Goal: Task Accomplishment & Management: Use online tool/utility

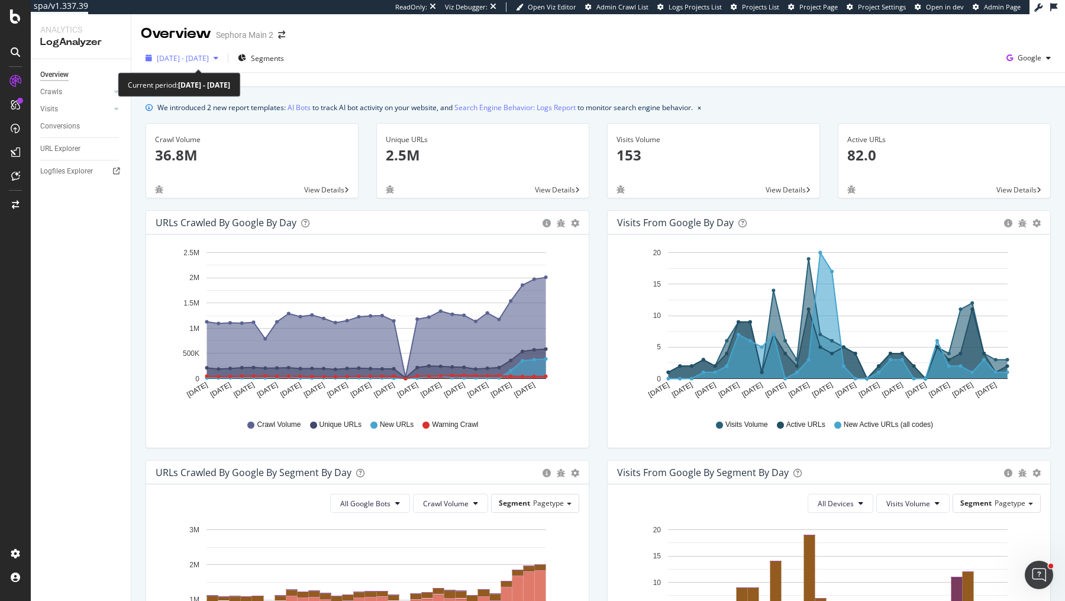
click at [209, 57] on span "2025 Aug. 23rd - Sep. 21st" at bounding box center [183, 58] width 52 height 10
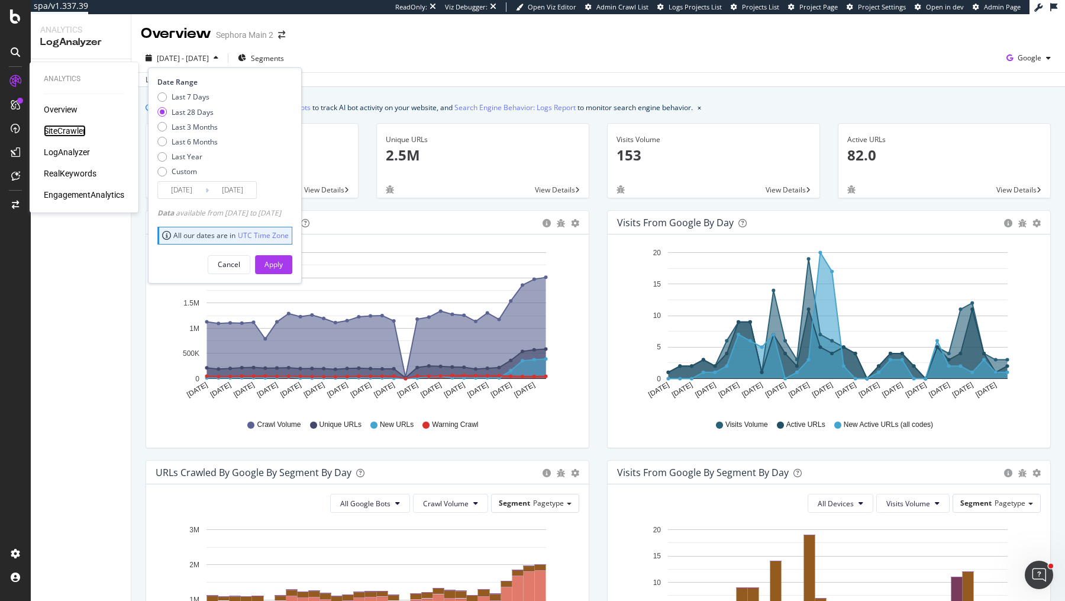
click at [47, 125] on div "SiteCrawler" at bounding box center [65, 131] width 42 height 12
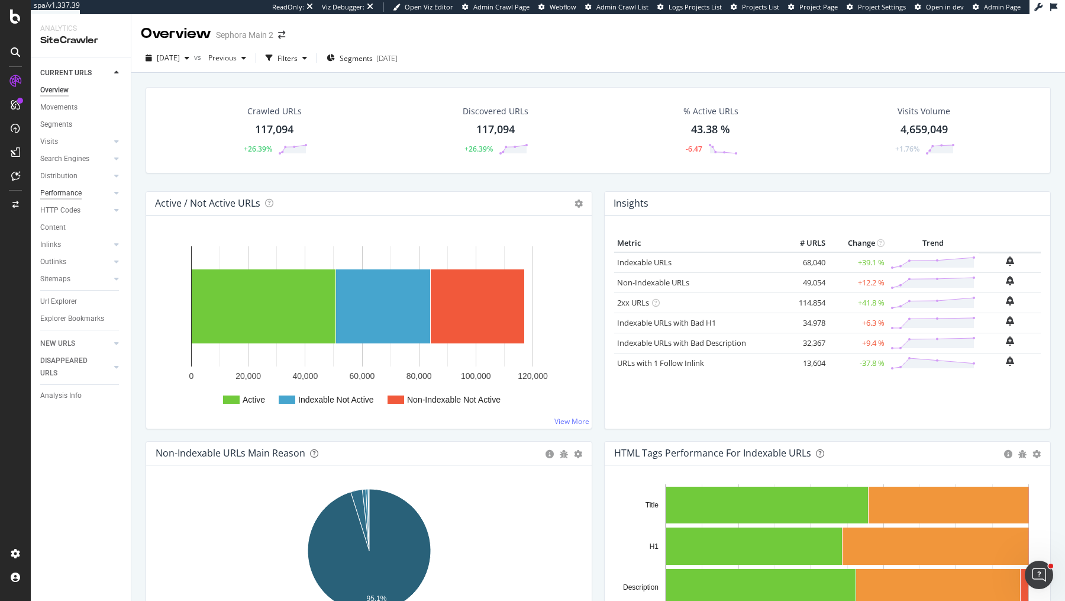
click at [67, 193] on div "Performance" at bounding box center [60, 193] width 41 height 12
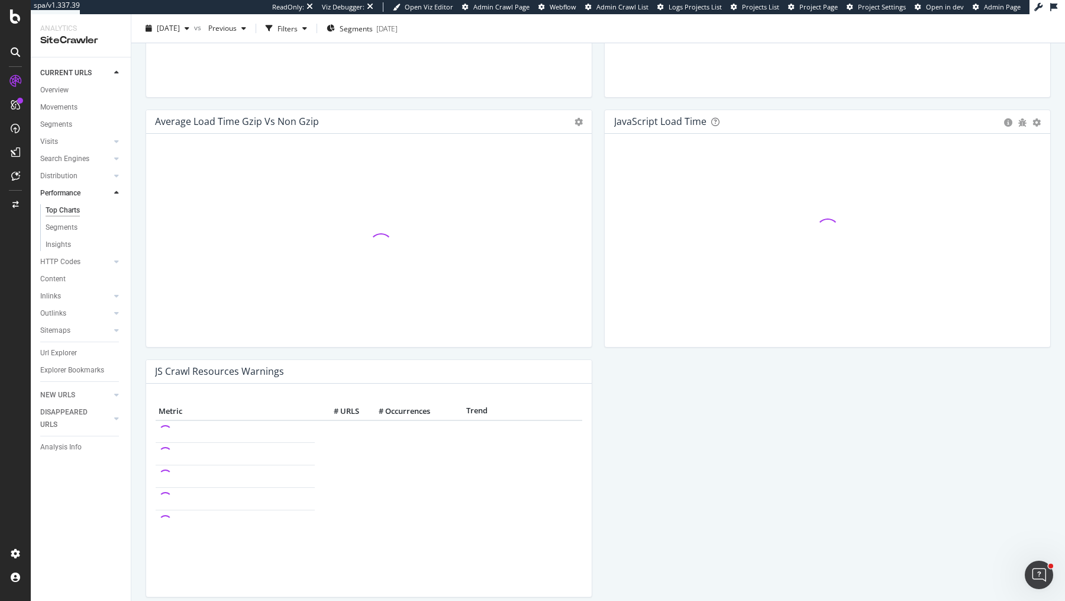
scroll to position [897, 0]
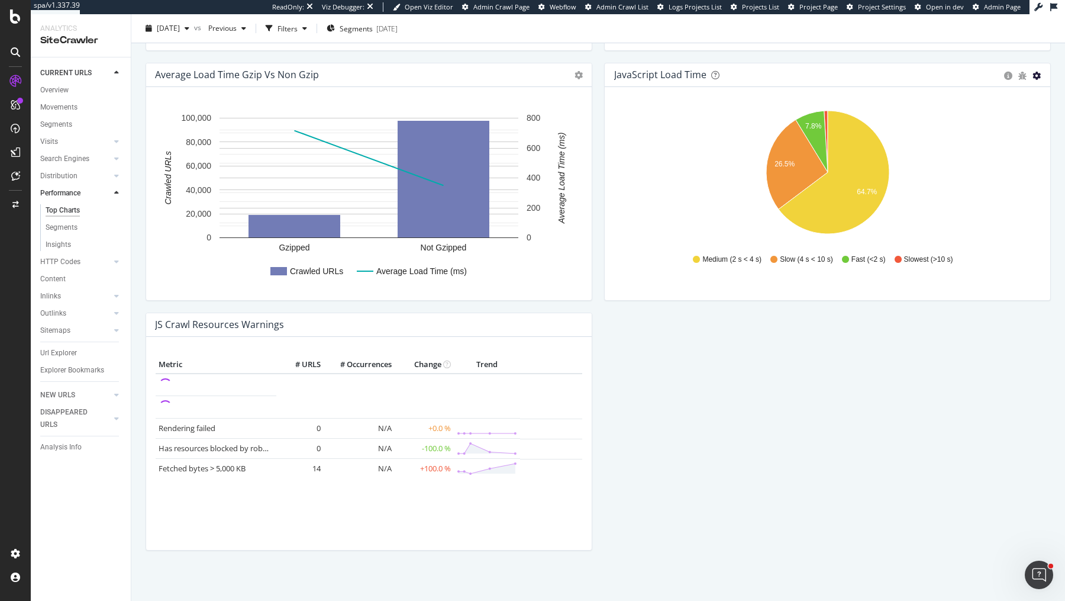
click at [1038, 76] on icon "gear" at bounding box center [1037, 76] width 8 height 8
click at [989, 122] on span "Table" at bounding box center [996, 120] width 108 height 16
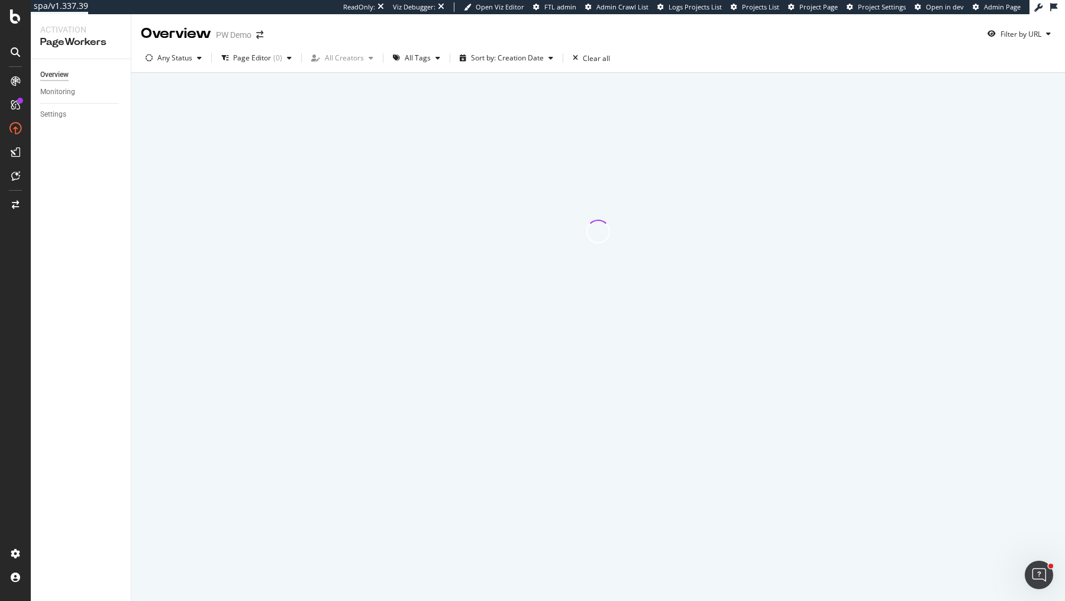
click at [712, 38] on div "Overview PW Demo Filter by URL" at bounding box center [598, 29] width 934 height 30
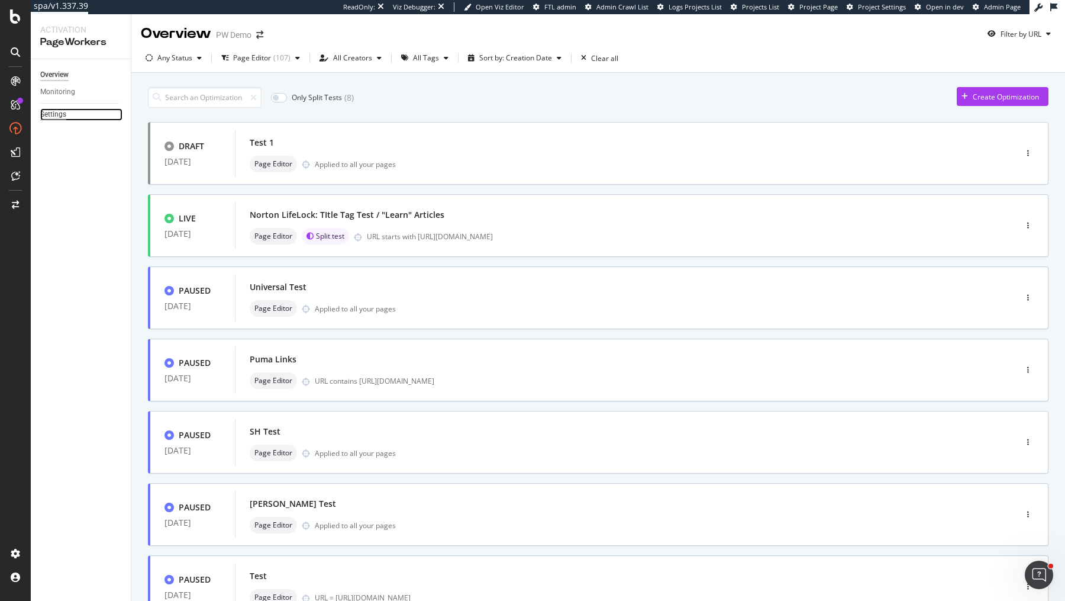
click at [49, 115] on div "Settings" at bounding box center [53, 114] width 26 height 12
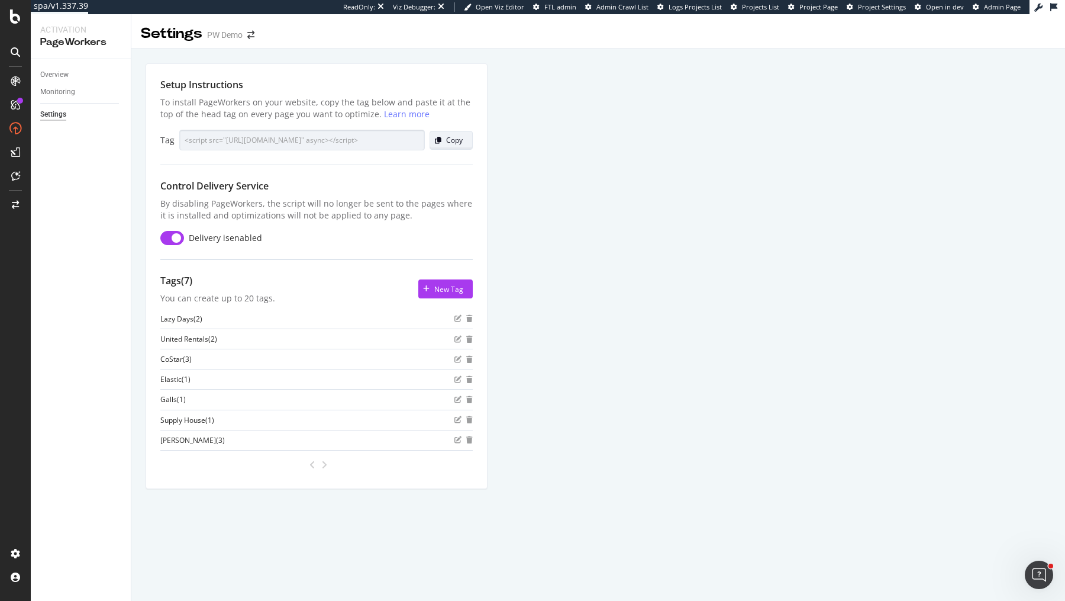
click at [451, 140] on div "Copy" at bounding box center [454, 140] width 17 height 10
click at [454, 137] on div "Copy" at bounding box center [454, 140] width 17 height 10
click at [459, 135] on div "Copy" at bounding box center [454, 140] width 17 height 10
click at [57, 72] on div "Overview" at bounding box center [54, 75] width 28 height 12
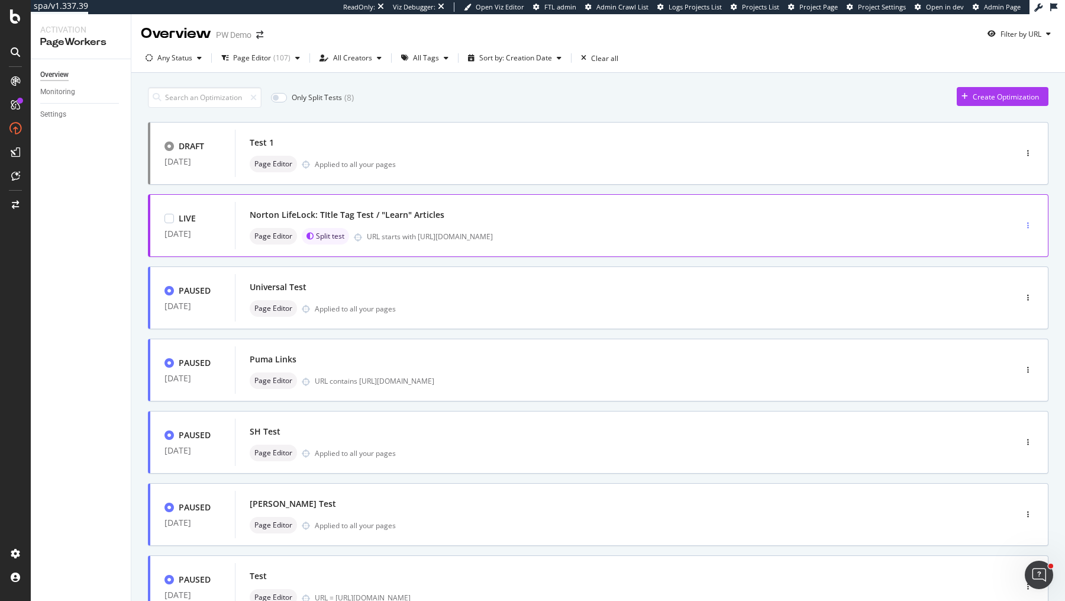
click at [1027, 227] on icon "button" at bounding box center [1028, 225] width 2 height 7
click at [1018, 260] on div "Pause" at bounding box center [1008, 266] width 55 height 15
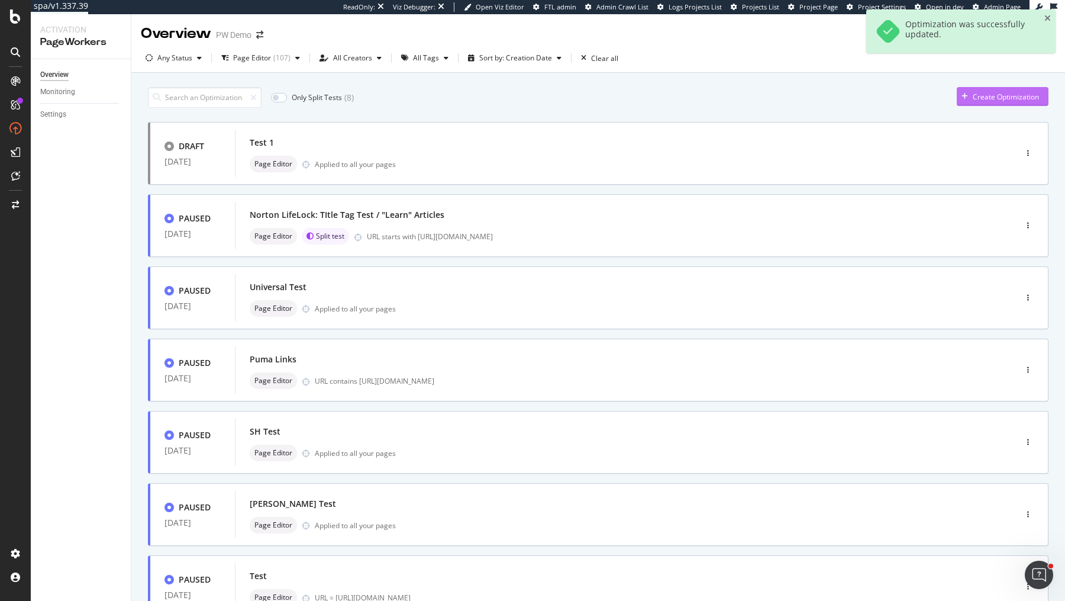
click at [1030, 103] on div "Create Optimization" at bounding box center [998, 97] width 82 height 18
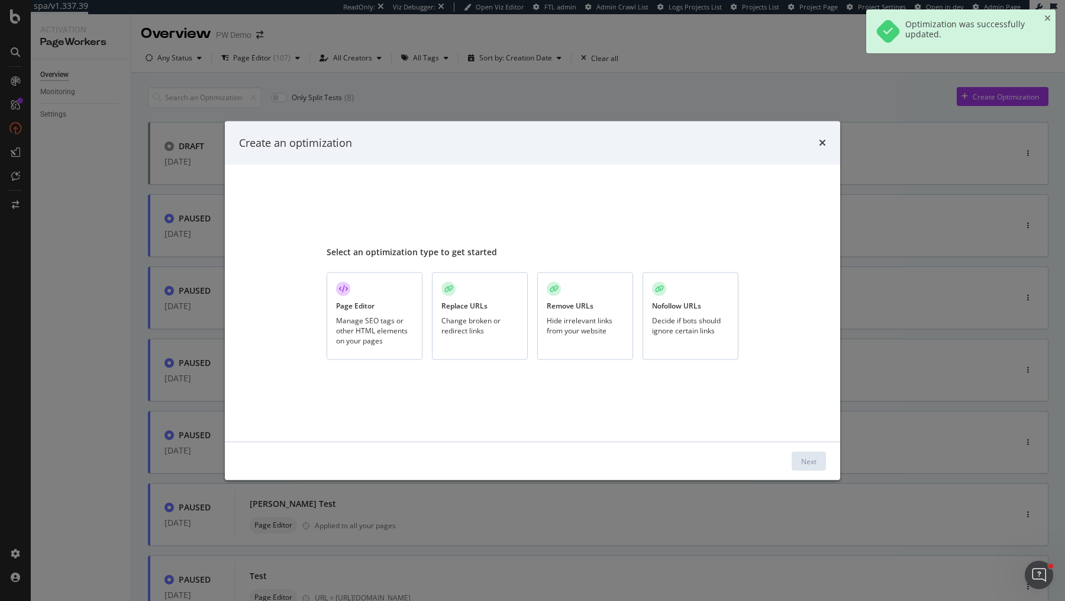
click at [383, 311] on div "Page Editor Manage SEO tags or other HTML elements on your pages" at bounding box center [375, 316] width 96 height 88
click at [806, 458] on div "Next" at bounding box center [808, 461] width 15 height 10
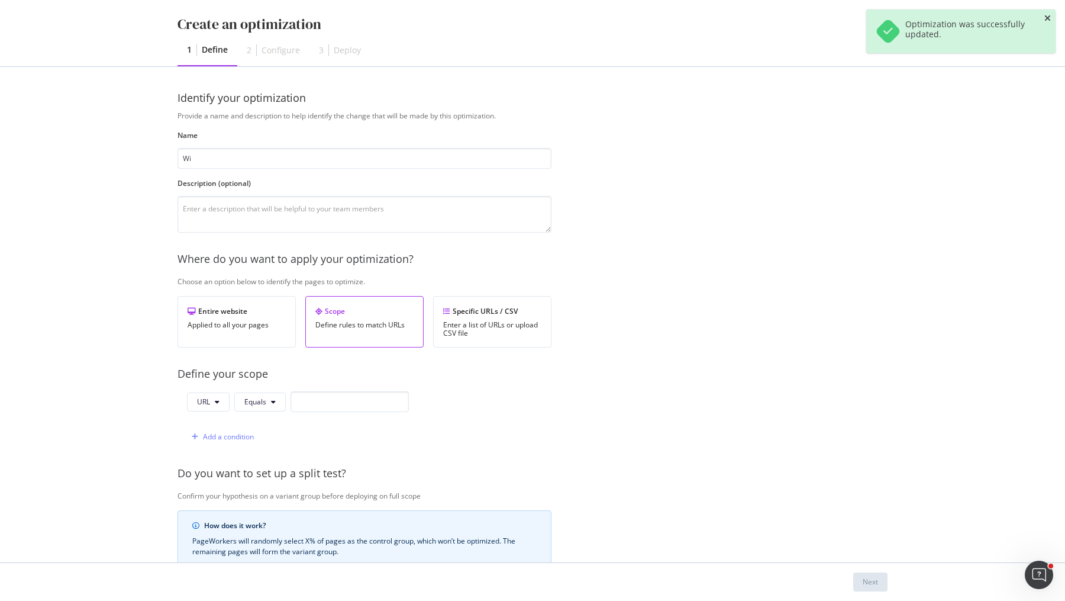
type input "Wi"
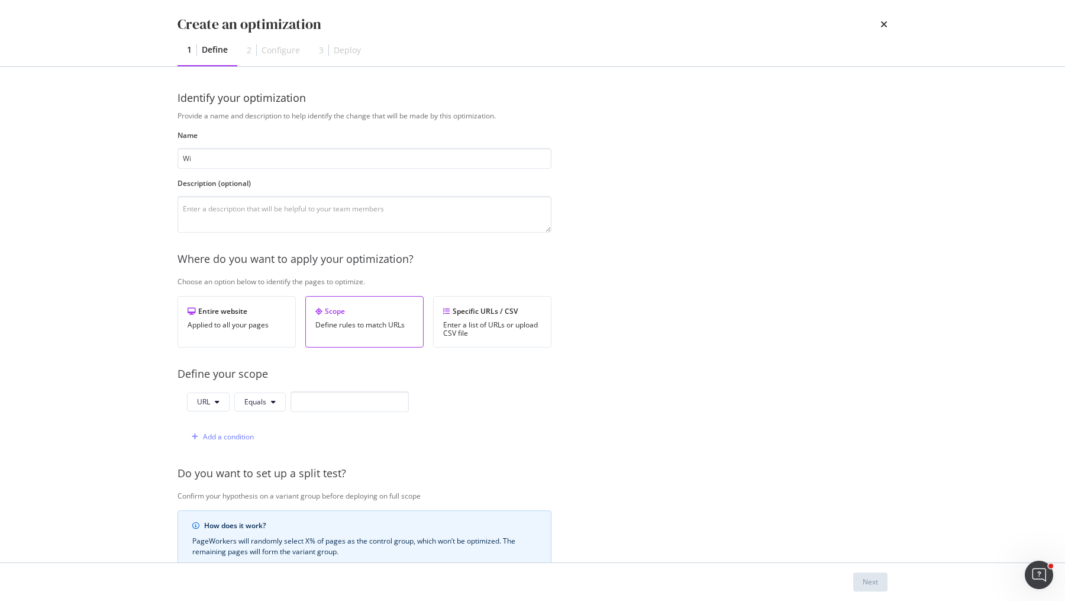
click at [889, 23] on div "Create an optimization 1 Define 2 Configure 3 Deploy" at bounding box center [532, 33] width 757 height 66
click at [885, 22] on icon "times" at bounding box center [883, 24] width 7 height 9
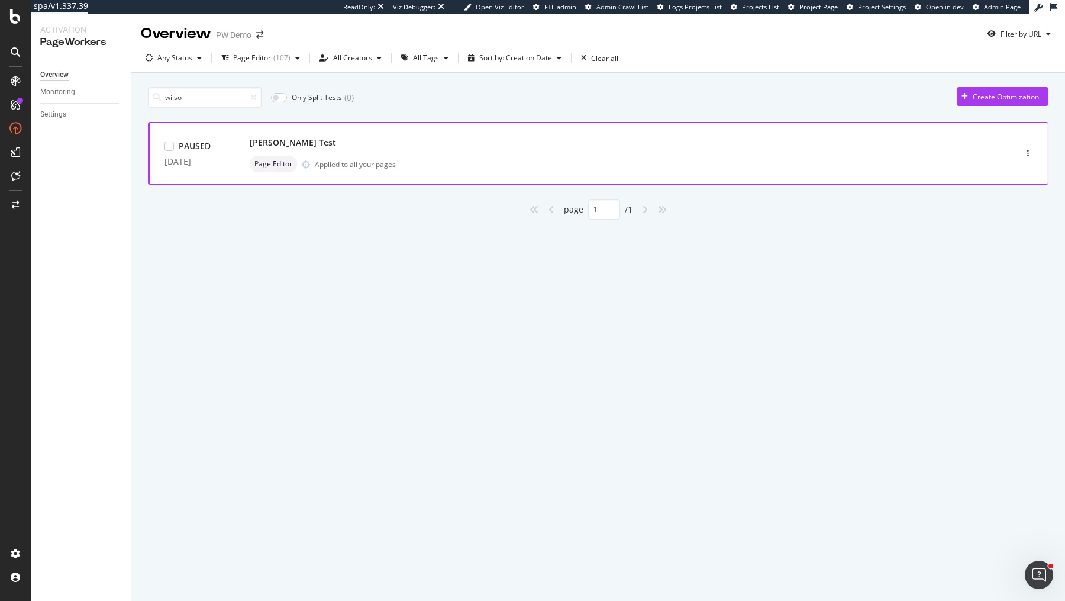
click at [517, 149] on div "[PERSON_NAME] Test" at bounding box center [608, 142] width 716 height 17
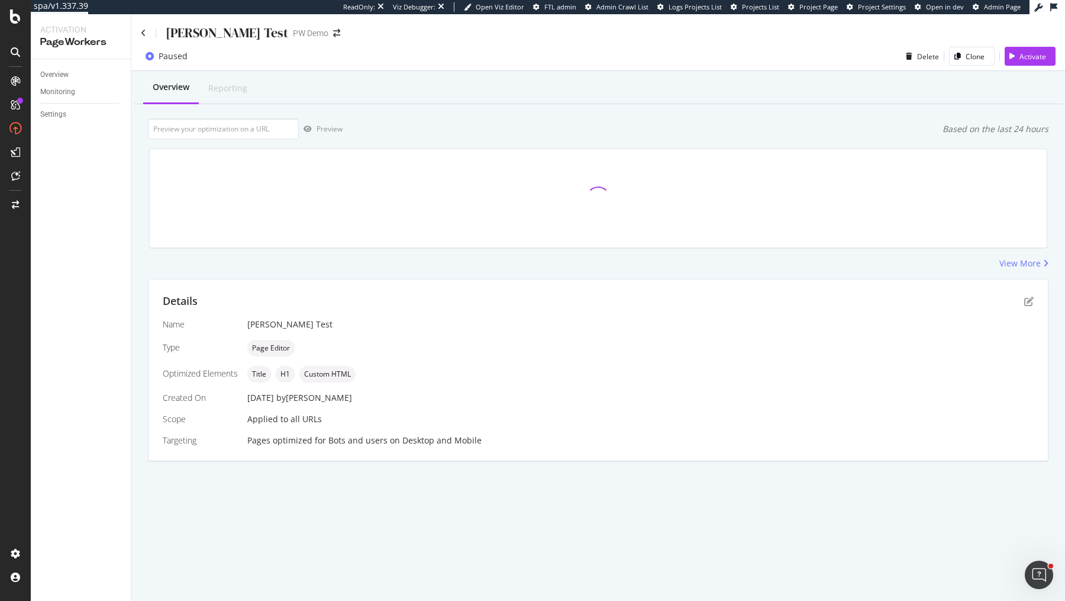
click at [172, 59] on div "Paused" at bounding box center [173, 56] width 29 height 12
click at [1033, 298] on icon "pen-to-square" at bounding box center [1028, 300] width 9 height 9
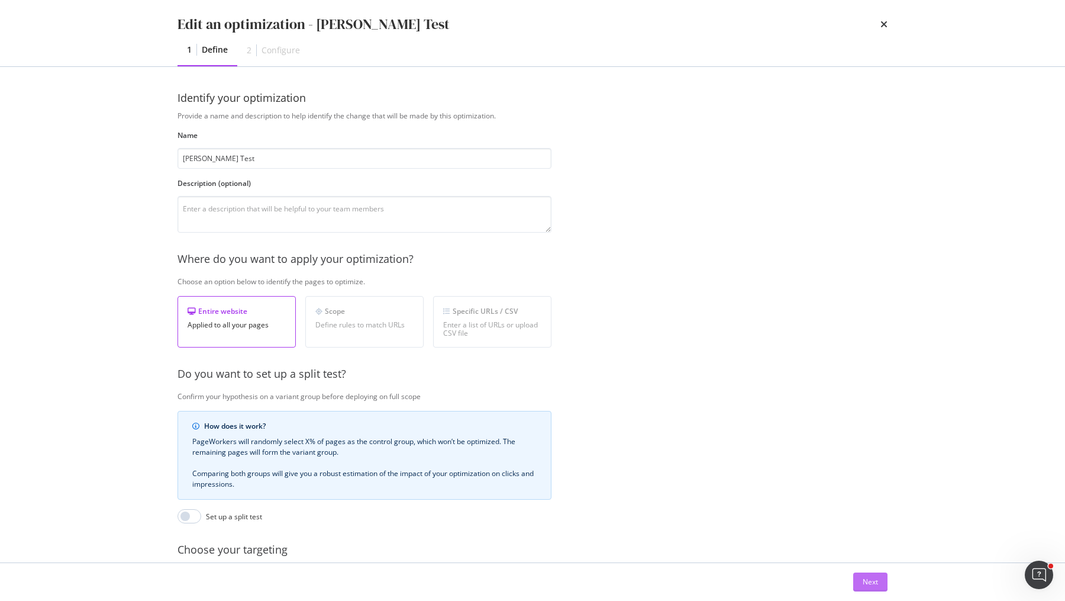
click at [877, 579] on div "Next" at bounding box center [870, 581] width 15 height 10
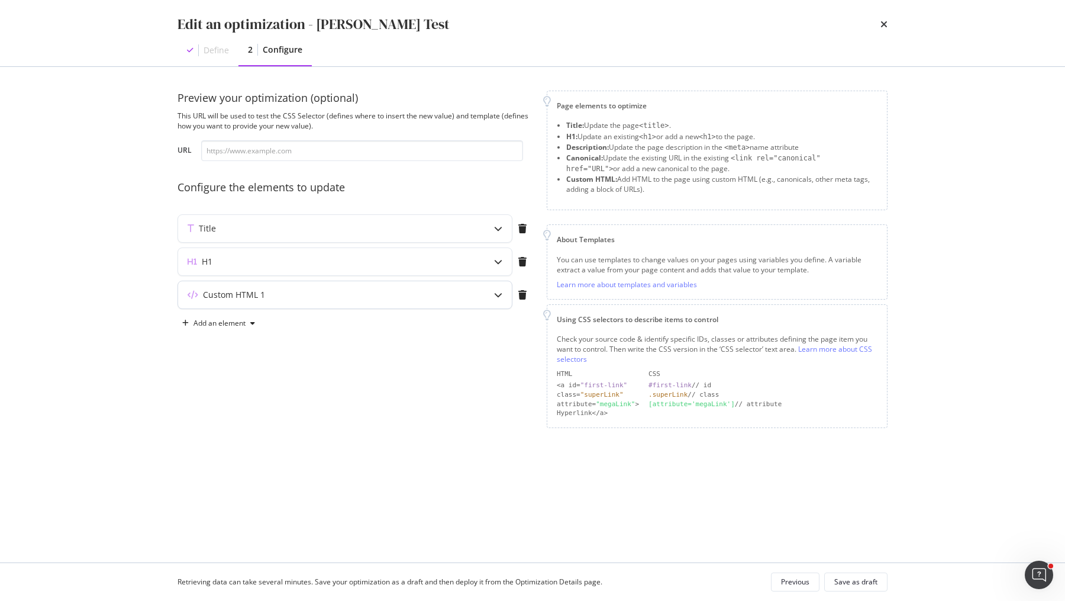
click at [507, 301] on div "modal" at bounding box center [498, 294] width 27 height 27
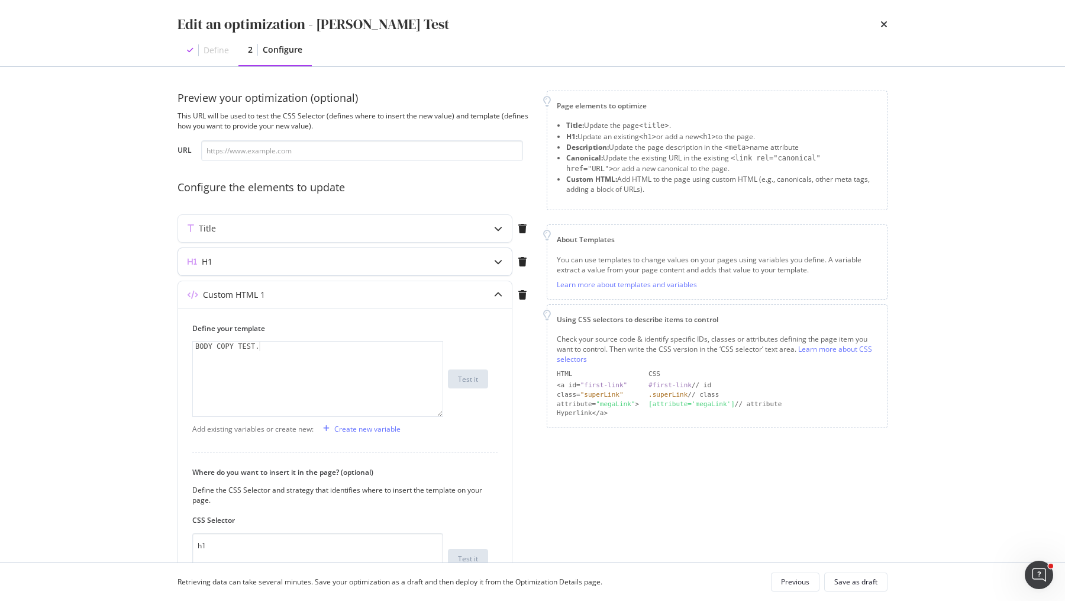
click at [507, 263] on div "modal" at bounding box center [498, 261] width 27 height 27
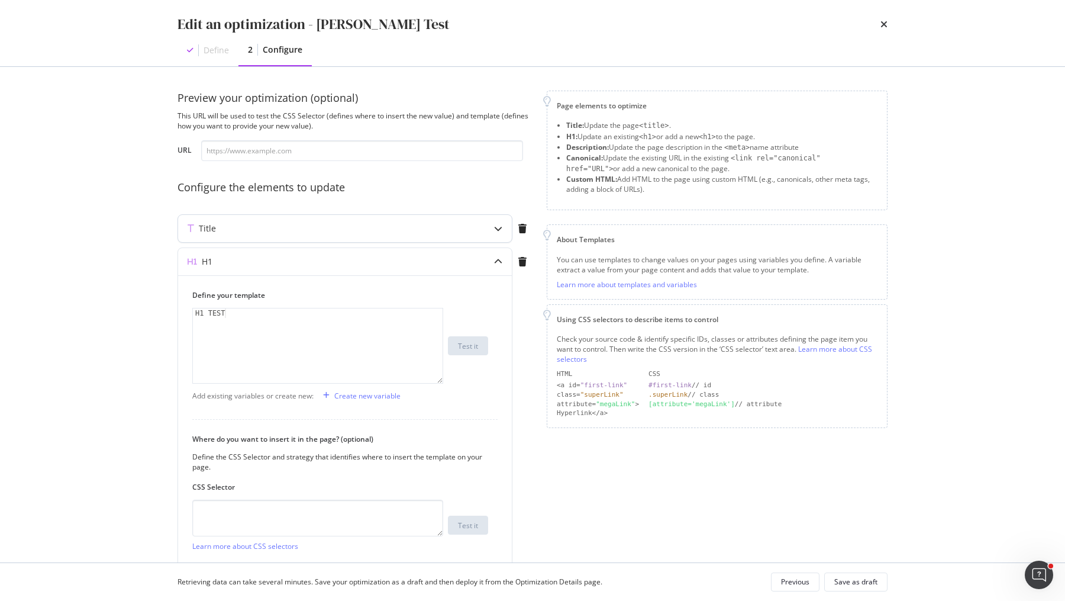
click at [498, 231] on icon "modal" at bounding box center [498, 228] width 8 height 8
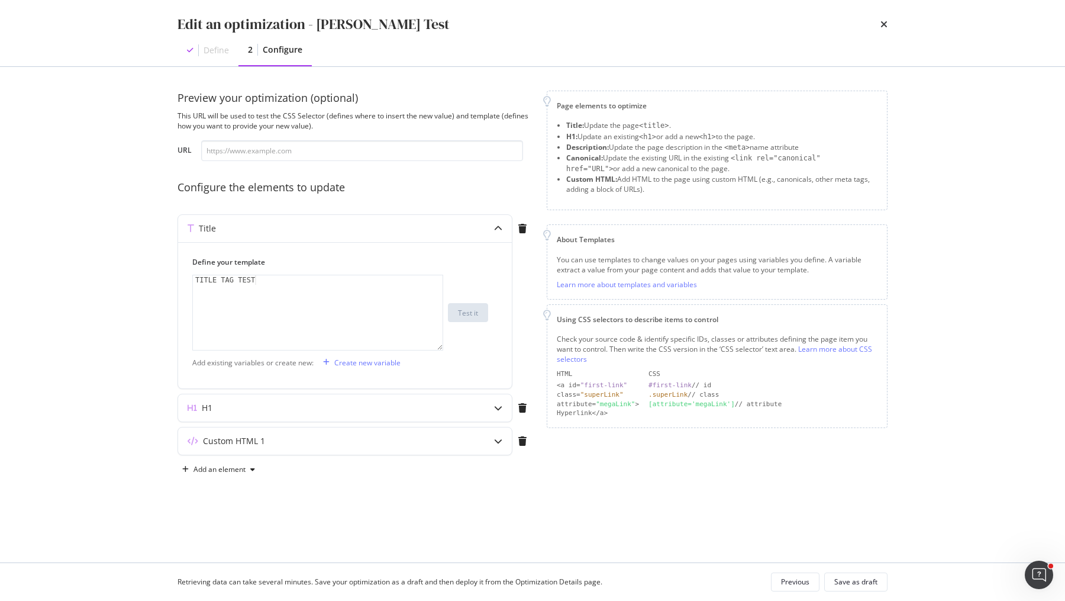
click at [889, 25] on div "Edit an optimization - [PERSON_NAME] Test Define 2 Configure" at bounding box center [532, 33] width 757 height 66
click at [878, 18] on div "Edit an optimization - [PERSON_NAME] Test" at bounding box center [533, 24] width 710 height 20
click at [882, 20] on icon "times" at bounding box center [883, 24] width 7 height 9
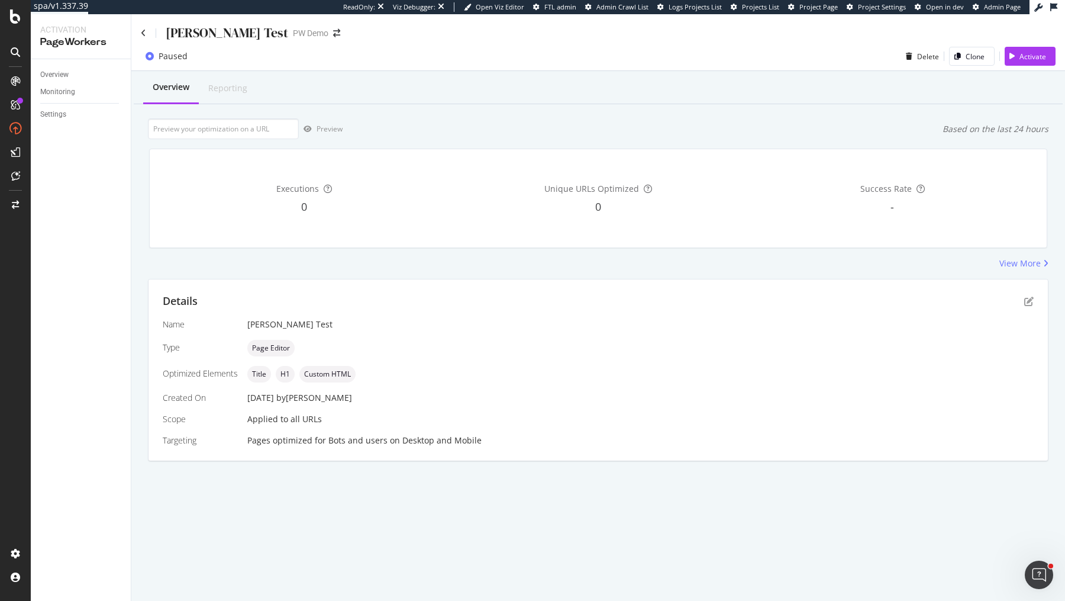
click at [167, 36] on div "[PERSON_NAME] Test" at bounding box center [227, 33] width 122 height 18
click at [156, 31] on div at bounding box center [156, 32] width 1 height 9
click at [144, 31] on icon at bounding box center [143, 33] width 5 height 8
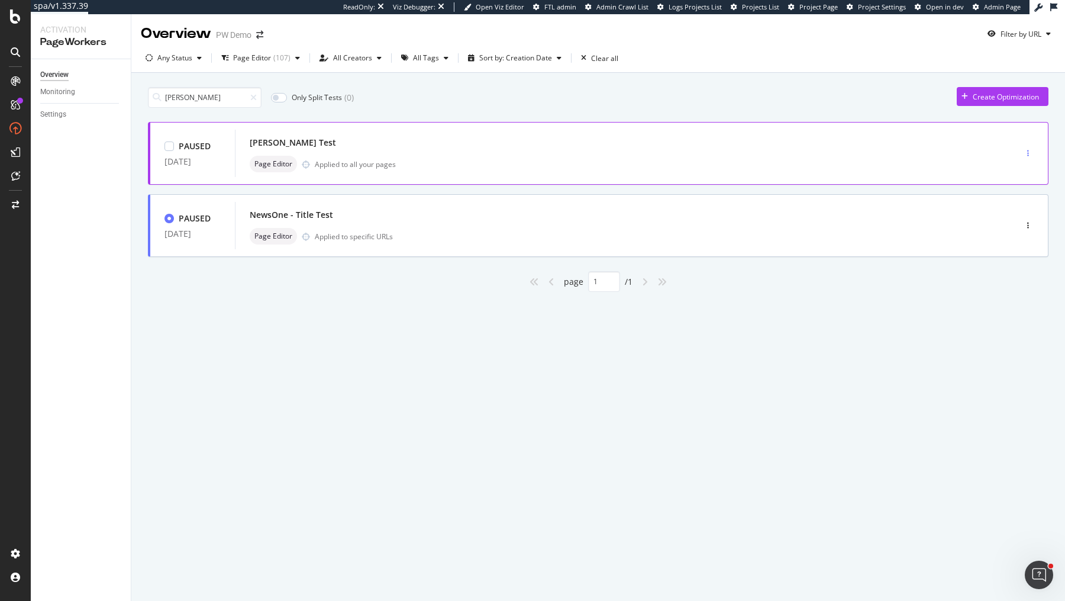
click at [1024, 146] on div "button" at bounding box center [1027, 153] width 11 height 18
click at [1004, 195] on div "Activate" at bounding box center [1013, 195] width 27 height 10
click at [583, 157] on div "Page Editor Applied to all your pages" at bounding box center [608, 164] width 716 height 17
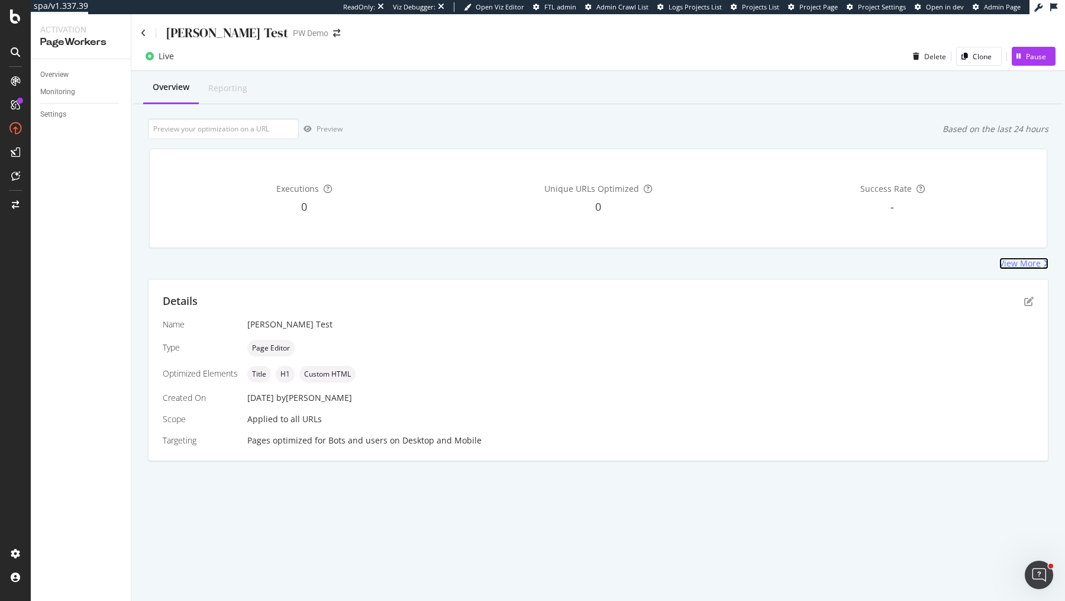
click at [1031, 266] on div "View More" at bounding box center [1019, 263] width 41 height 12
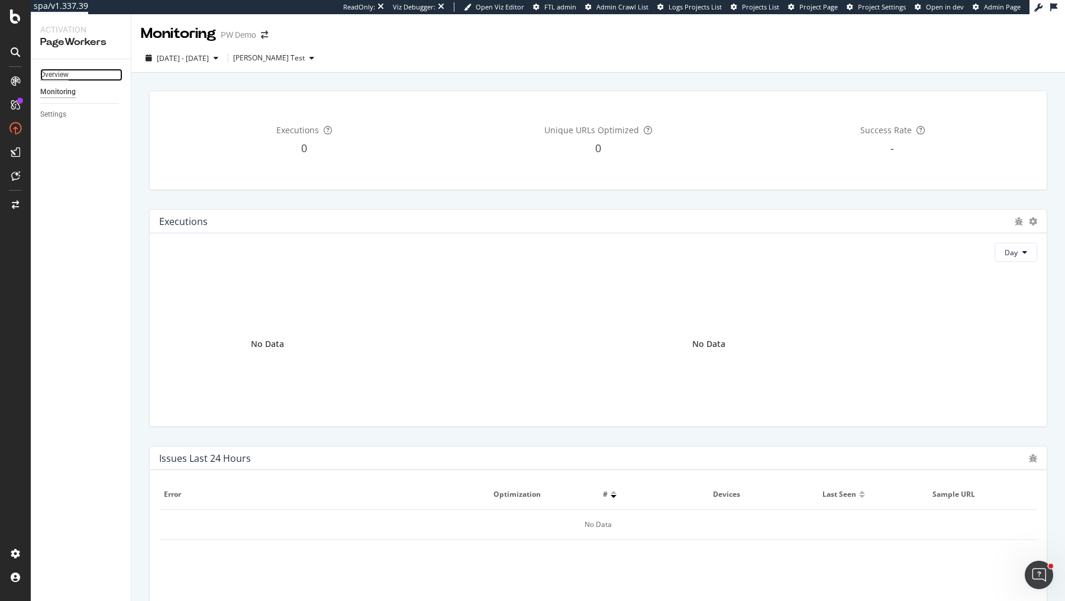
click at [59, 77] on div "Overview" at bounding box center [54, 75] width 28 height 12
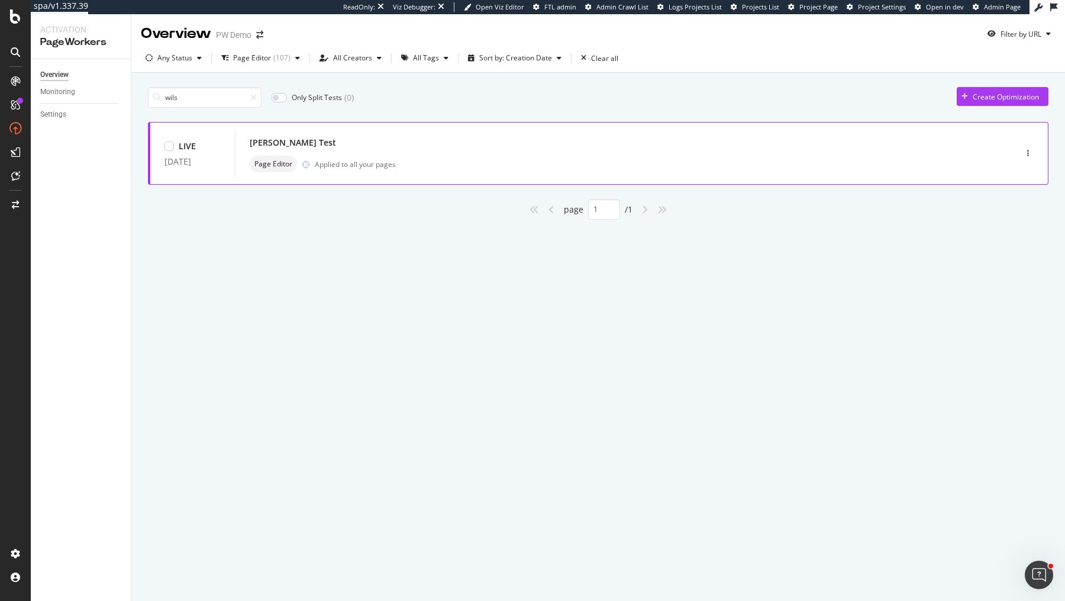
click at [453, 152] on div "[PERSON_NAME] Test Page Editor Applied to all your pages" at bounding box center [608, 153] width 716 height 38
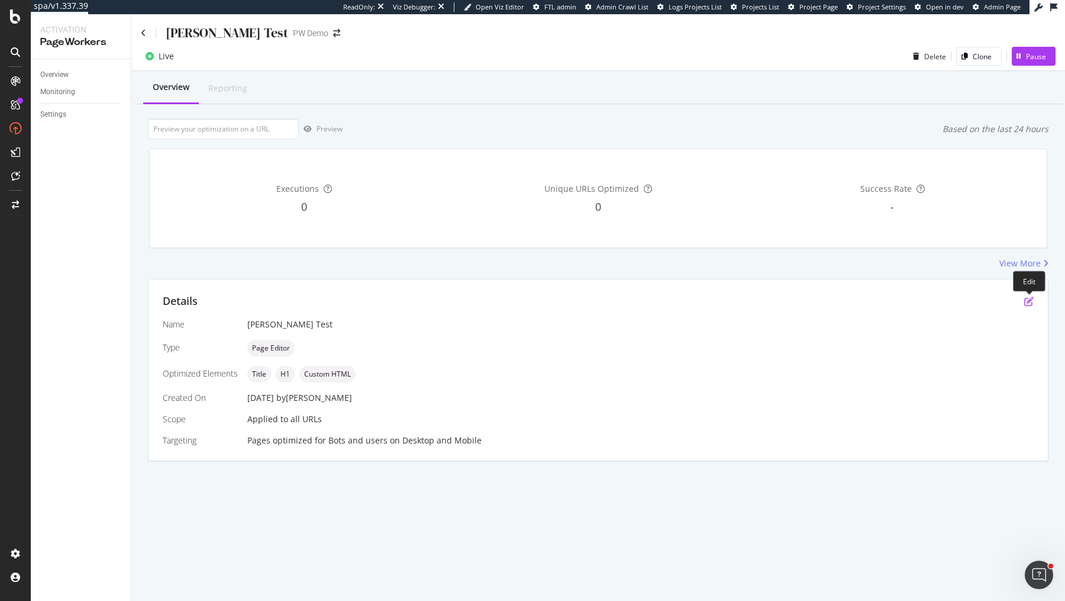
click at [1031, 299] on icon "pen-to-square" at bounding box center [1028, 300] width 9 height 9
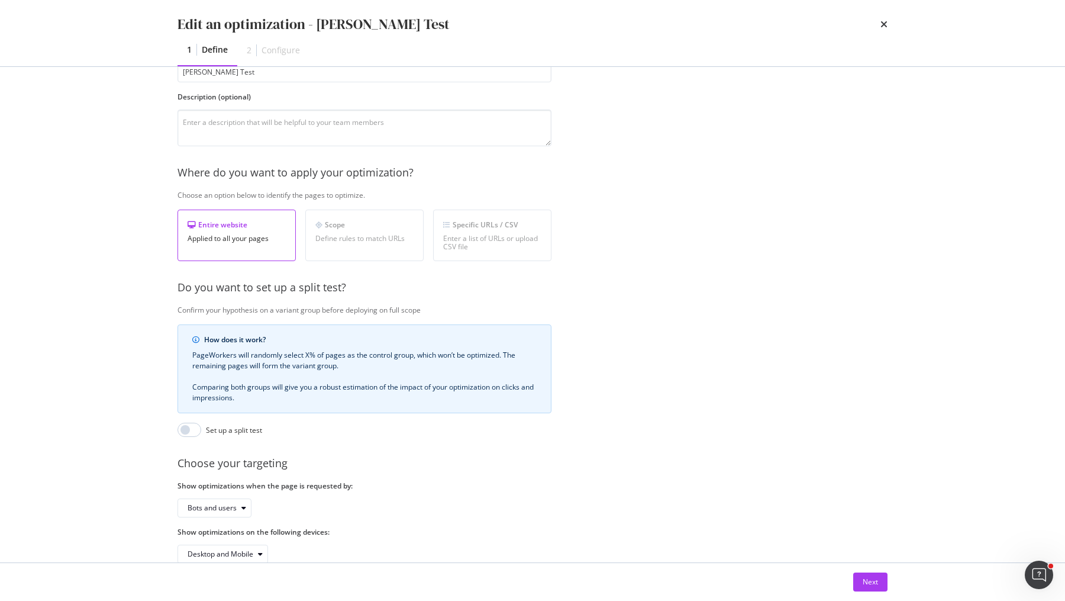
scroll to position [109, 0]
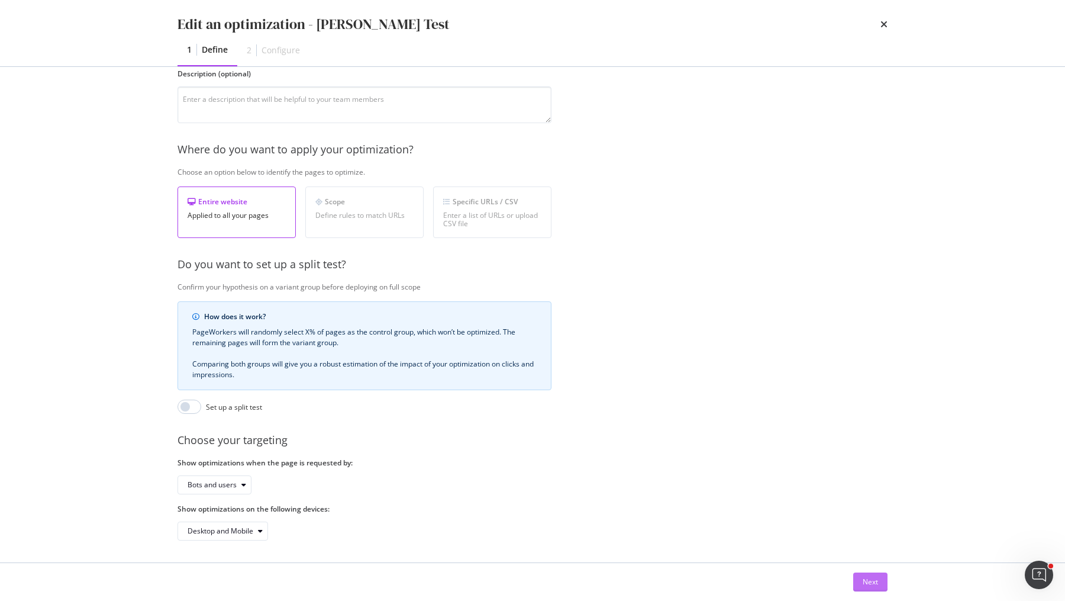
click at [875, 579] on div "Next" at bounding box center [870, 581] width 15 height 10
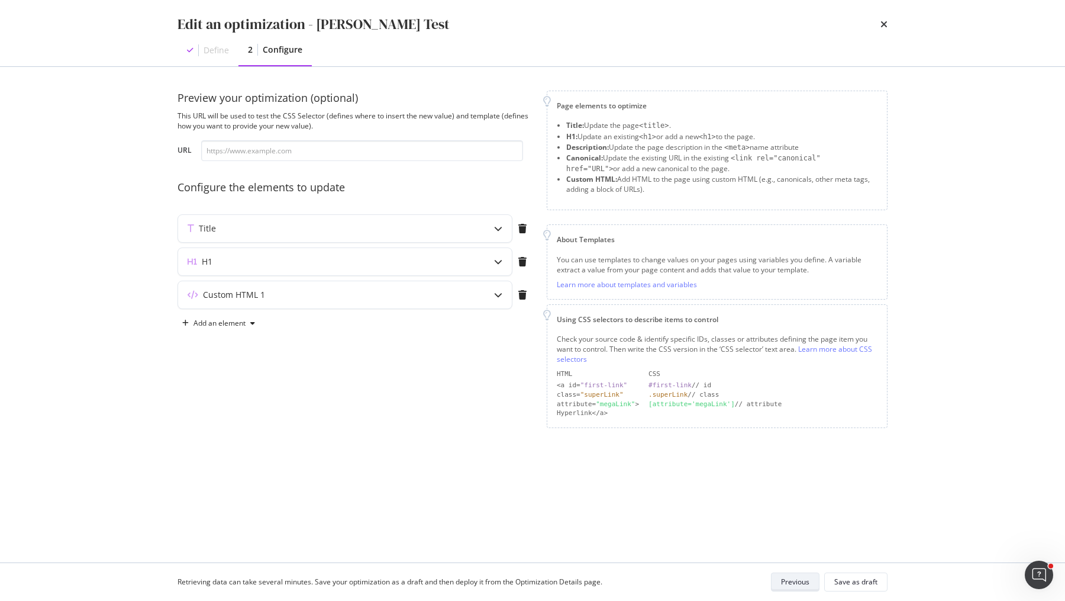
scroll to position [0, 0]
click at [498, 227] on icon "modal" at bounding box center [498, 228] width 8 height 8
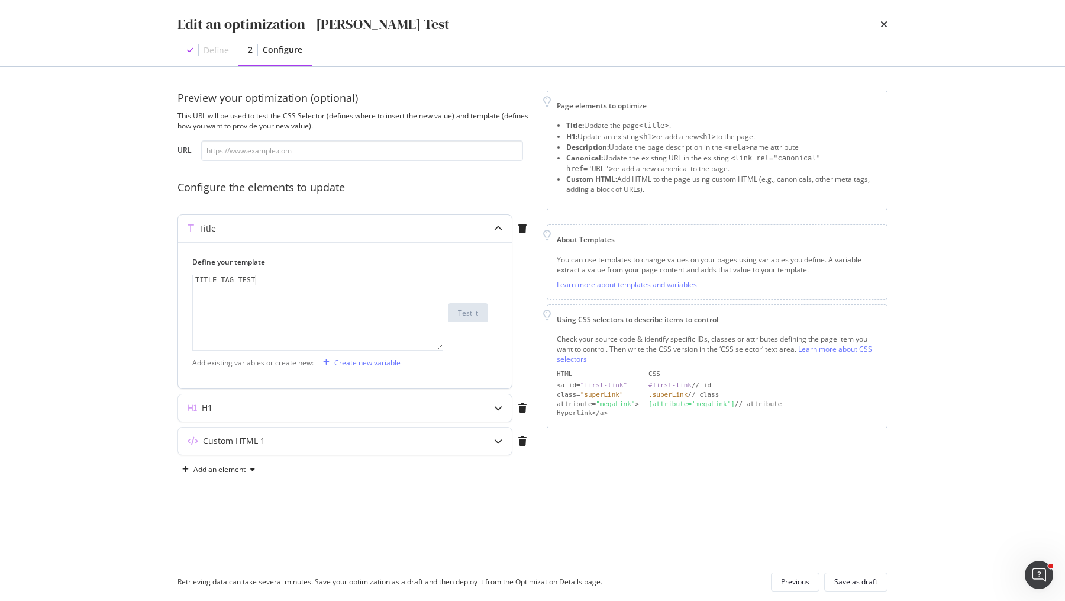
click at [498, 227] on icon "modal" at bounding box center [498, 228] width 8 height 8
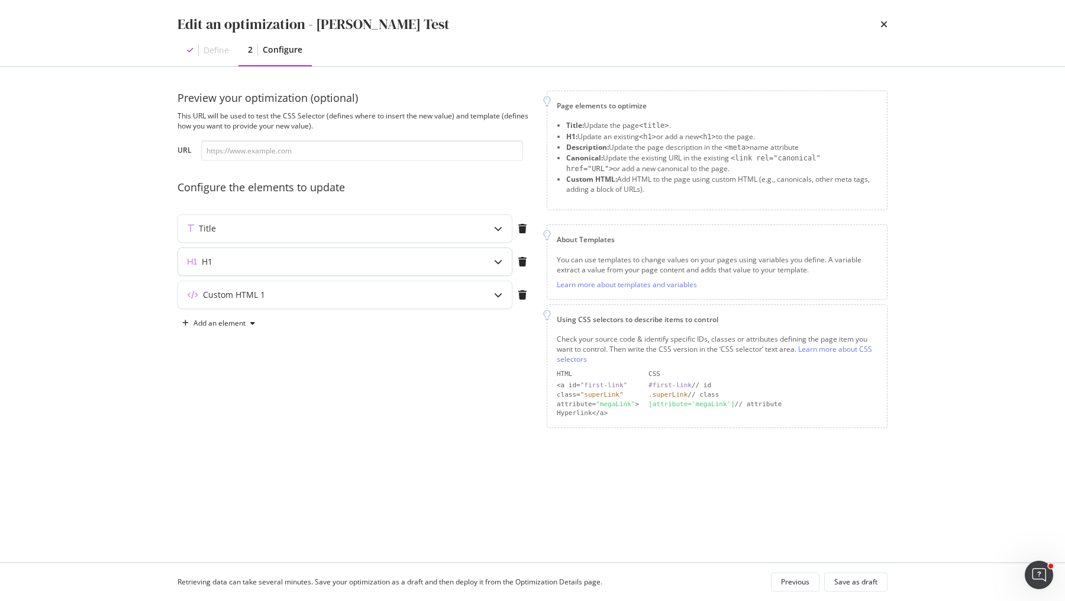
click at [496, 260] on icon "modal" at bounding box center [498, 261] width 8 height 8
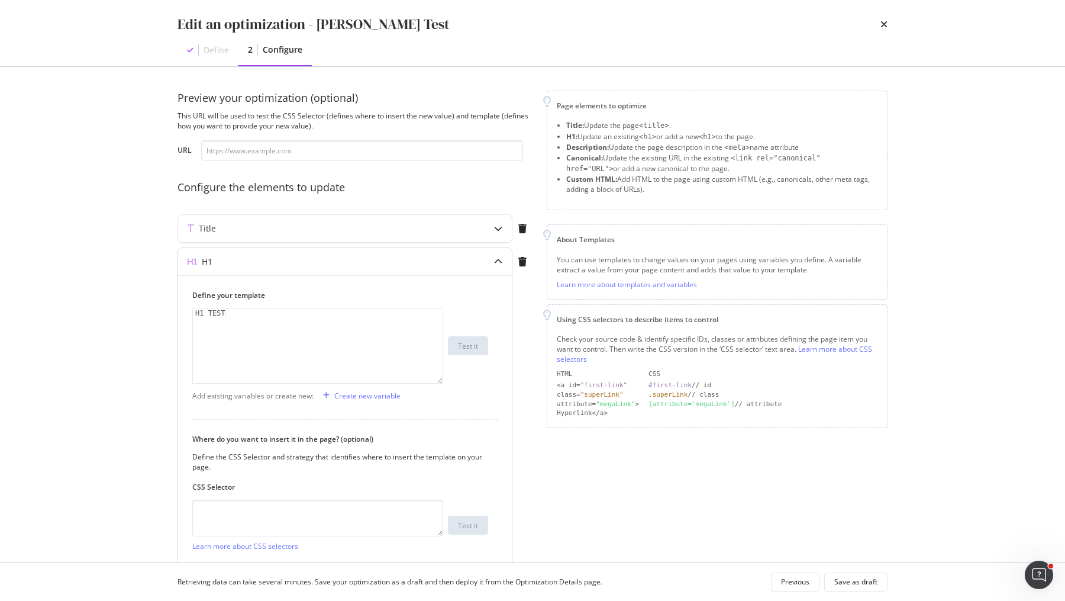
click at [496, 262] on icon "modal" at bounding box center [498, 261] width 8 height 8
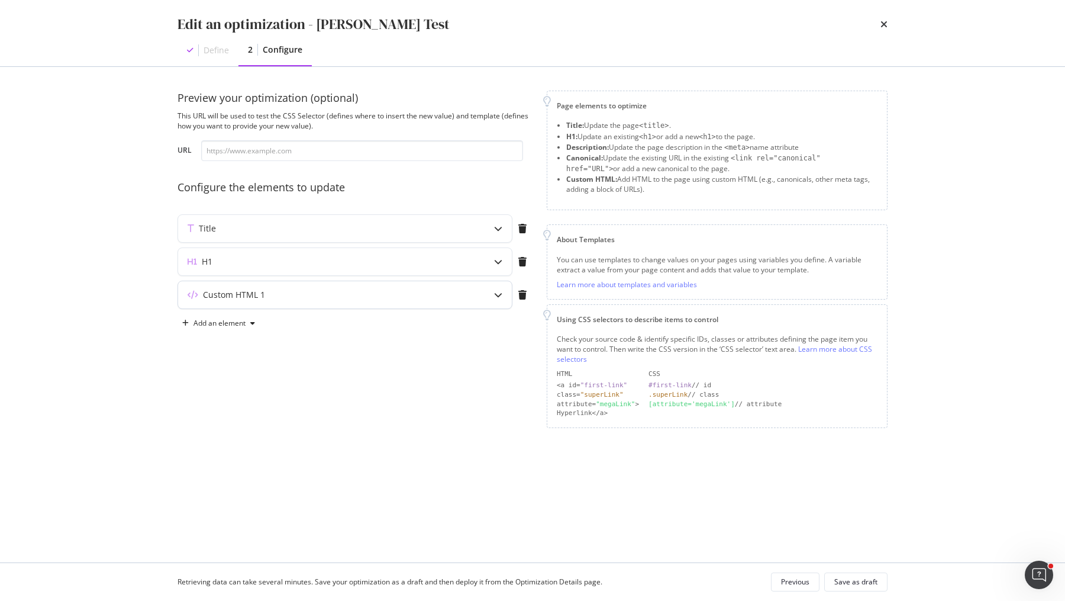
click at [498, 292] on icon "modal" at bounding box center [498, 295] width 8 height 8
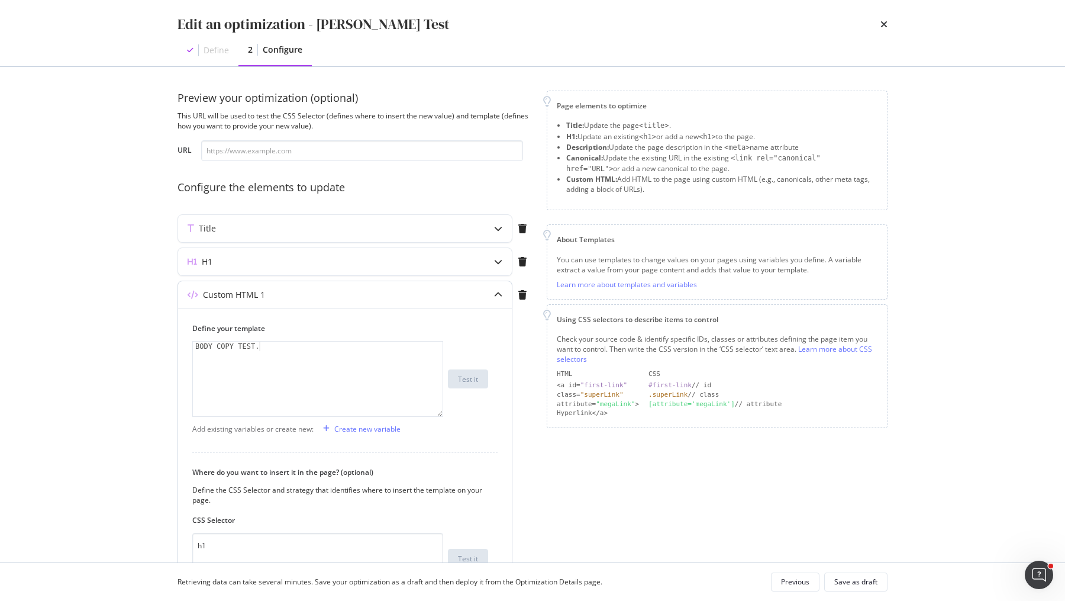
click at [498, 292] on icon "modal" at bounding box center [498, 295] width 8 height 8
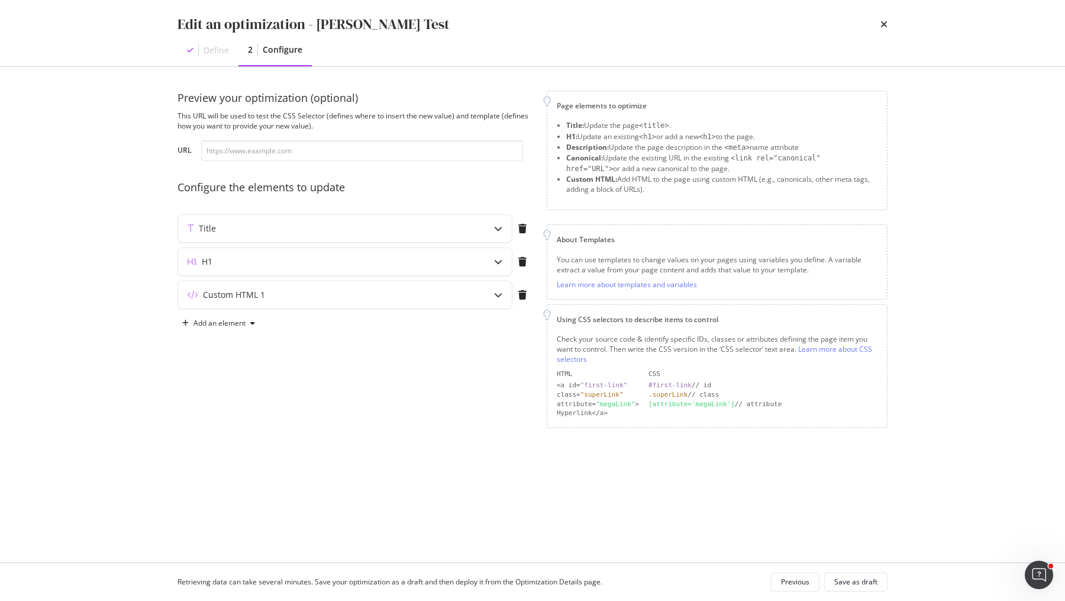
click at [979, 201] on div "Edit an optimization - [PERSON_NAME] Test Define 2 Configure Preview your optim…" at bounding box center [532, 300] width 1065 height 601
click at [533, 330] on div "Preview your optimization (optional) This URL will be used to test the CSS Sele…" at bounding box center [533, 259] width 710 height 337
click at [497, 291] on icon "modal" at bounding box center [498, 295] width 8 height 8
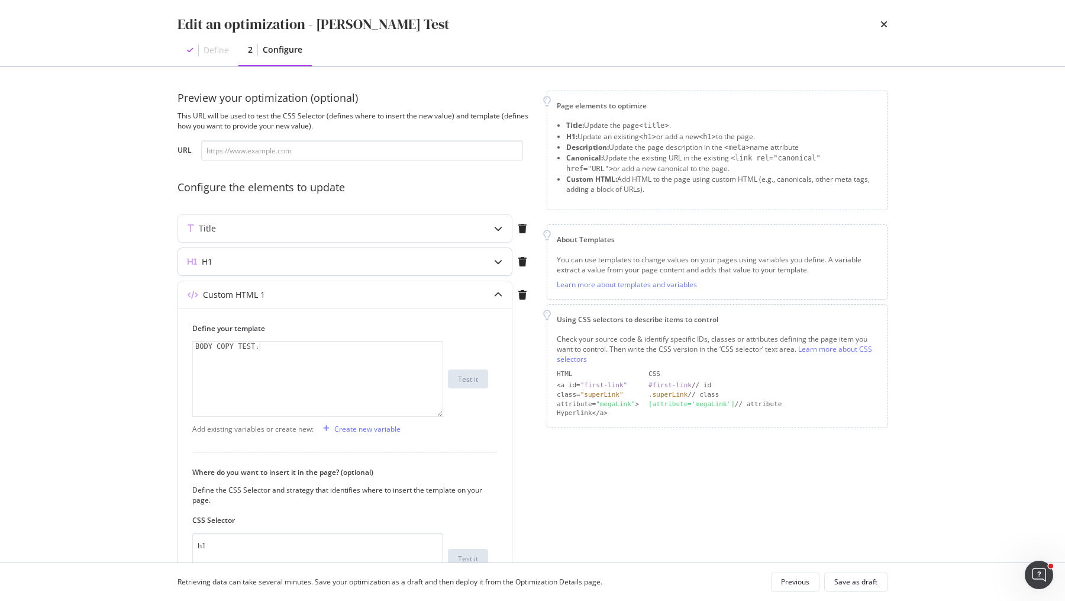
click at [496, 258] on icon "modal" at bounding box center [498, 261] width 8 height 8
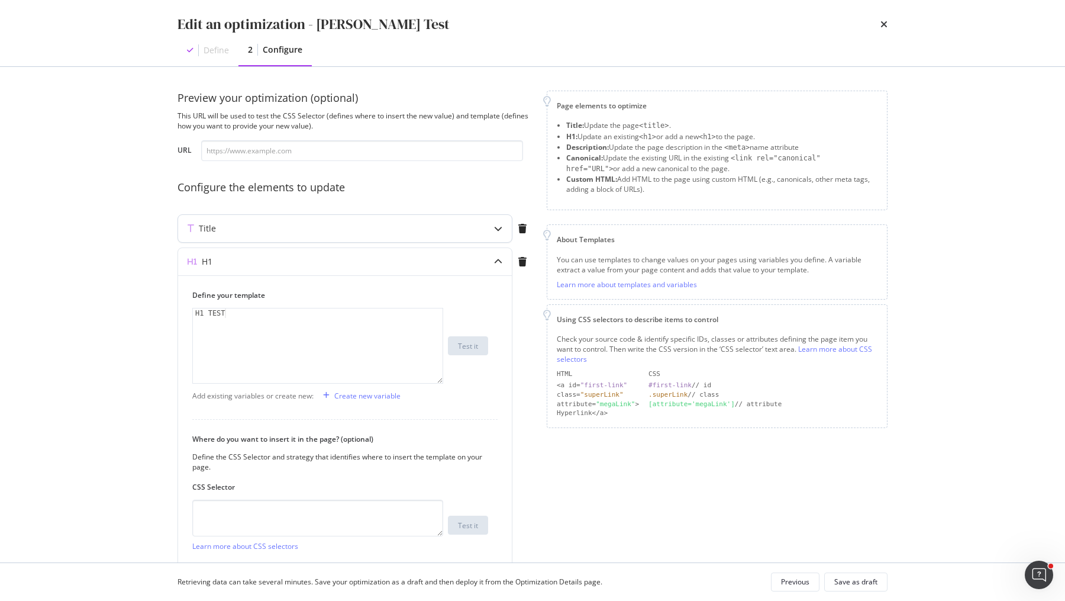
click at [498, 231] on icon "modal" at bounding box center [498, 228] width 8 height 8
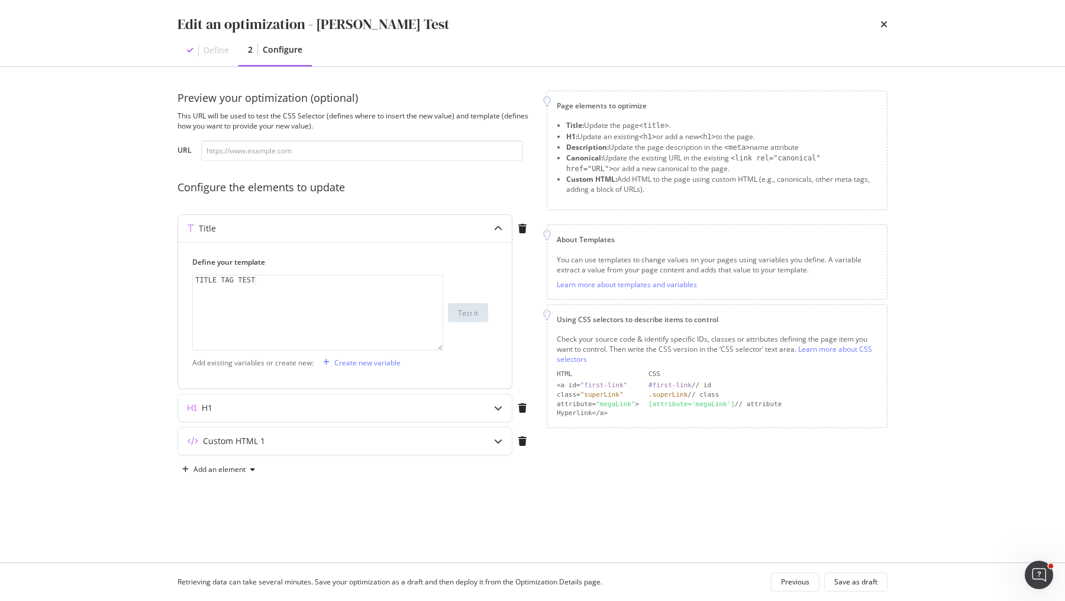
click at [495, 231] on icon "modal" at bounding box center [498, 228] width 8 height 8
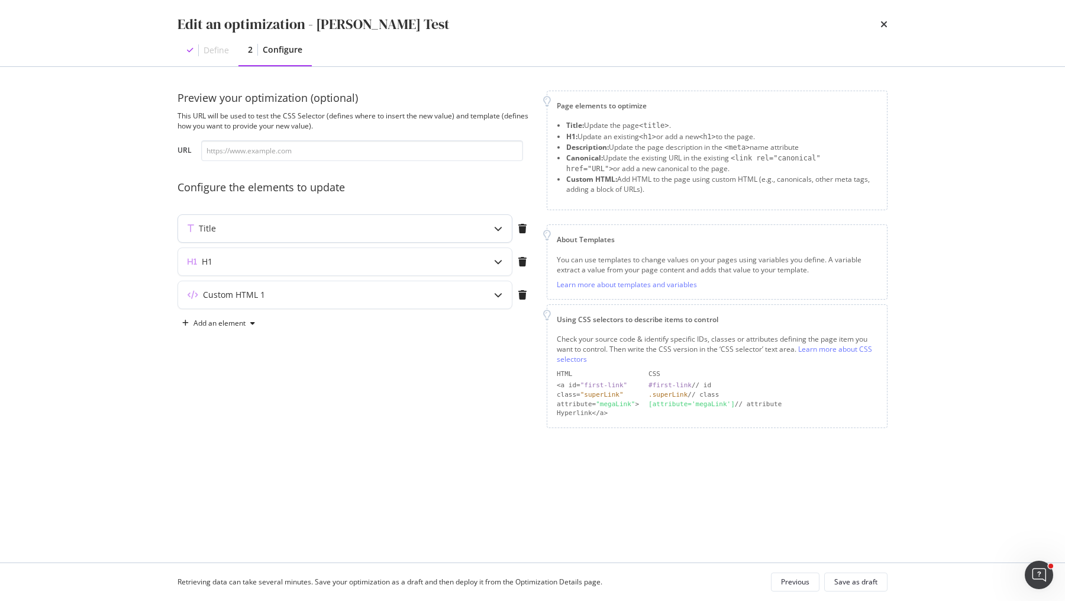
click at [497, 221] on div "modal" at bounding box center [498, 228] width 27 height 27
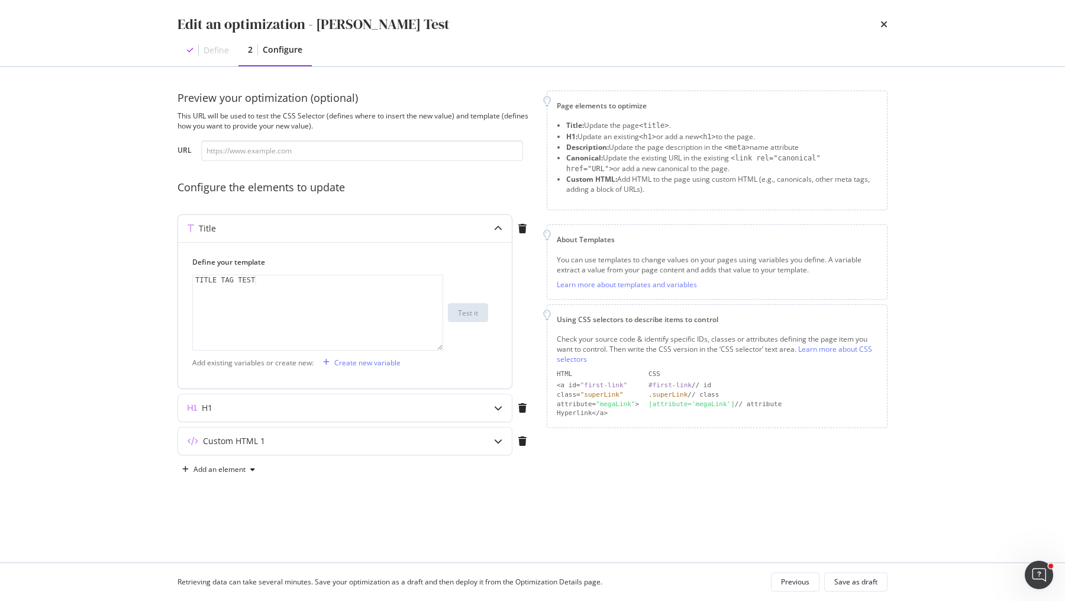
click at [498, 222] on div "modal" at bounding box center [498, 228] width 27 height 27
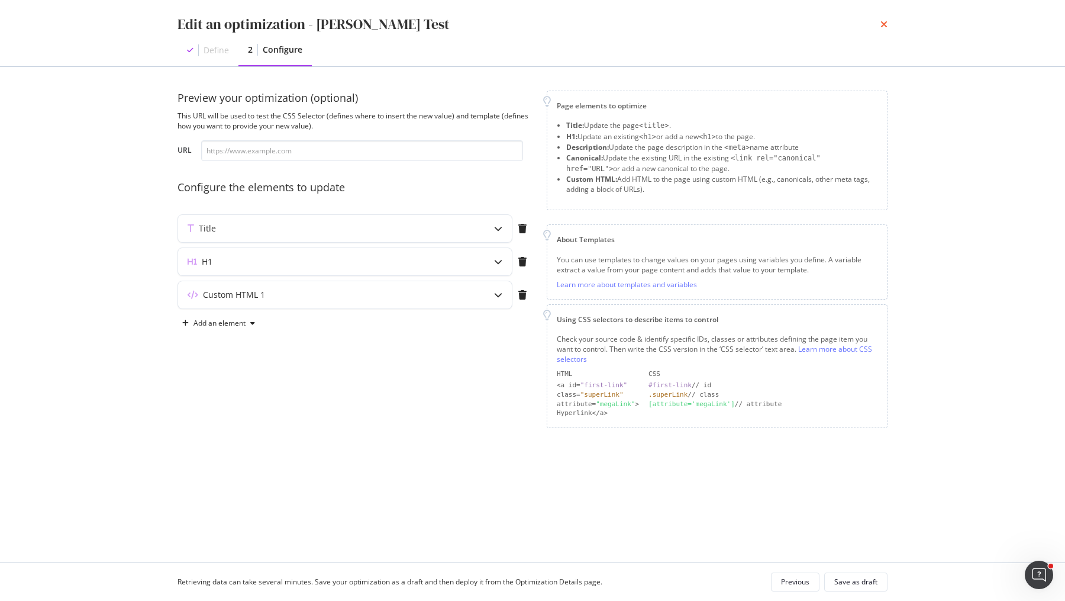
click at [882, 24] on icon "times" at bounding box center [883, 24] width 7 height 9
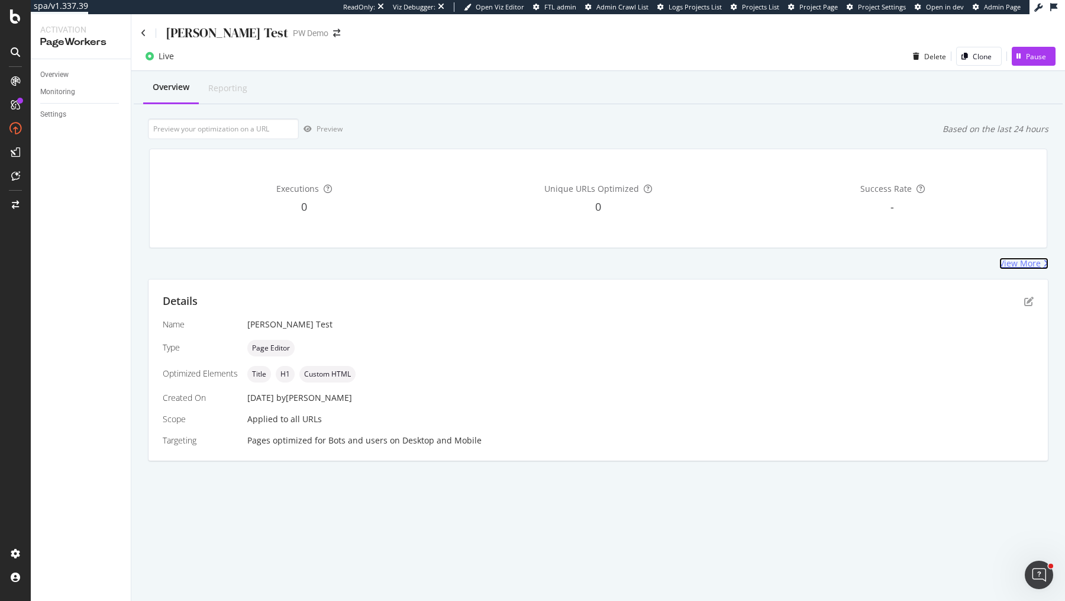
click at [1027, 260] on div "View More" at bounding box center [1019, 263] width 41 height 12
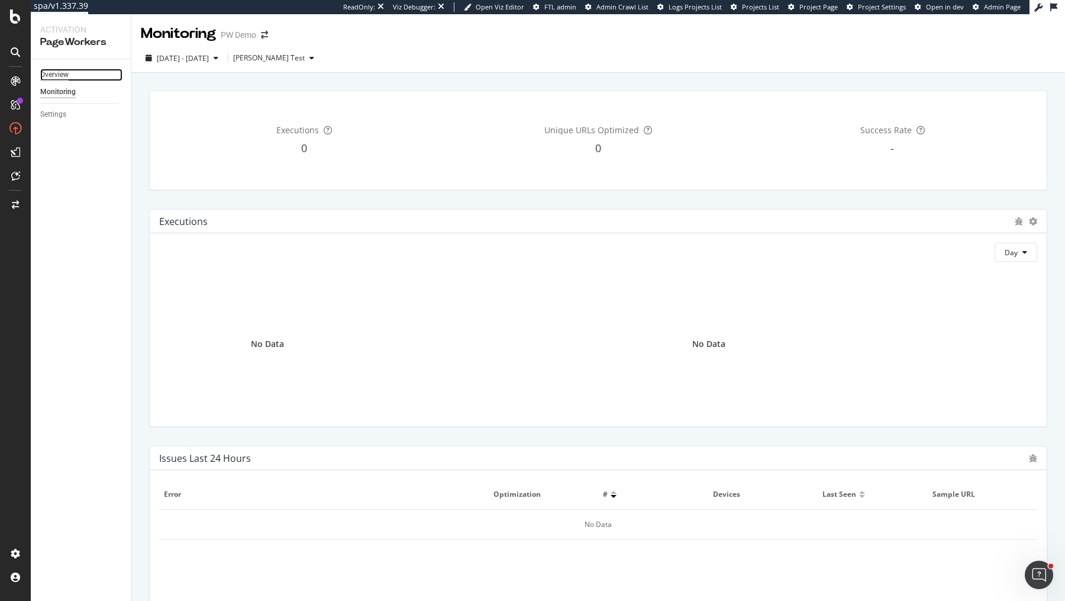
click at [54, 72] on div "Overview" at bounding box center [54, 75] width 28 height 12
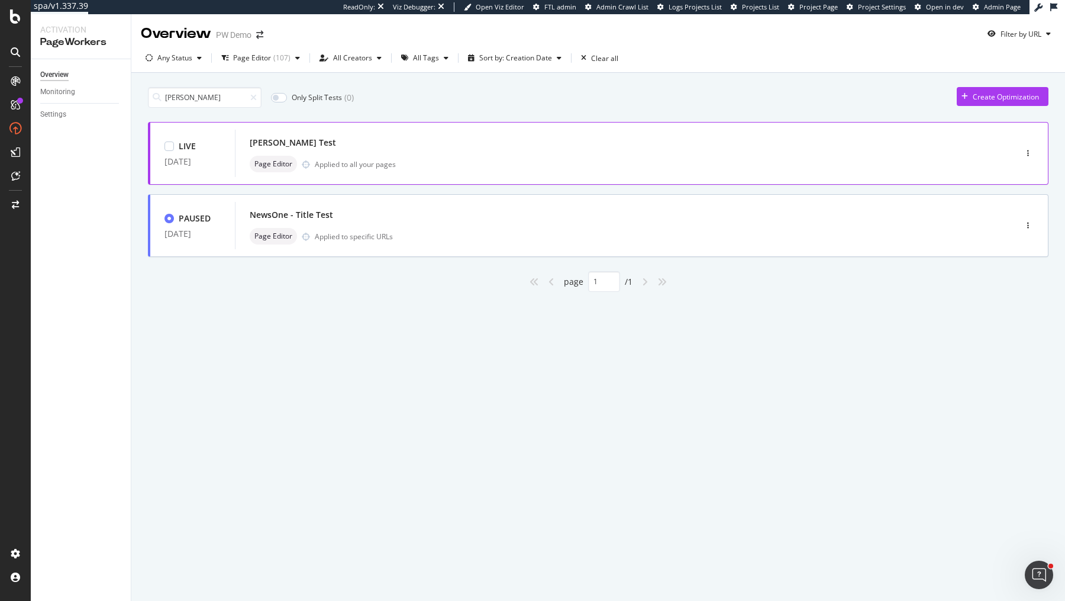
click at [391, 143] on div "[PERSON_NAME] Test" at bounding box center [608, 142] width 716 height 17
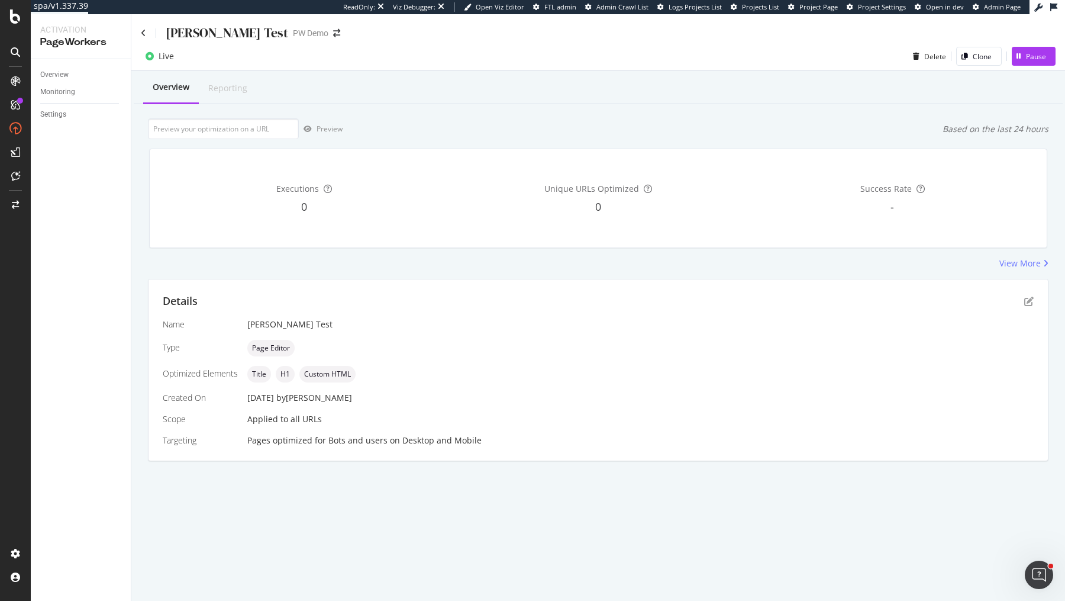
click at [300, 415] on div "Name [PERSON_NAME] Test Type Page Editor Optimized Elements Title H1 Custom HTM…" at bounding box center [598, 382] width 871 height 128
click at [1036, 299] on div "Details Name [PERSON_NAME] Test Type Page Editor Optimized Elements Title H1 Cu…" at bounding box center [598, 369] width 899 height 181
click at [1032, 299] on icon "pen-to-square" at bounding box center [1028, 300] width 9 height 9
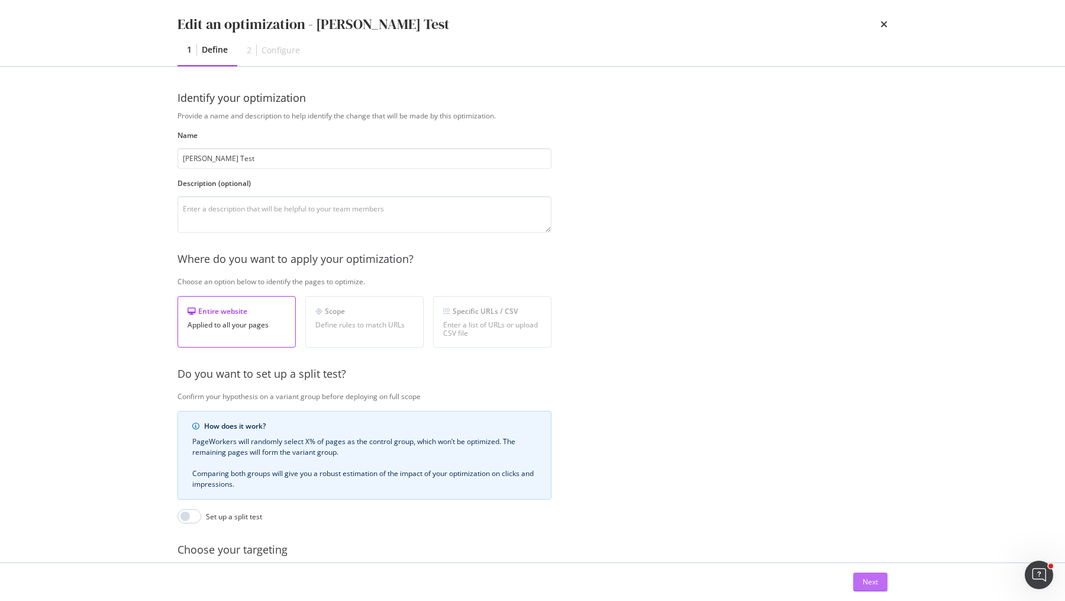
click at [867, 581] on div "Next" at bounding box center [870, 581] width 15 height 10
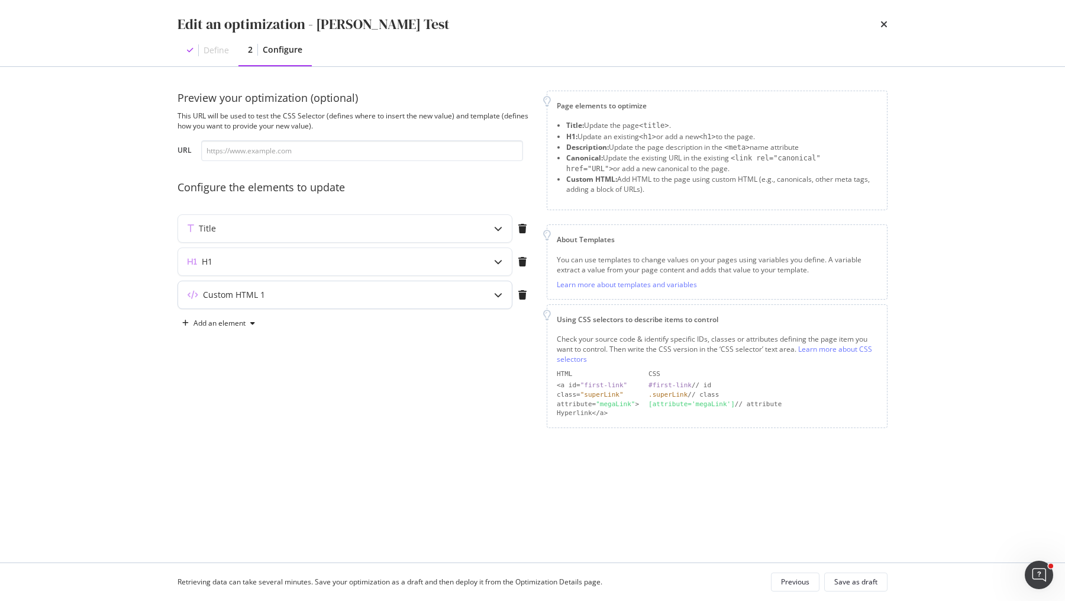
click at [485, 290] on div "modal" at bounding box center [498, 294] width 27 height 27
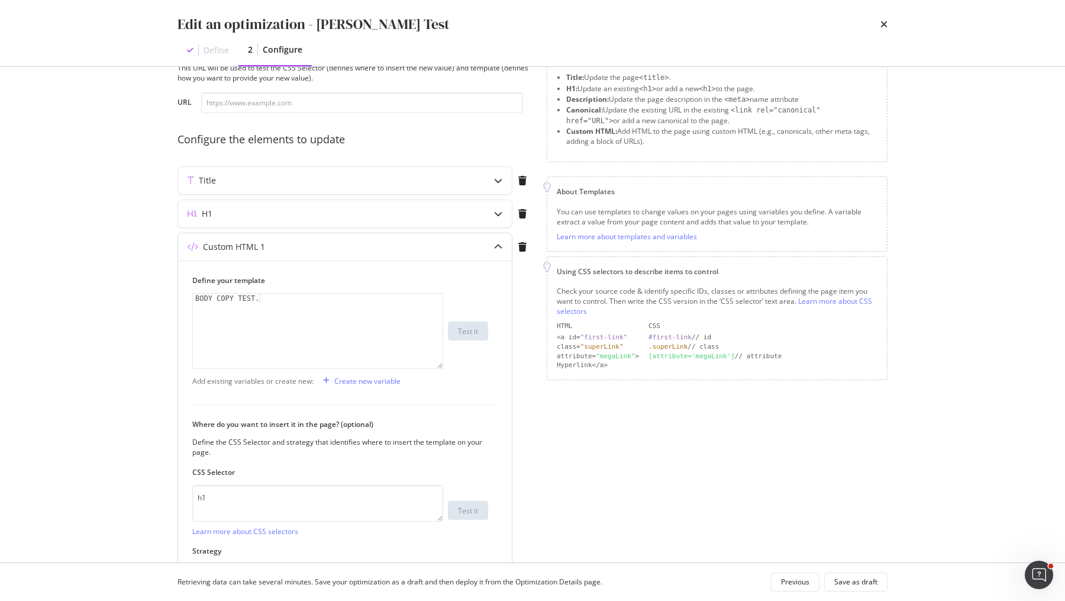
scroll to position [80, 0]
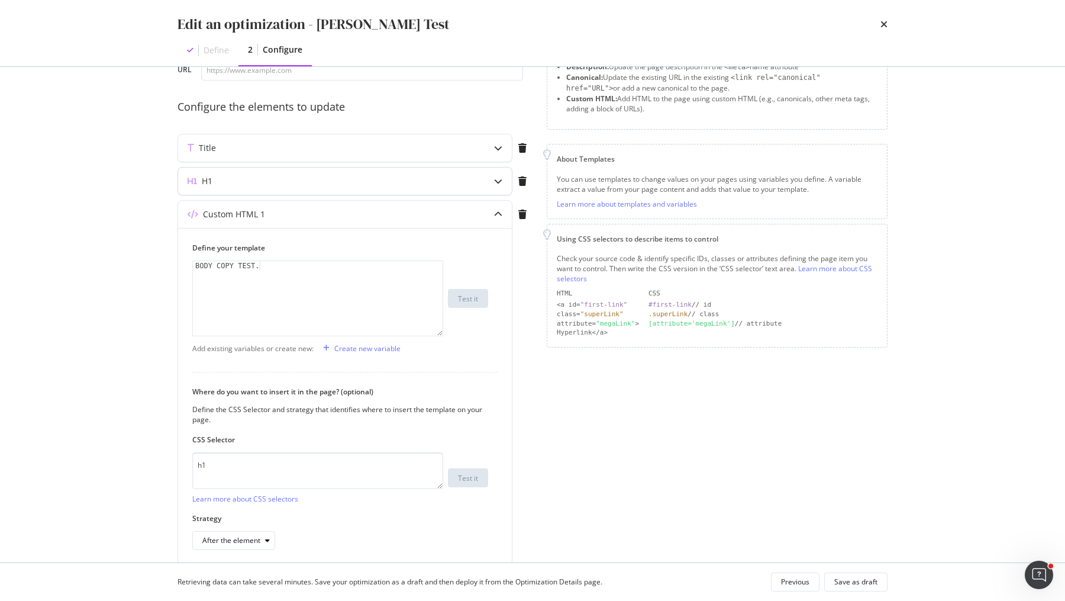
click at [497, 182] on icon "modal" at bounding box center [498, 181] width 8 height 8
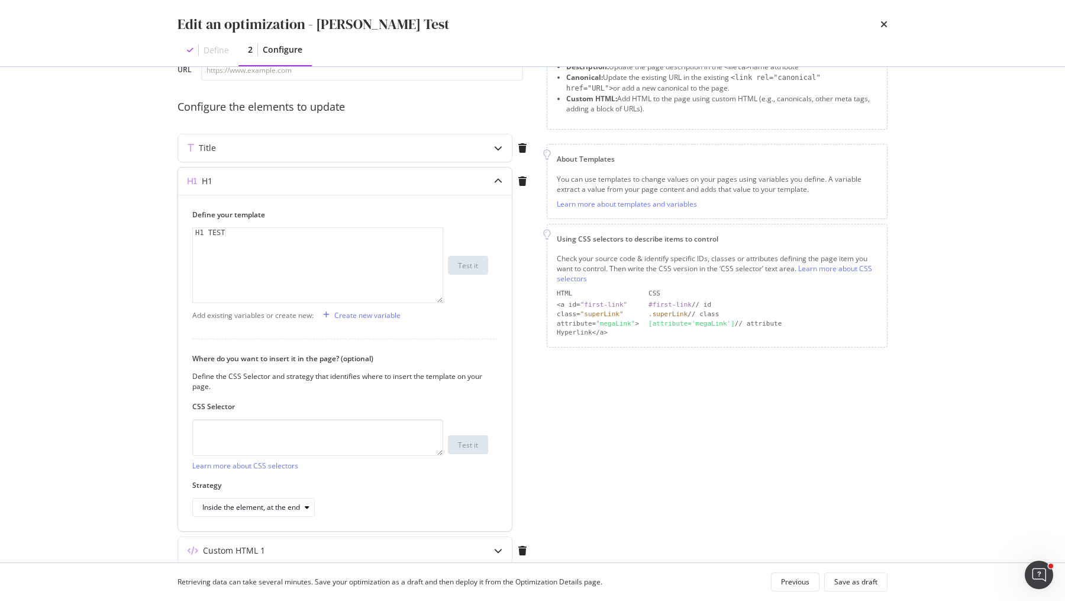
scroll to position [127, 0]
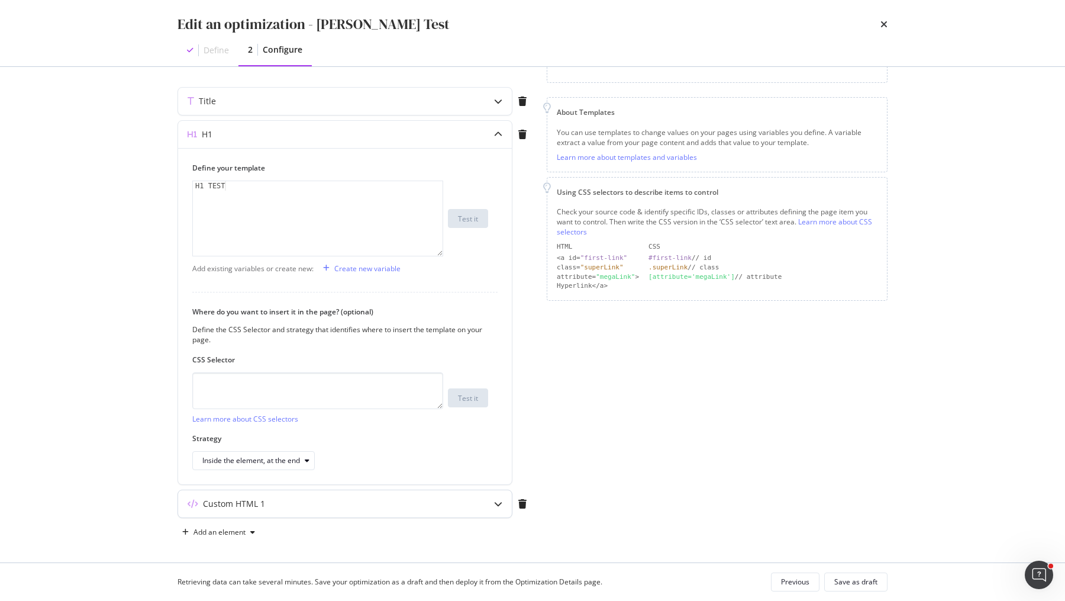
click at [501, 499] on icon "modal" at bounding box center [498, 503] width 8 height 8
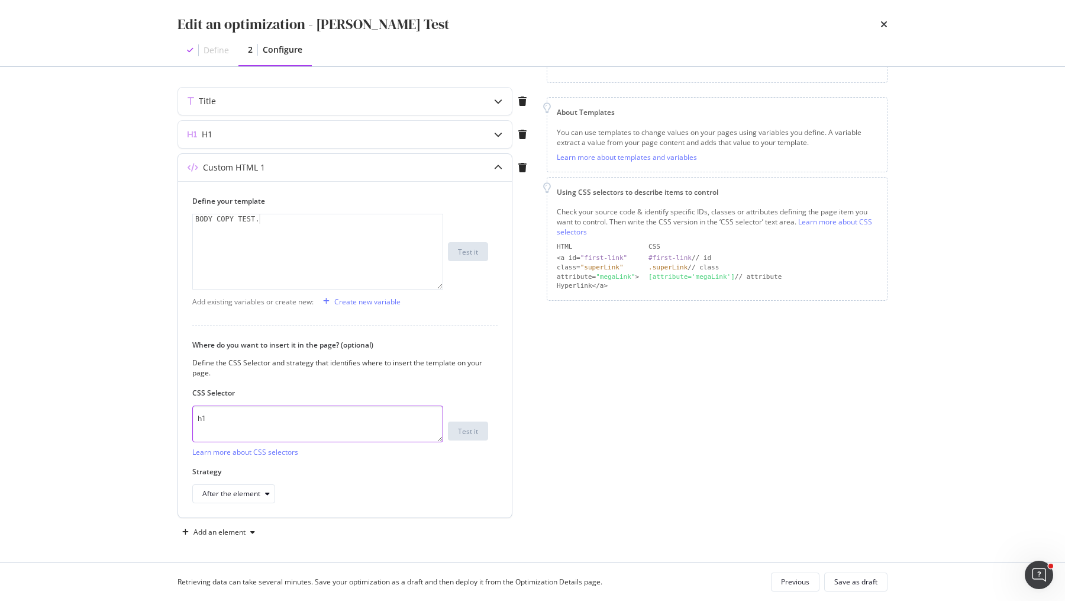
drag, startPoint x: 229, startPoint y: 417, endPoint x: 188, endPoint y: 417, distance: 41.4
click at [188, 417] on div "Define your template 1 BODY COPY TEST. XXXXXXXXXXXXXXXXXXXXXXXXXXXXXXXXXXXXXXXX…" at bounding box center [345, 349] width 334 height 336
paste textarea ".pdp-product__short_description"
type textarea ".pdp-product__short_description"
click at [288, 221] on div "BODY COPY TEST." at bounding box center [318, 261] width 251 height 94
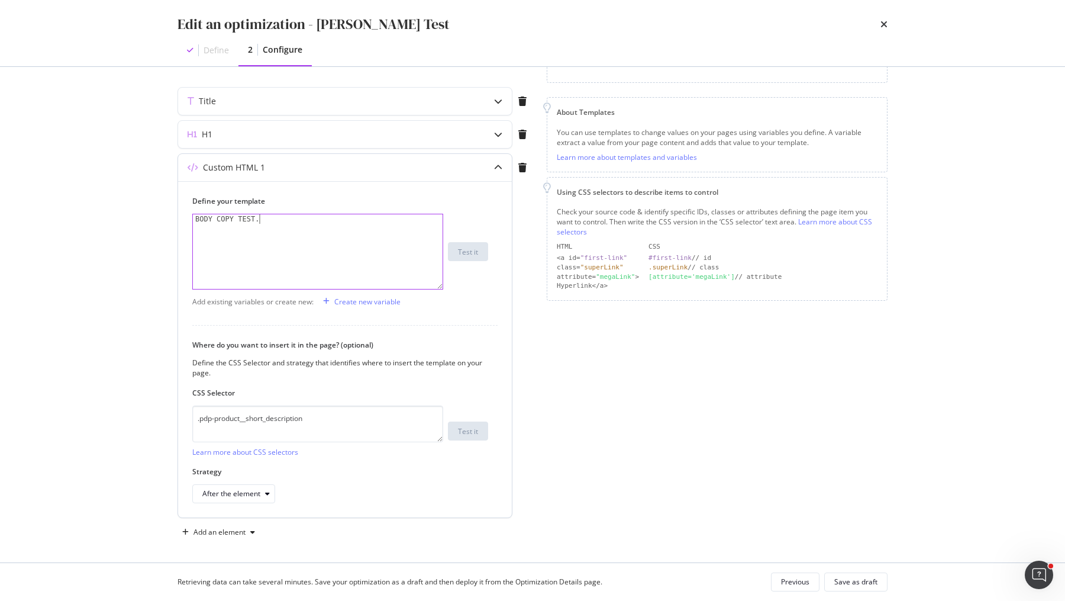
click at [288, 221] on div "BODY COPY TEST." at bounding box center [318, 261] width 251 height 94
click at [266, 493] on icon "modal" at bounding box center [267, 493] width 5 height 7
click at [283, 454] on div "Replace the element's content" at bounding box center [256, 451] width 99 height 10
click at [308, 238] on div "BODY COPY TEST." at bounding box center [318, 261] width 251 height 94
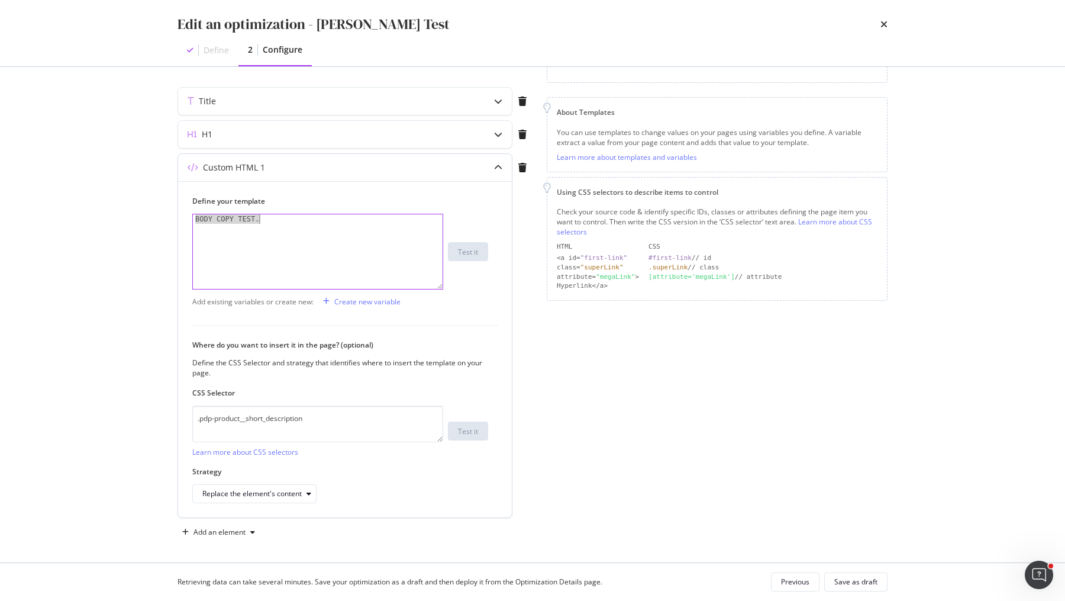
click at [308, 238] on div "BODY COPY TEST." at bounding box center [318, 261] width 251 height 94
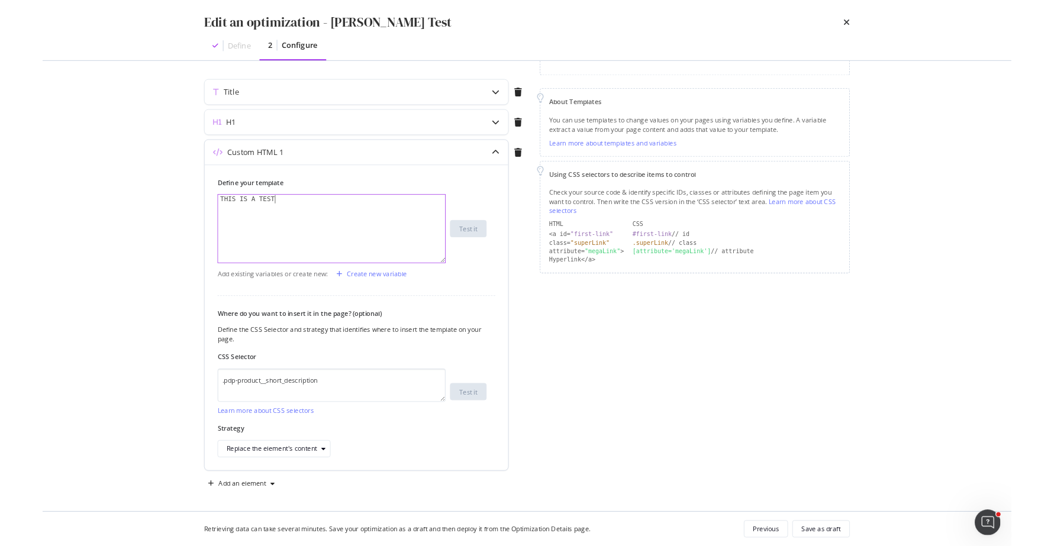
scroll to position [0, 4]
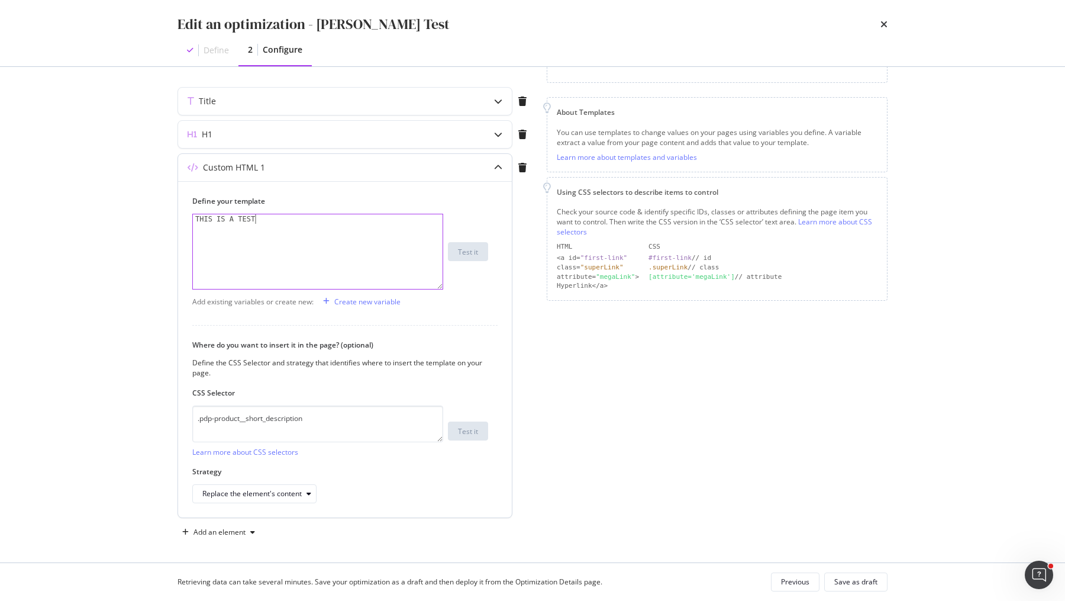
drag, startPoint x: 264, startPoint y: 228, endPoint x: 286, endPoint y: 225, distance: 22.1
click at [286, 224] on div "THIS IS A TEST" at bounding box center [318, 261] width 251 height 94
type textarea "THIS IS A TEST"
click at [854, 579] on div "Save as draft" at bounding box center [855, 581] width 43 height 10
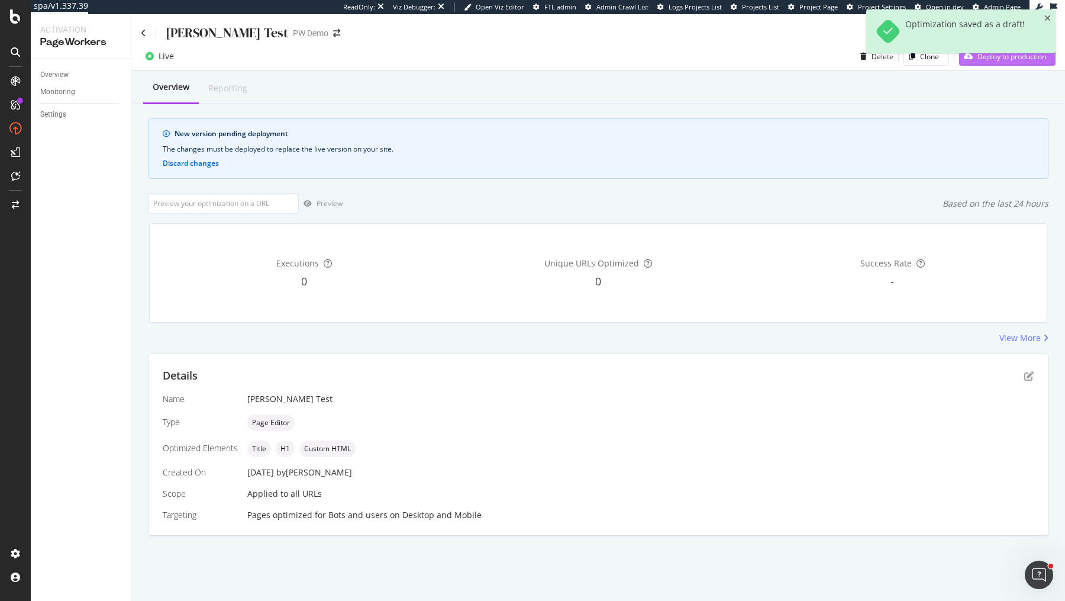
click at [989, 64] on div "Deploy to production" at bounding box center [1002, 56] width 87 height 18
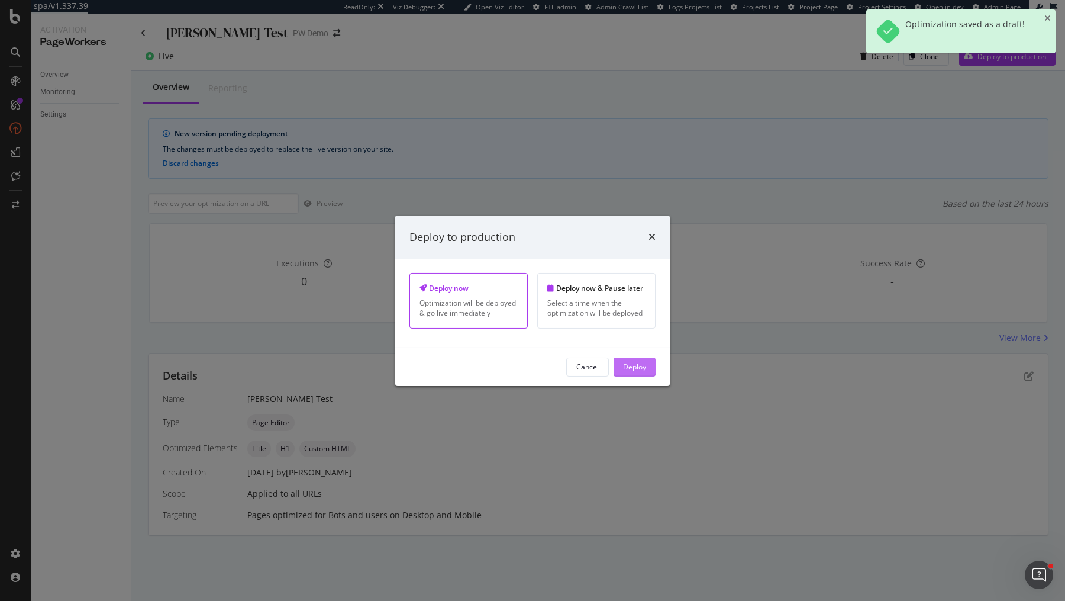
click at [634, 370] on div "Deploy" at bounding box center [634, 367] width 23 height 10
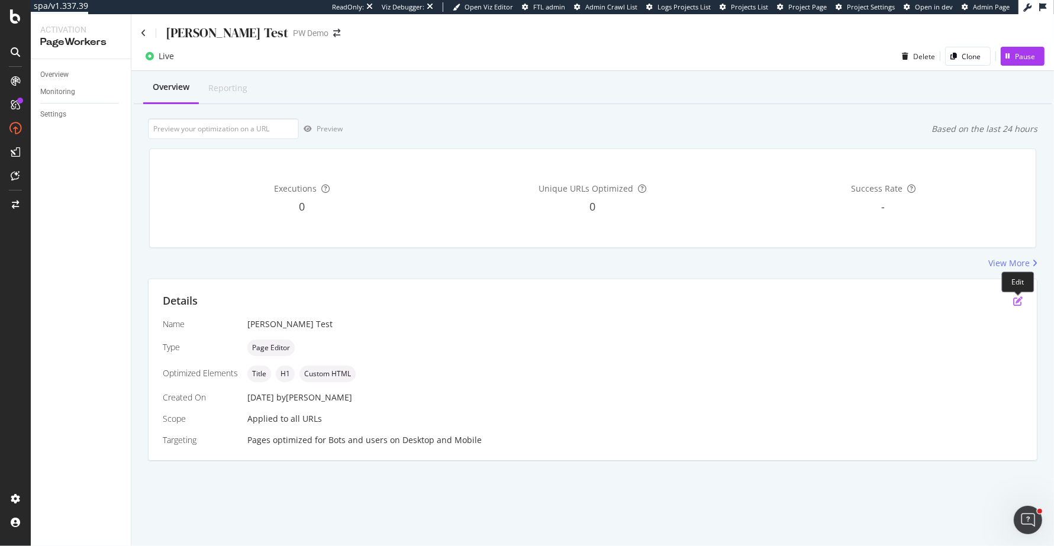
click at [1018, 298] on icon "pen-to-square" at bounding box center [1017, 300] width 9 height 9
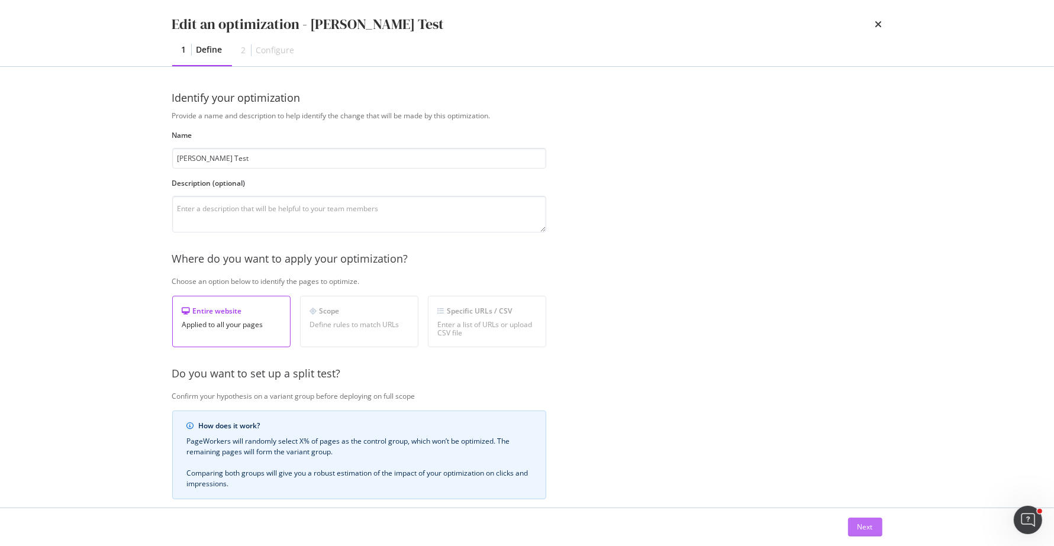
click at [872, 521] on div "Next" at bounding box center [864, 527] width 15 height 18
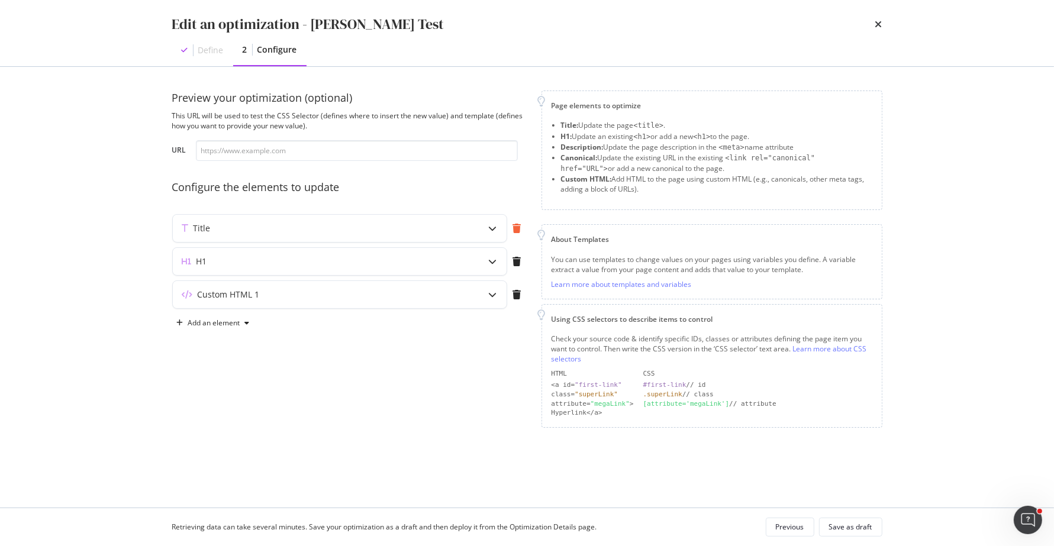
click at [515, 227] on icon "modal" at bounding box center [517, 228] width 8 height 9
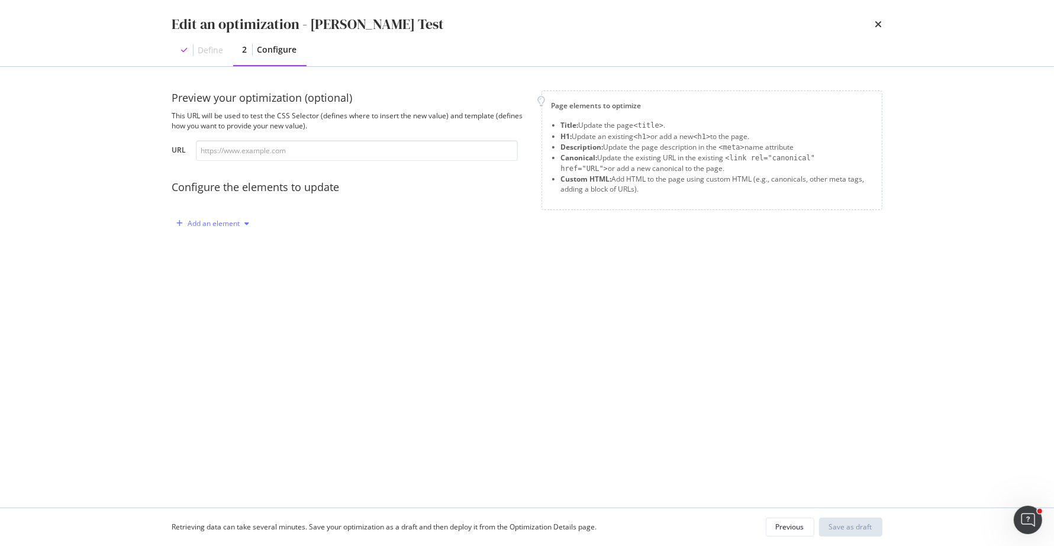
click at [224, 224] on div "Add an element" at bounding box center [214, 223] width 52 height 7
click at [223, 241] on div "Title" at bounding box center [220, 246] width 80 height 15
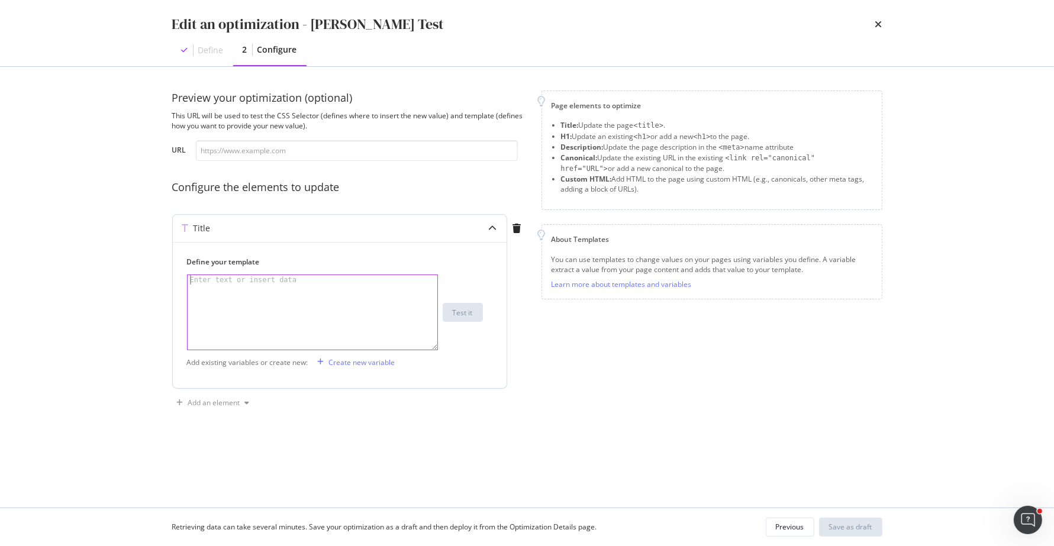
click at [280, 293] on div "modal" at bounding box center [313, 321] width 250 height 93
type textarea "This is a test."
click at [236, 402] on div "Add an element" at bounding box center [214, 402] width 52 height 7
click at [234, 476] on div "H1 Description Canonical Custom HTML" at bounding box center [220, 455] width 85 height 83
click at [234, 485] on div "Custom HTML" at bounding box center [227, 485] width 47 height 10
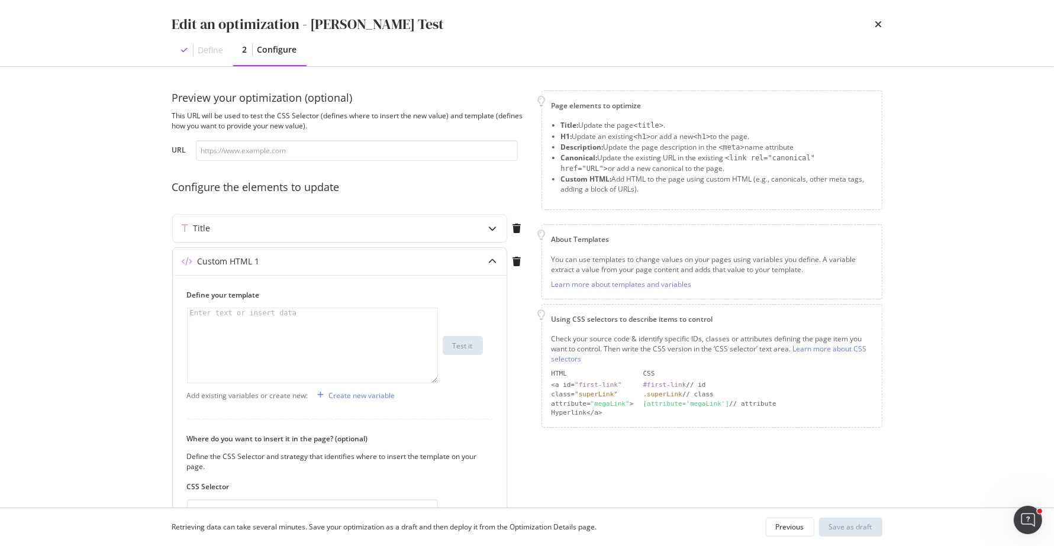
click at [323, 331] on div "modal" at bounding box center [313, 354] width 250 height 93
type textarea "This is a test."
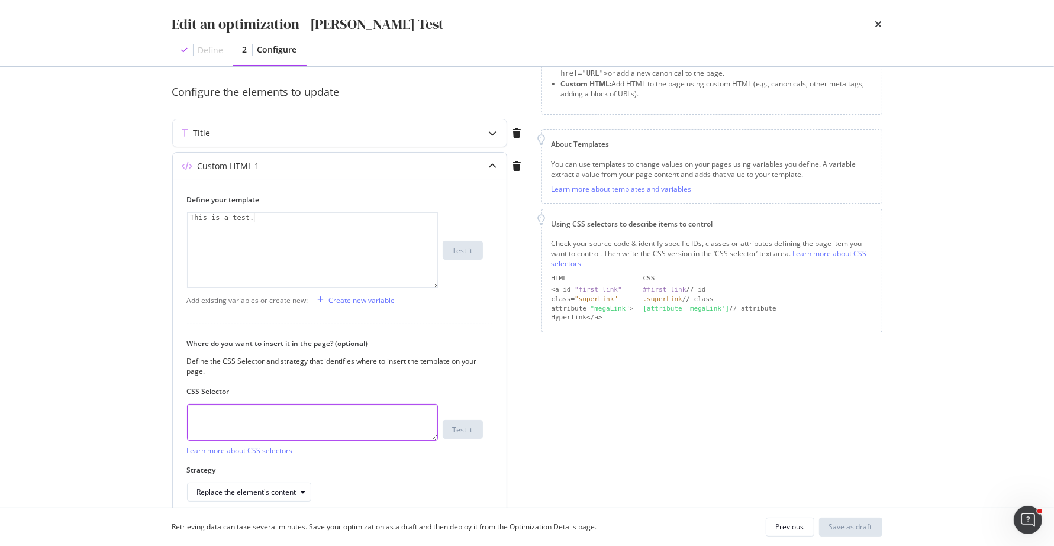
click at [309, 424] on textarea "modal" at bounding box center [312, 422] width 251 height 37
paste textarea "#maincontent > div.section.product-details-container > div > div > div > div > …"
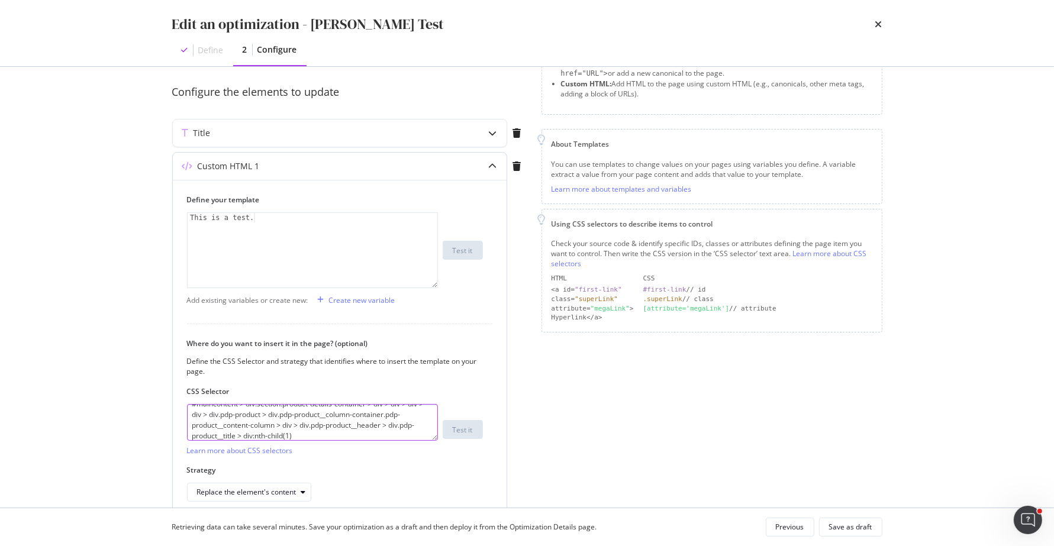
scroll to position [144, 0]
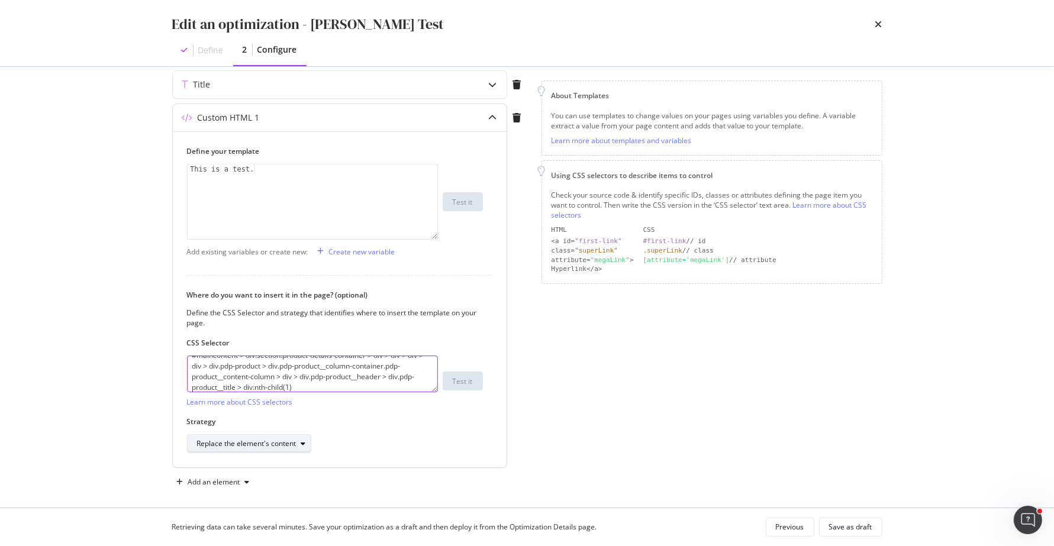
type textarea "#maincontent > div.section.product-details-container > div > div > div > div > …"
click at [298, 449] on div "Replace the element's content" at bounding box center [254, 443] width 114 height 17
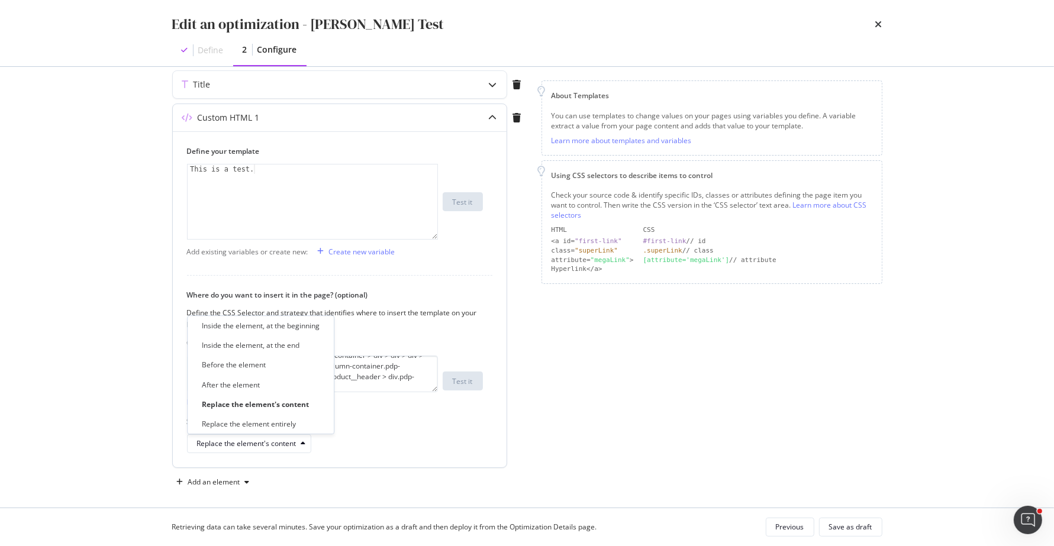
click at [401, 435] on div "Replace the element's content" at bounding box center [335, 443] width 296 height 19
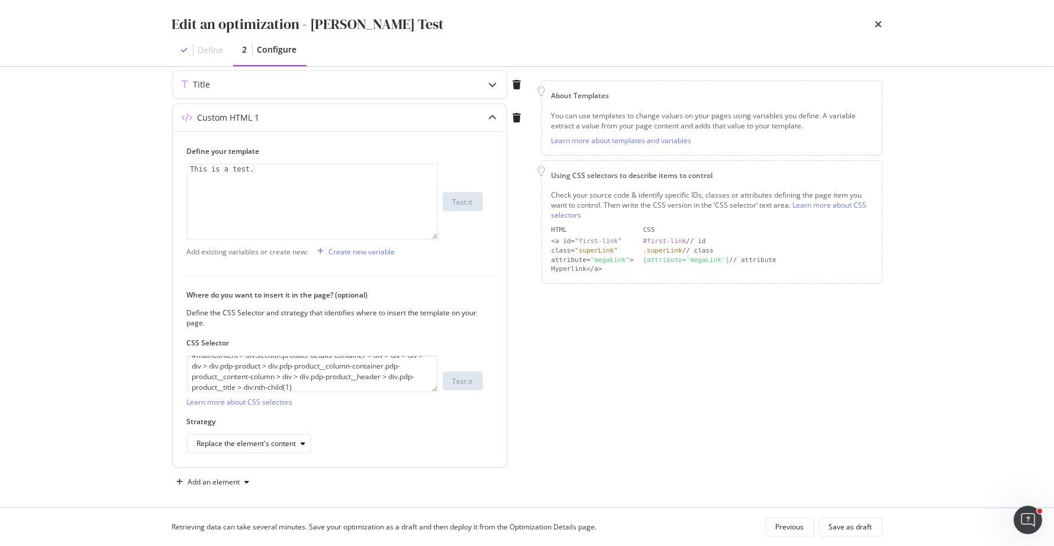
scroll to position [152, 0]
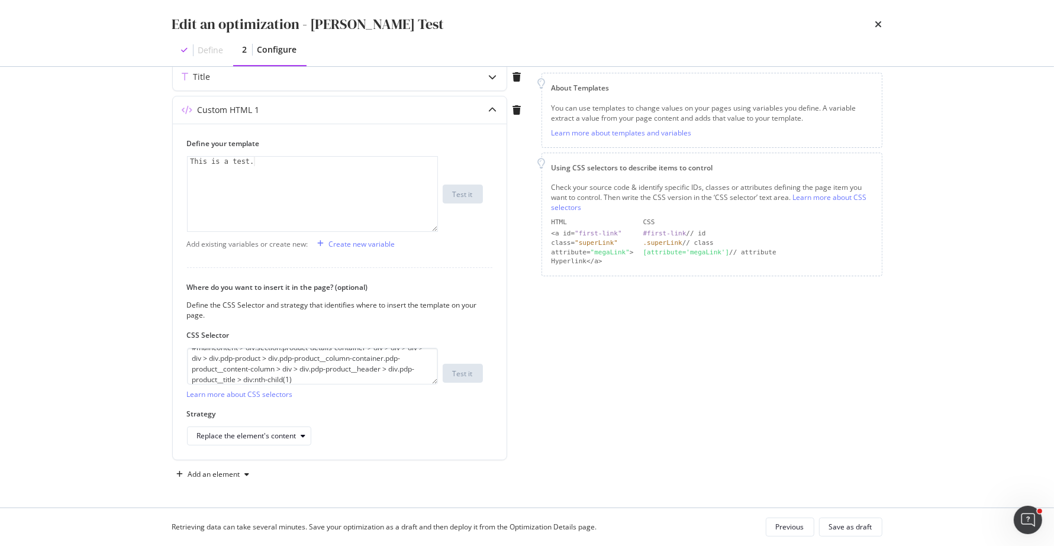
click at [521, 394] on div "Custom HTML 1 Define your template This is a test. This is a test. XXXXXXXXXXXX…" at bounding box center [349, 280] width 355 height 369
click at [489, 112] on icon "modal" at bounding box center [493, 110] width 8 height 8
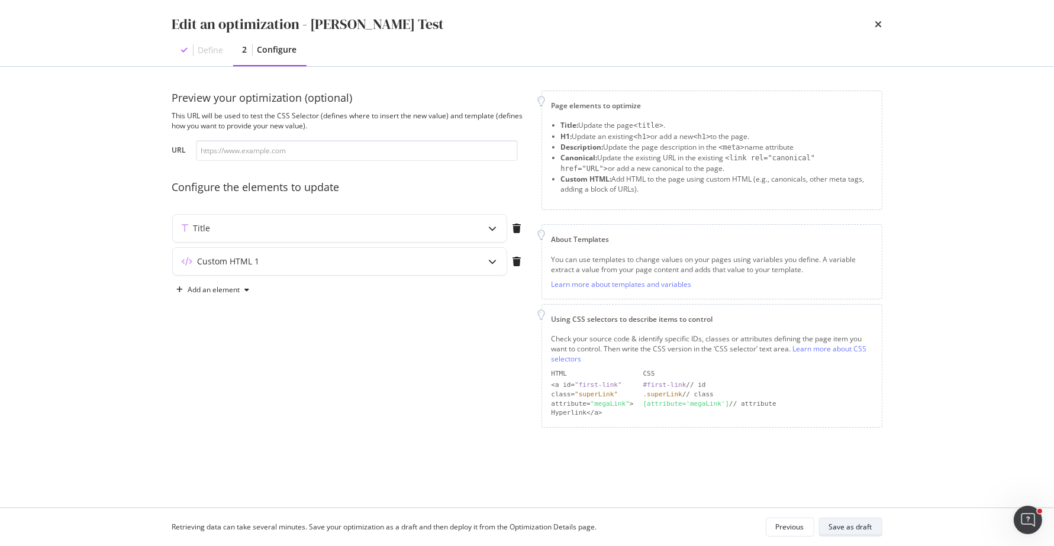
click at [851, 526] on div "Save as draft" at bounding box center [850, 527] width 43 height 10
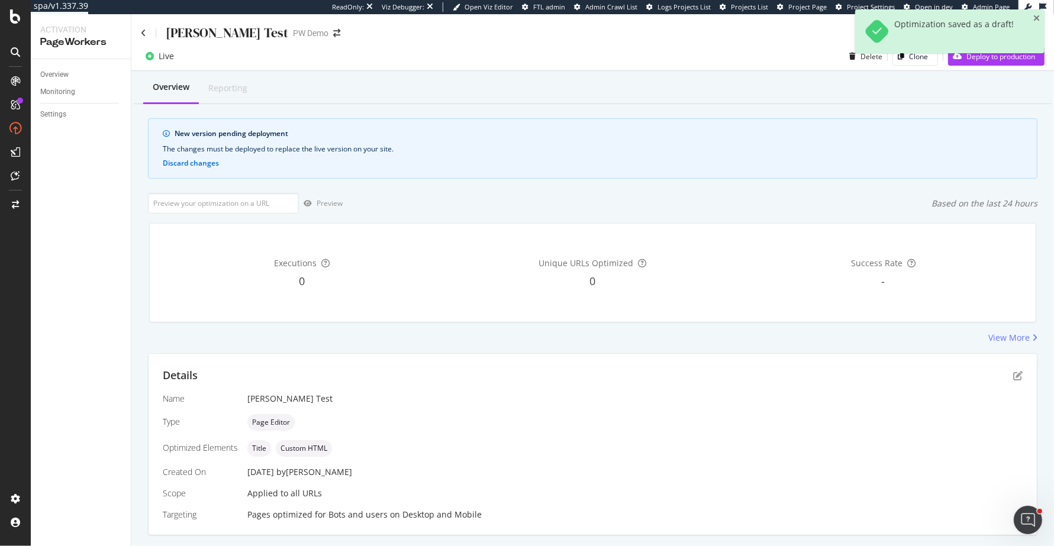
click at [967, 62] on div "Optimization saved as a draft!" at bounding box center [949, 35] width 189 height 53
click at [966, 64] on div "Deploy to production" at bounding box center [991, 56] width 87 height 18
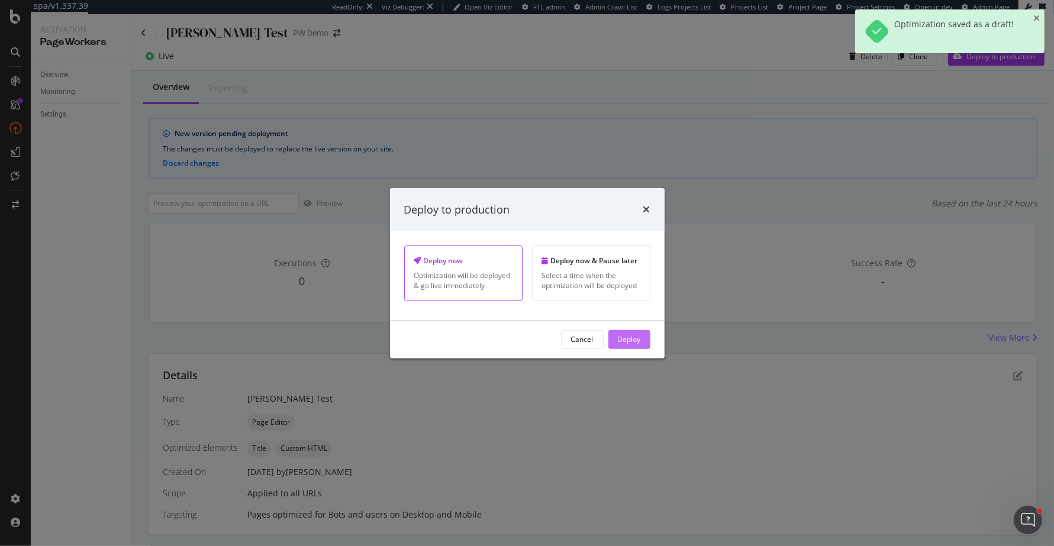
click at [625, 344] on div "Deploy" at bounding box center [629, 339] width 23 height 10
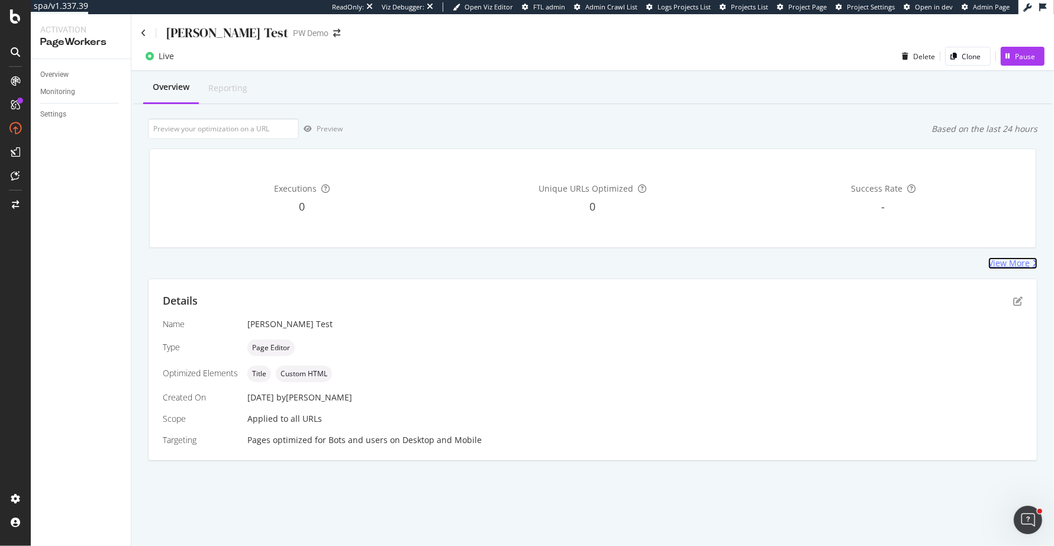
click at [1020, 264] on div "View More" at bounding box center [1008, 263] width 41 height 12
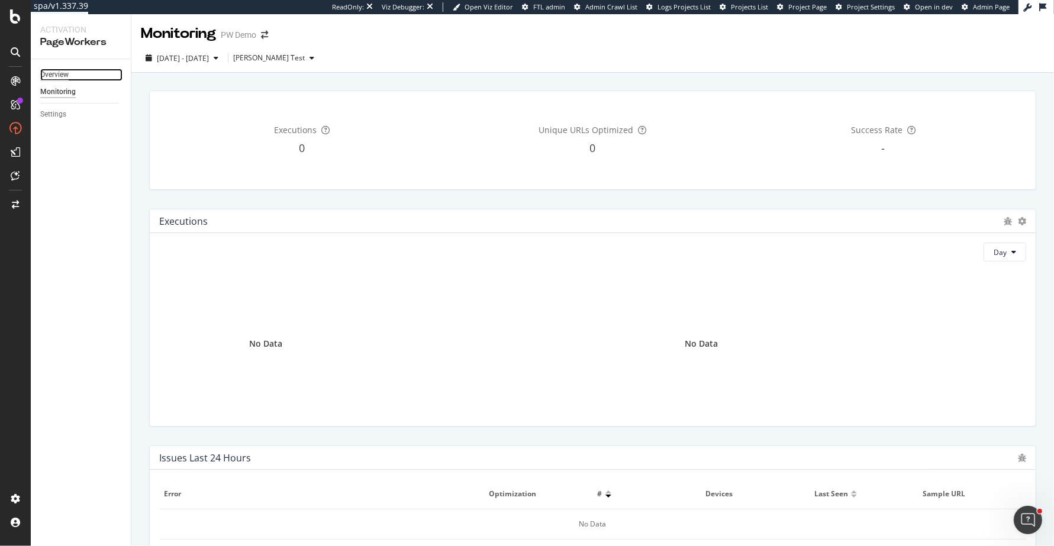
click at [54, 73] on div "Overview" at bounding box center [54, 75] width 28 height 12
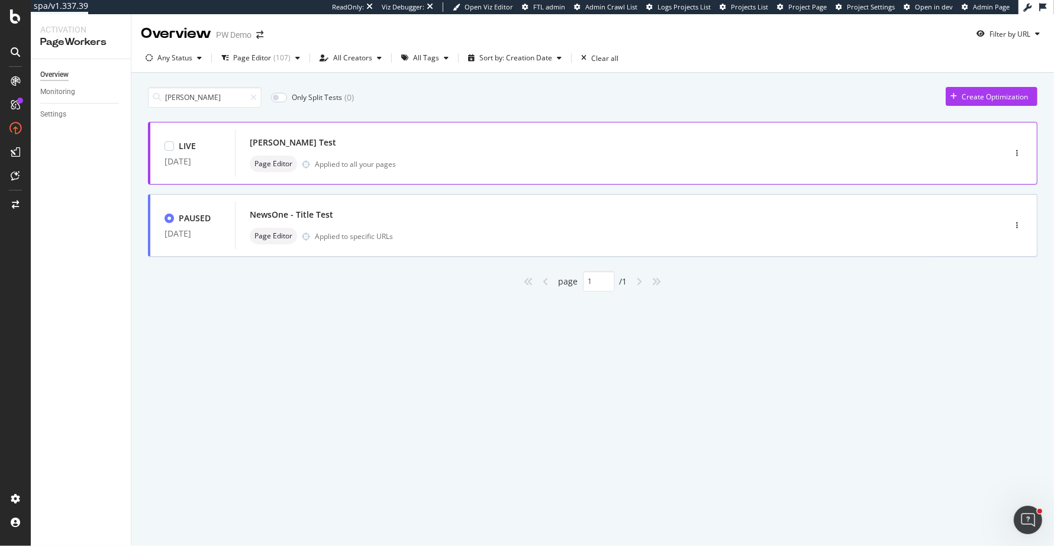
click at [371, 151] on div "[PERSON_NAME] Test Page Editor Applied to all your pages" at bounding box center [602, 153] width 705 height 38
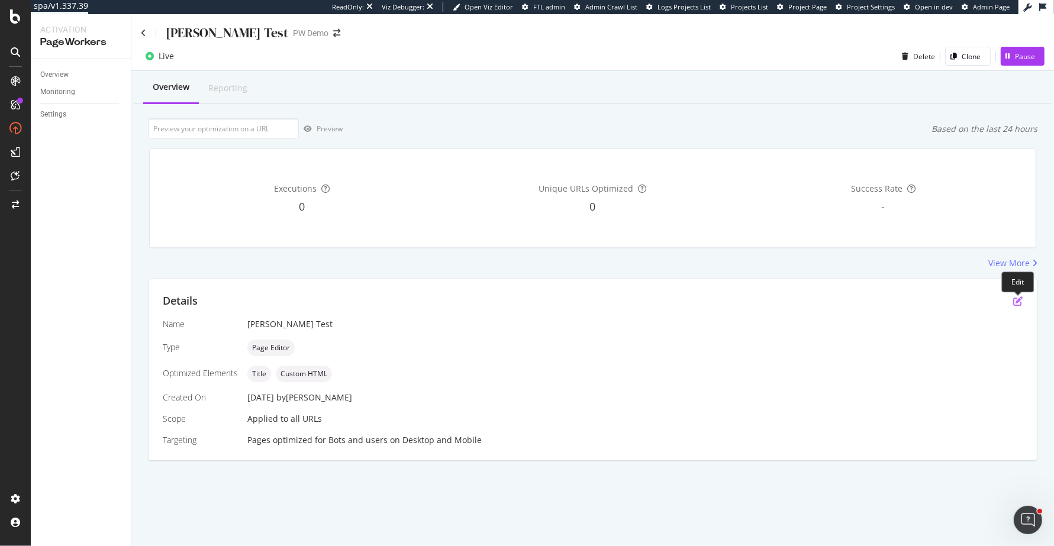
click at [1020, 306] on icon "pen-to-square" at bounding box center [1017, 300] width 9 height 9
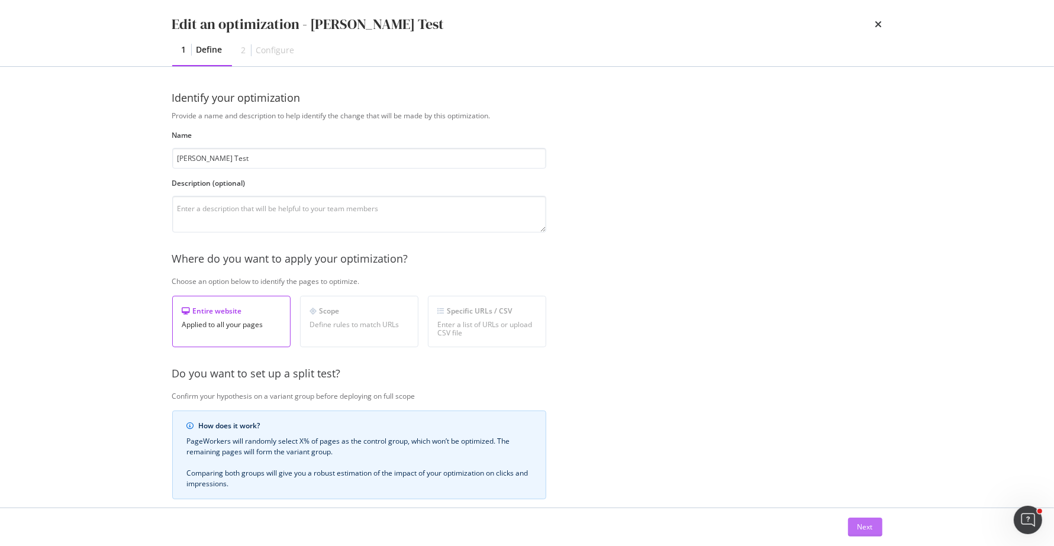
click at [872, 528] on div "Next" at bounding box center [864, 527] width 15 height 10
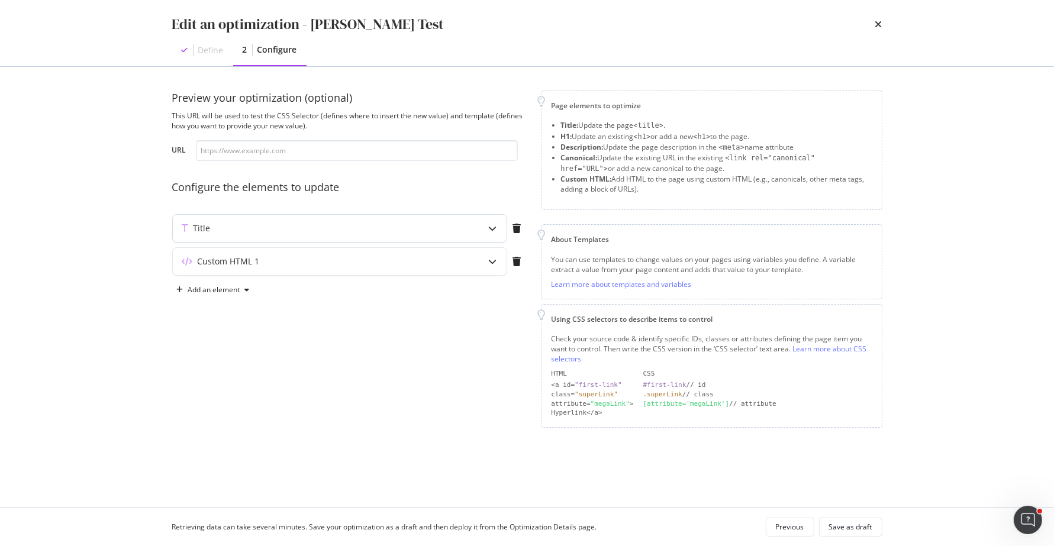
click at [491, 232] on icon "modal" at bounding box center [493, 228] width 8 height 8
click at [471, 402] on div "Custom HTML 1" at bounding box center [340, 407] width 334 height 27
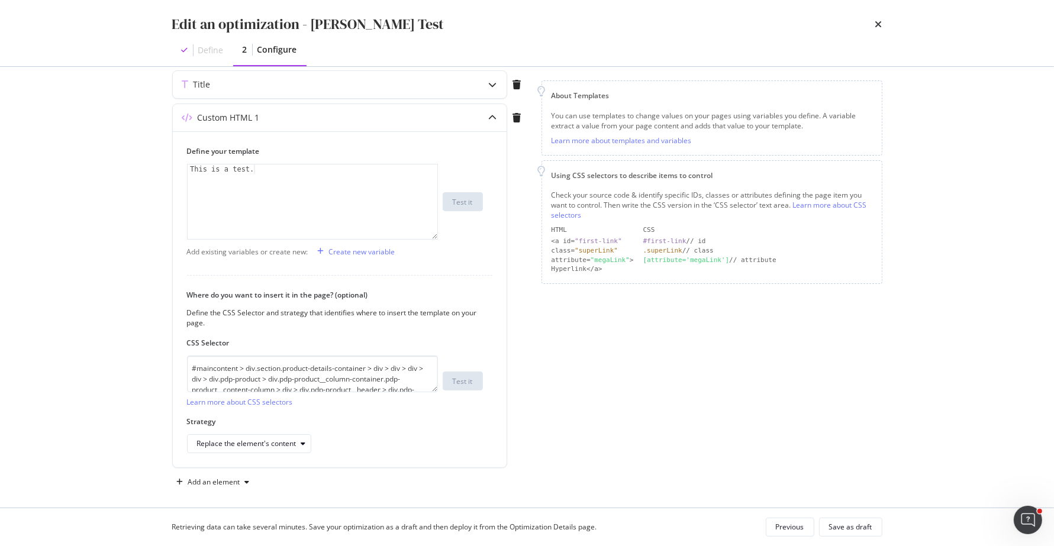
scroll to position [152, 0]
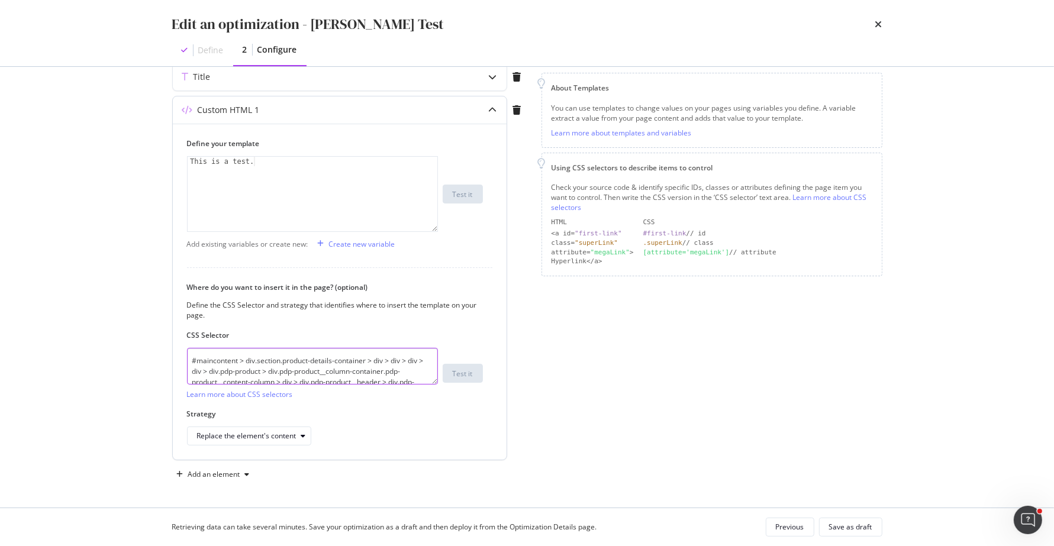
click at [373, 375] on textarea "#maincontent > div.section.product-details-container > div > div > div > div > …" at bounding box center [312, 366] width 251 height 37
paste textarea "modal"
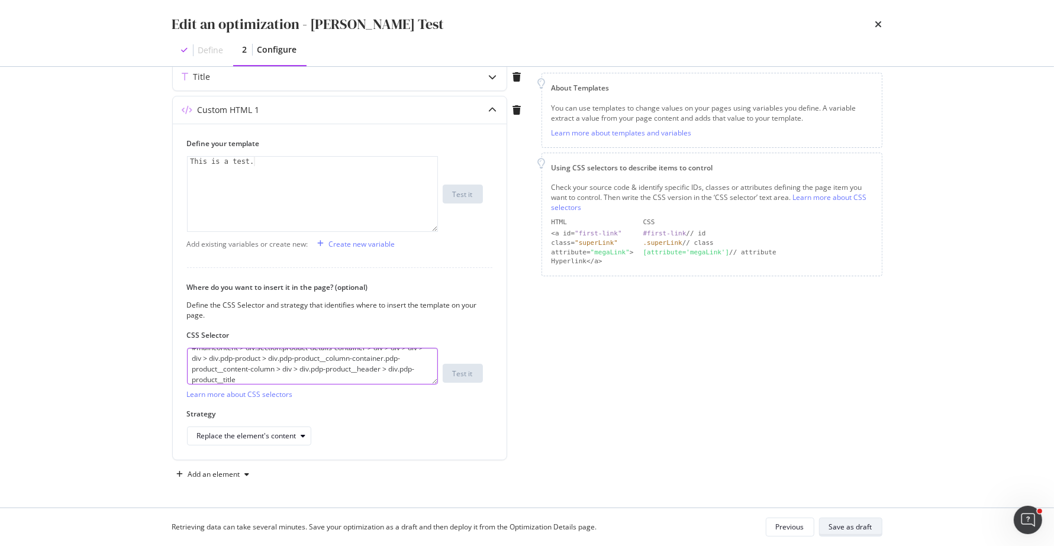
type textarea "#maincontent > div.section.product-details-container > div > div > div > div > …"
click at [870, 528] on div "Save as draft" at bounding box center [850, 527] width 43 height 10
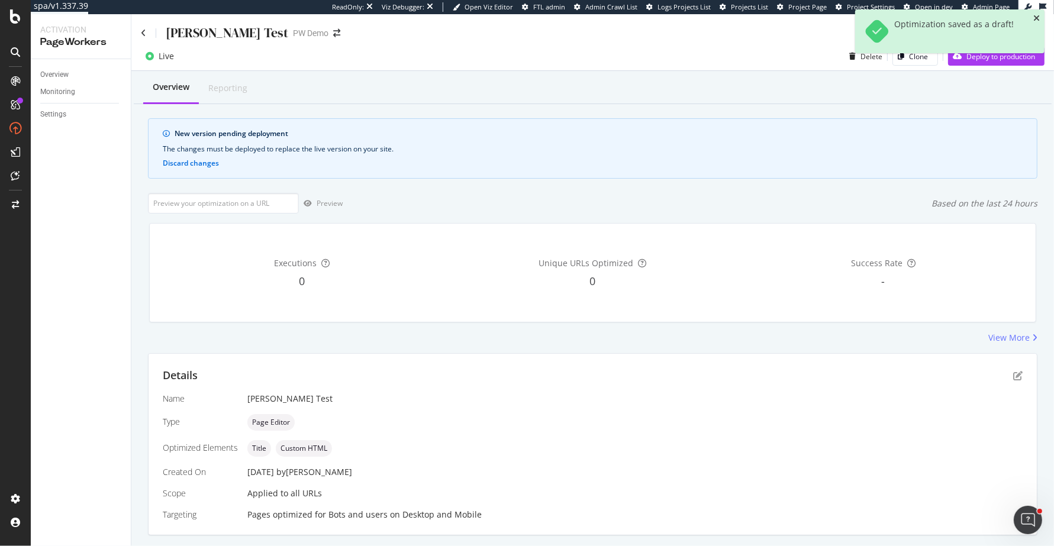
click at [1039, 20] on icon "close toast" at bounding box center [1036, 18] width 7 height 8
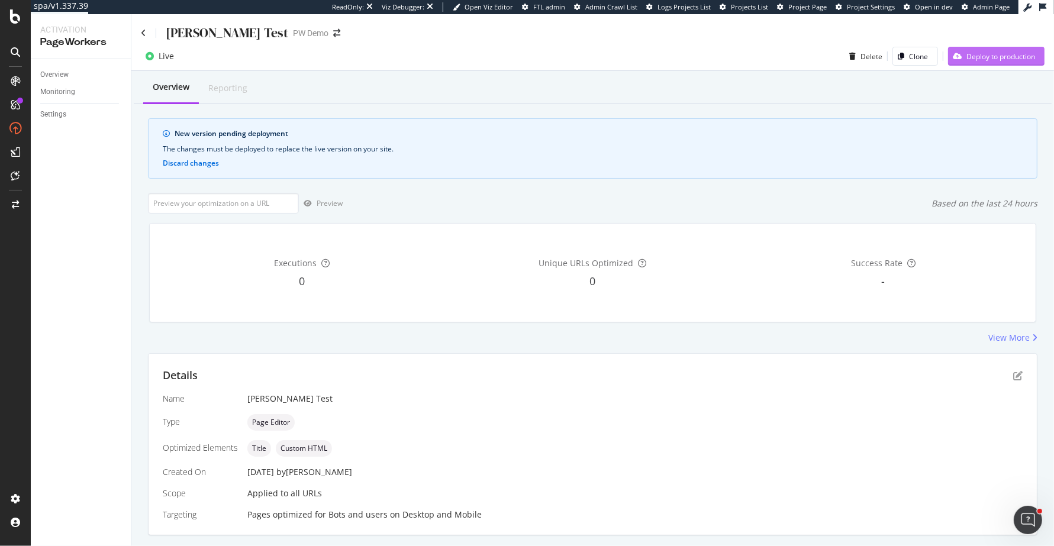
click at [1012, 50] on div "Deploy to production" at bounding box center [991, 56] width 87 height 18
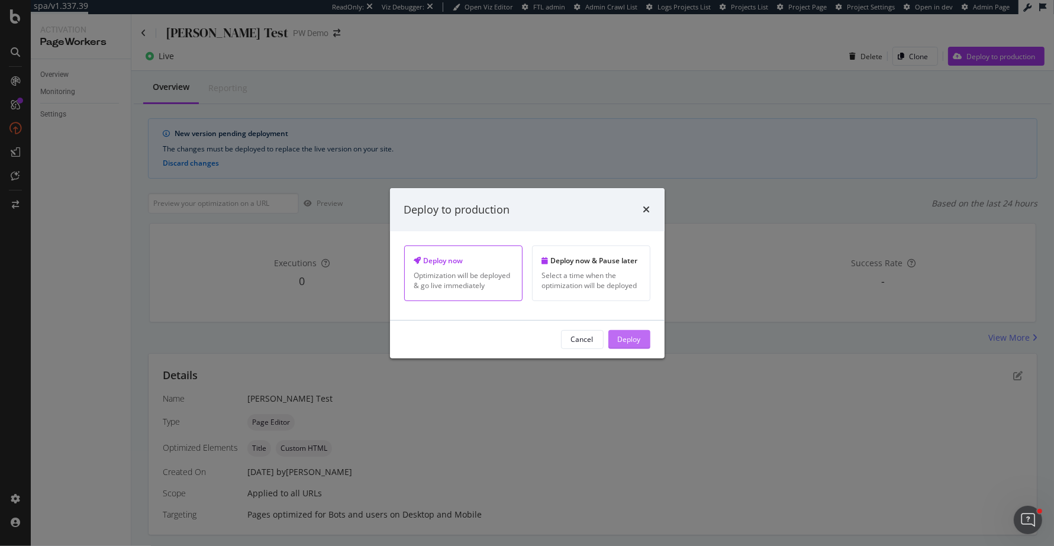
click at [640, 342] on div "Deploy" at bounding box center [629, 339] width 23 height 10
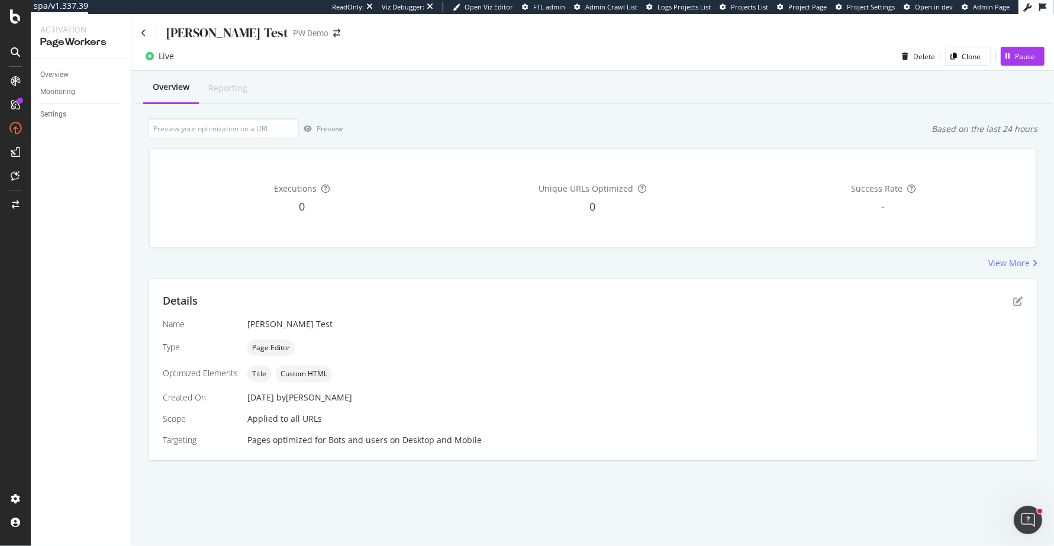
click at [1018, 274] on div "Overview Reporting Preview Based on the last 24 hours Executions 0 Unique URLs …" at bounding box center [592, 286] width 922 height 431
click at [1018, 292] on div "Details Name [PERSON_NAME] Test Type Page Editor Optimized Elements Title Custo…" at bounding box center [593, 369] width 888 height 181
click at [1018, 300] on icon "pen-to-square" at bounding box center [1017, 300] width 9 height 9
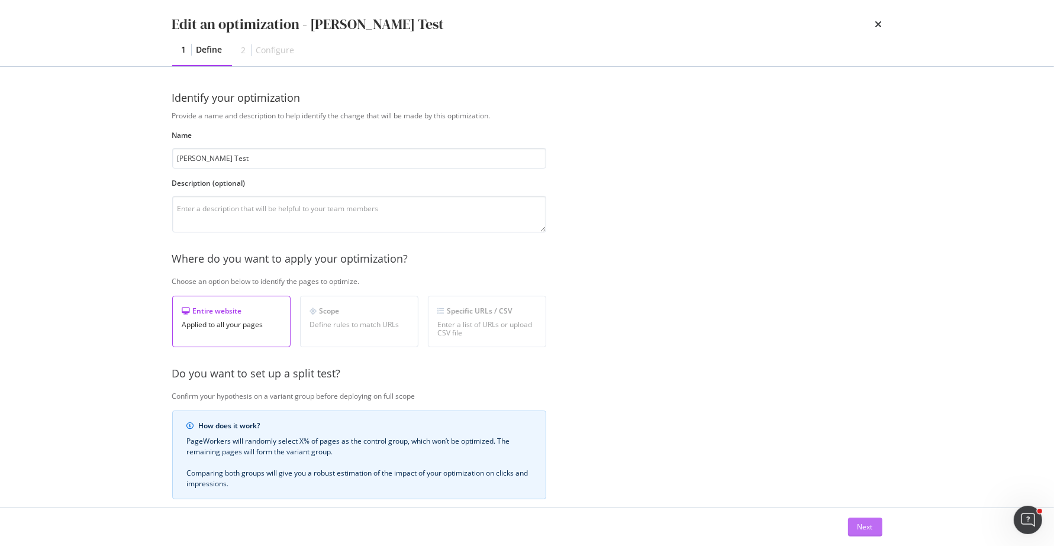
click at [863, 526] on div "Next" at bounding box center [864, 527] width 15 height 10
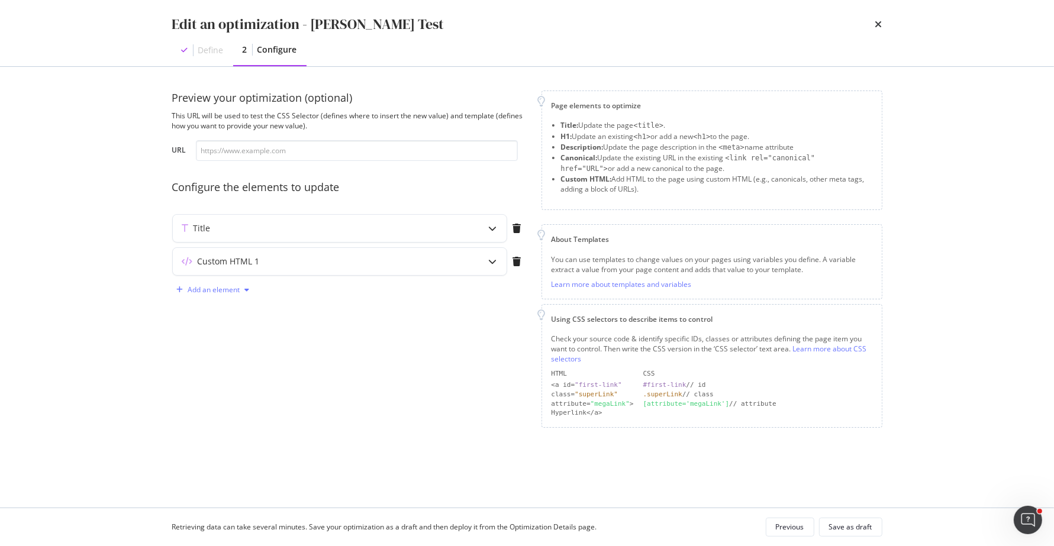
click at [233, 292] on div "Add an element" at bounding box center [214, 289] width 52 height 7
click at [222, 371] on div "Custom HTML" at bounding box center [227, 372] width 47 height 10
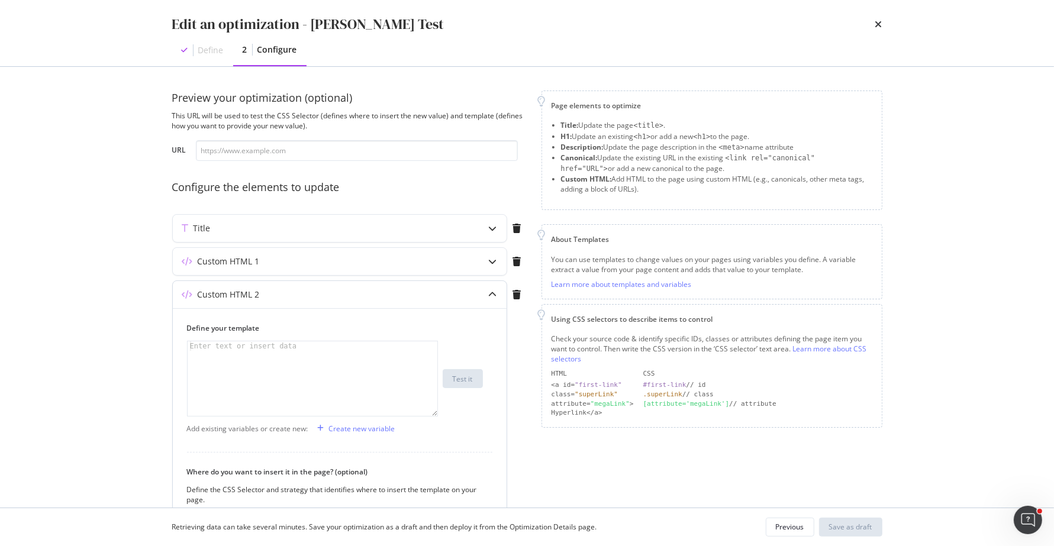
click at [250, 353] on div "modal" at bounding box center [313, 387] width 250 height 93
click at [328, 353] on div "< script > This is a test ." at bounding box center [313, 387] width 250 height 93
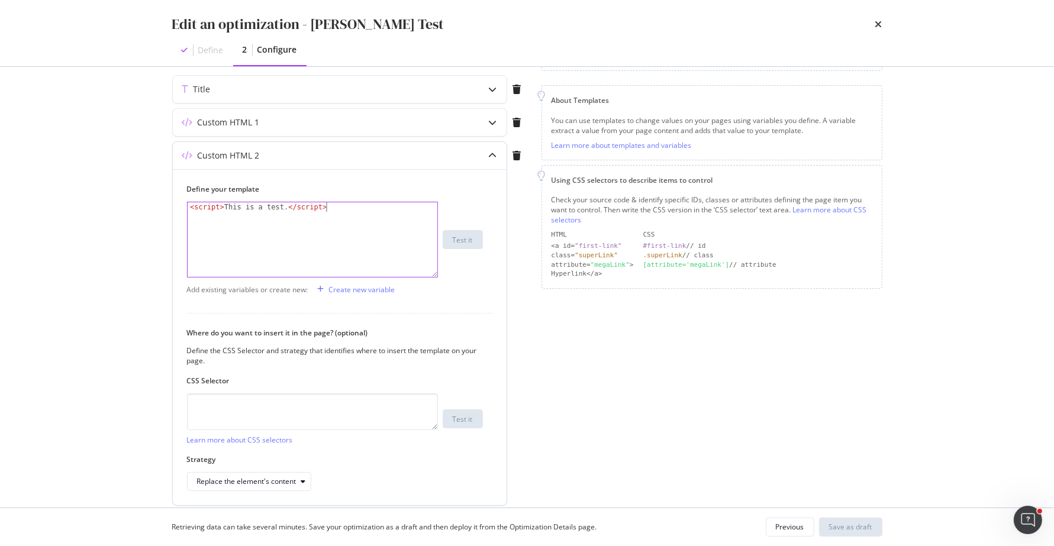
scroll to position [152, 0]
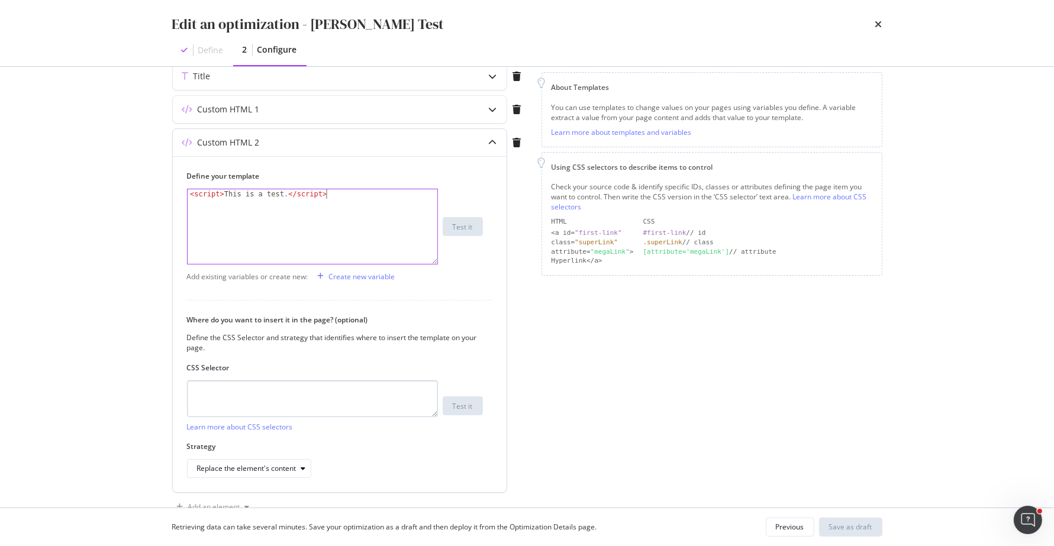
type textarea "<script>This is a test.</script>"
click at [331, 392] on textarea "modal" at bounding box center [312, 398] width 251 height 37
type textarea "head"
click at [231, 458] on div "Strategy Replace the element's content" at bounding box center [335, 459] width 296 height 37
click at [231, 472] on div "Replace the element's content" at bounding box center [246, 468] width 99 height 7
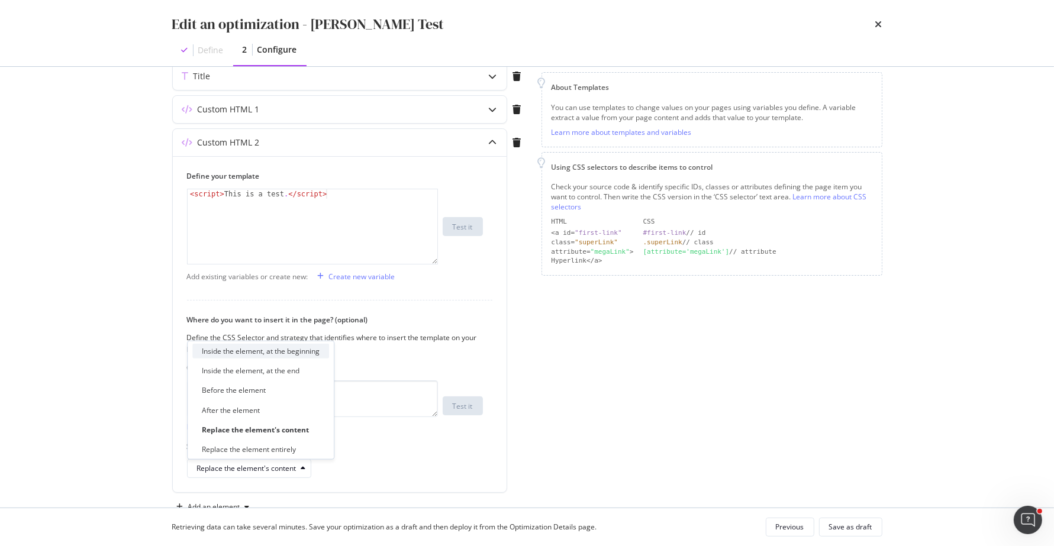
click at [280, 351] on div "Inside the element, at the beginning" at bounding box center [261, 351] width 118 height 10
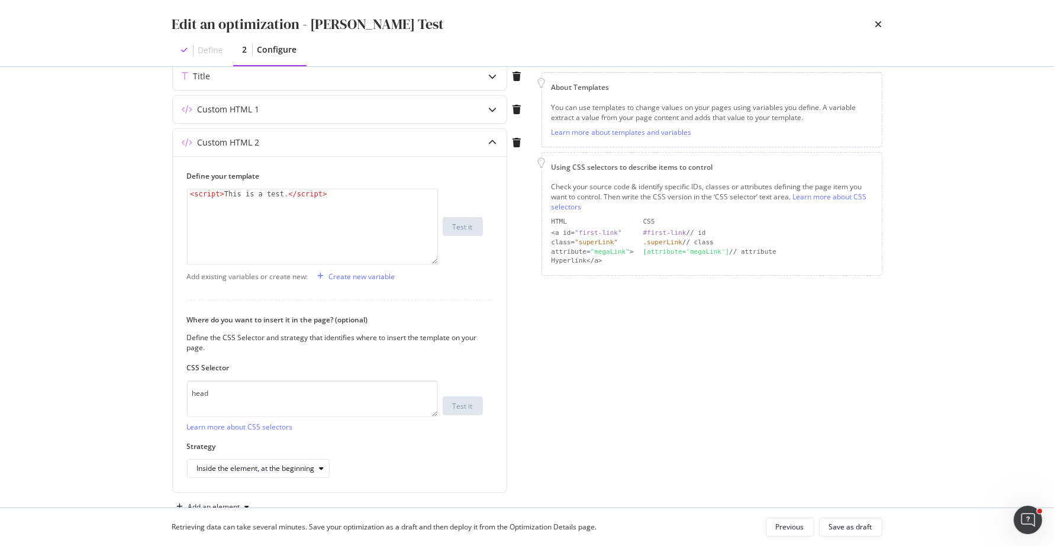
scroll to position [185, 0]
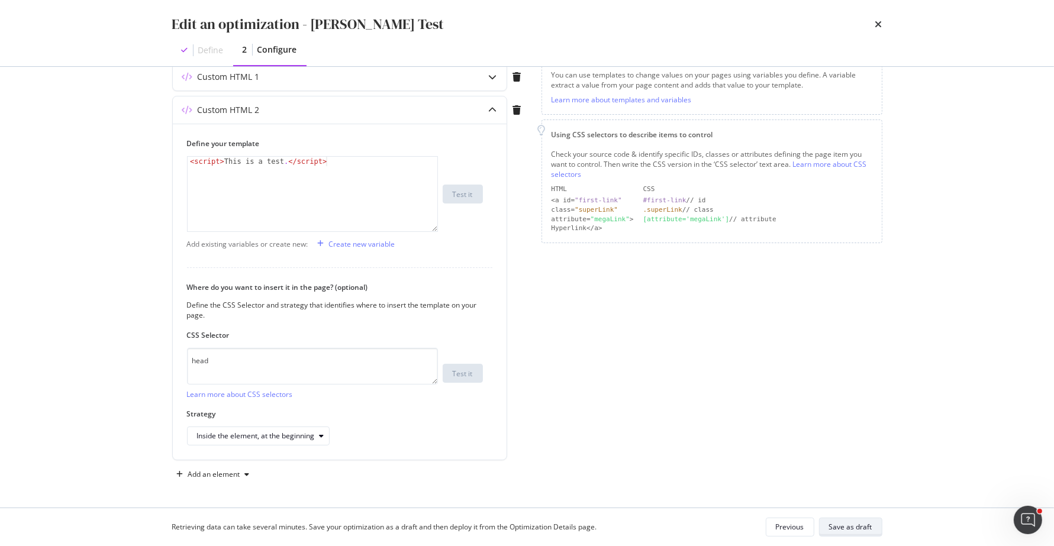
click at [861, 522] on div "Save as draft" at bounding box center [850, 527] width 43 height 10
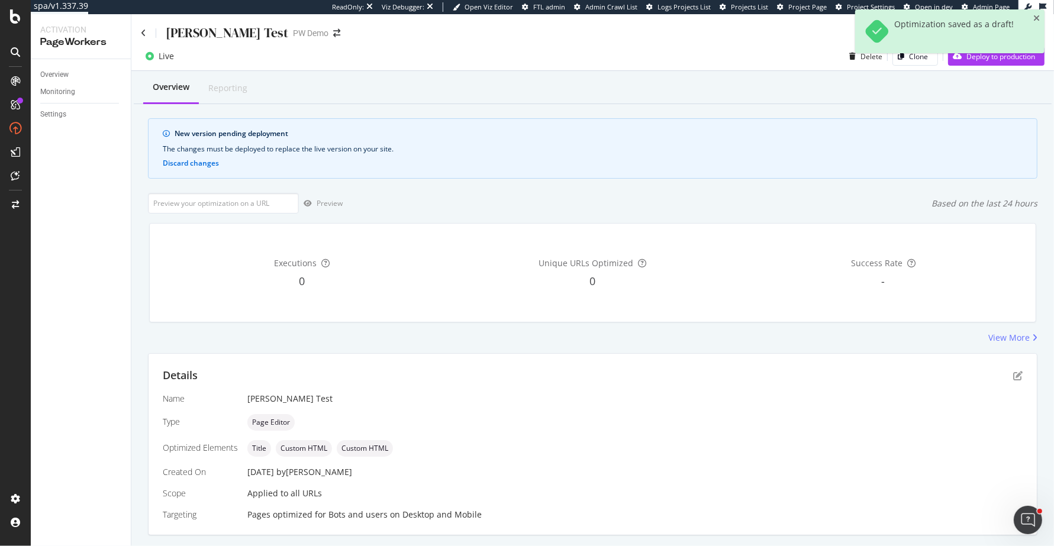
click at [995, 90] on div "Overview Reporting" at bounding box center [593, 88] width 918 height 32
click at [996, 63] on div "Deploy to production" at bounding box center [991, 56] width 87 height 18
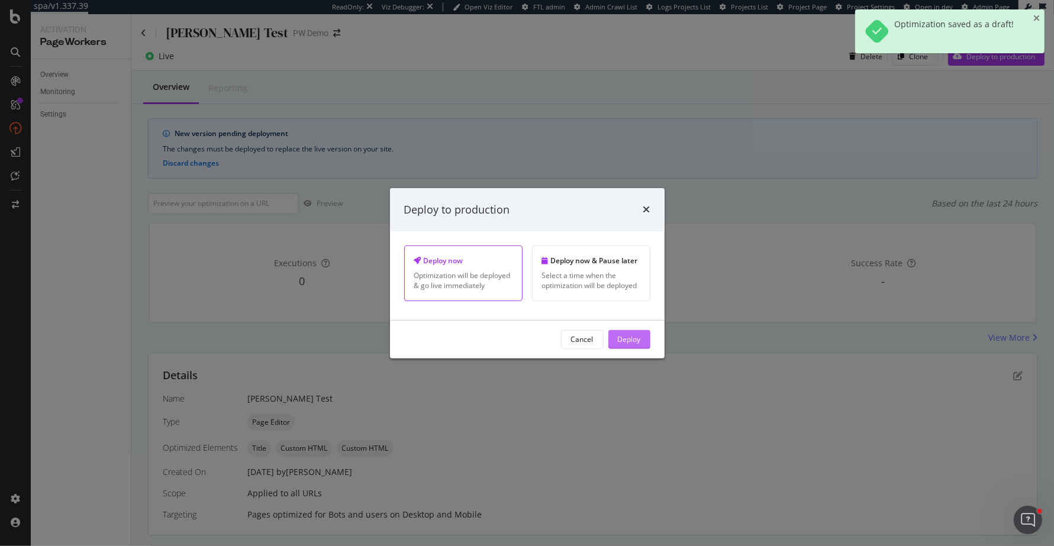
click at [636, 344] on div "Deploy" at bounding box center [629, 339] width 23 height 10
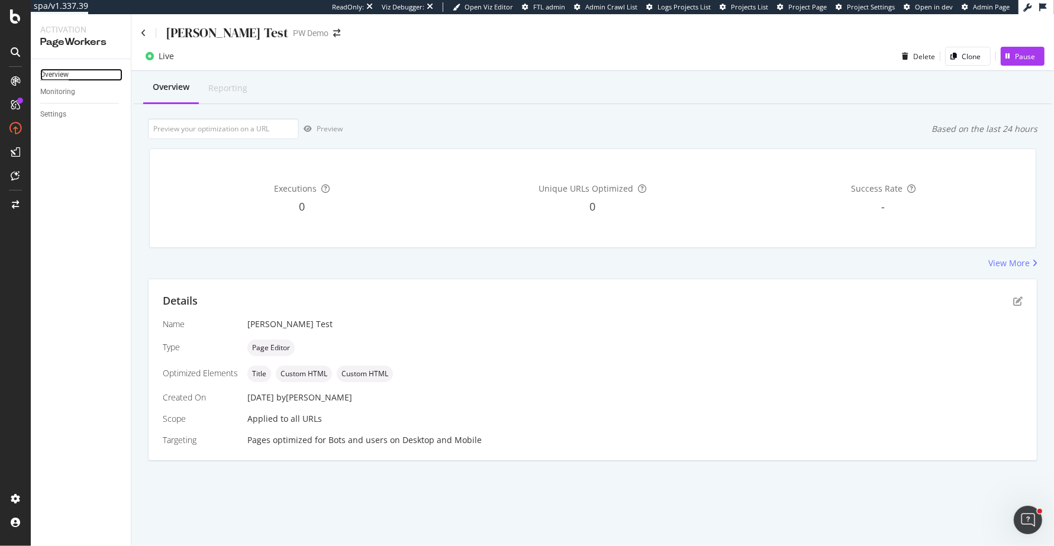
click at [59, 73] on div "Overview" at bounding box center [54, 75] width 28 height 12
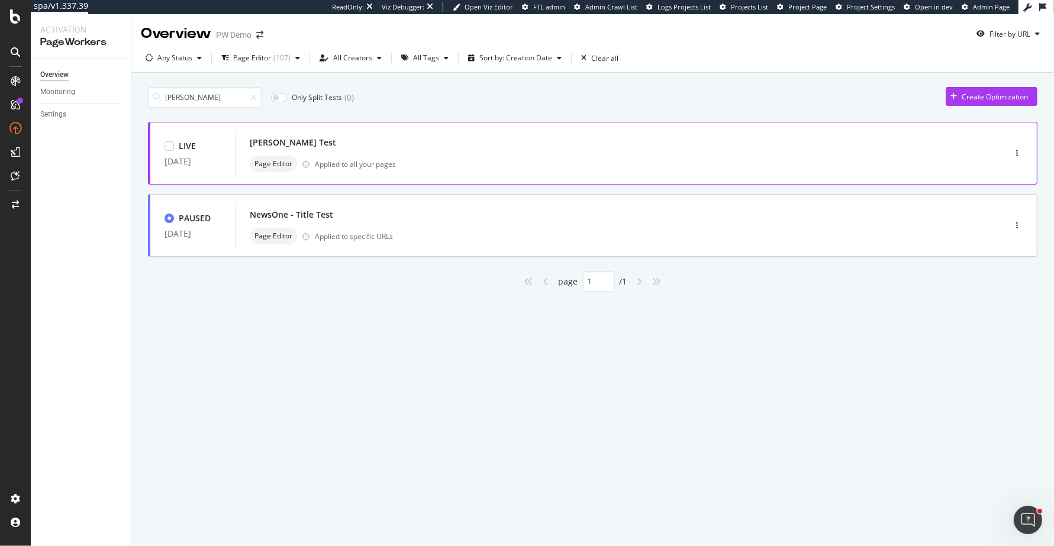
click at [716, 143] on div "[PERSON_NAME] Test" at bounding box center [602, 142] width 705 height 17
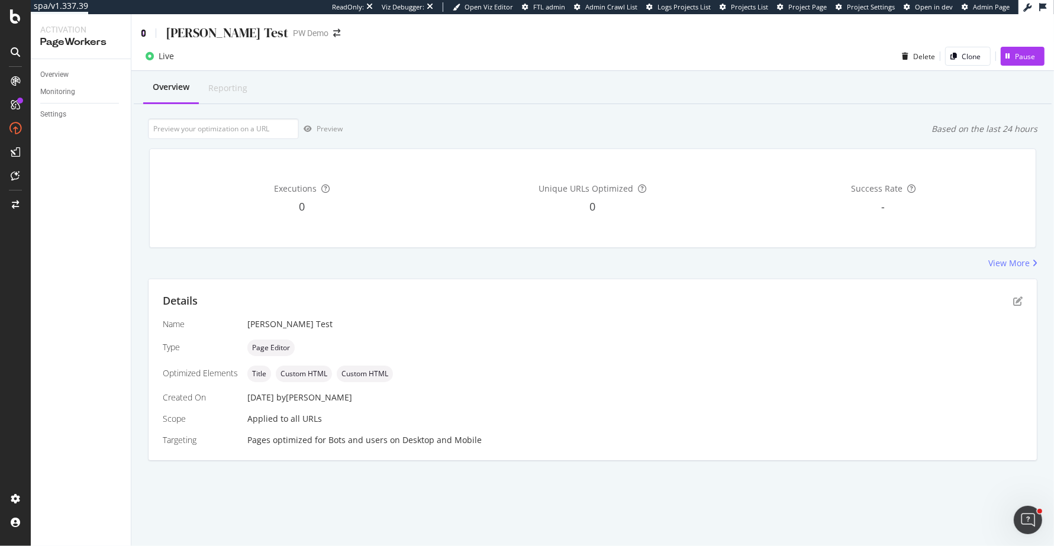
click at [143, 30] on icon at bounding box center [143, 33] width 5 height 8
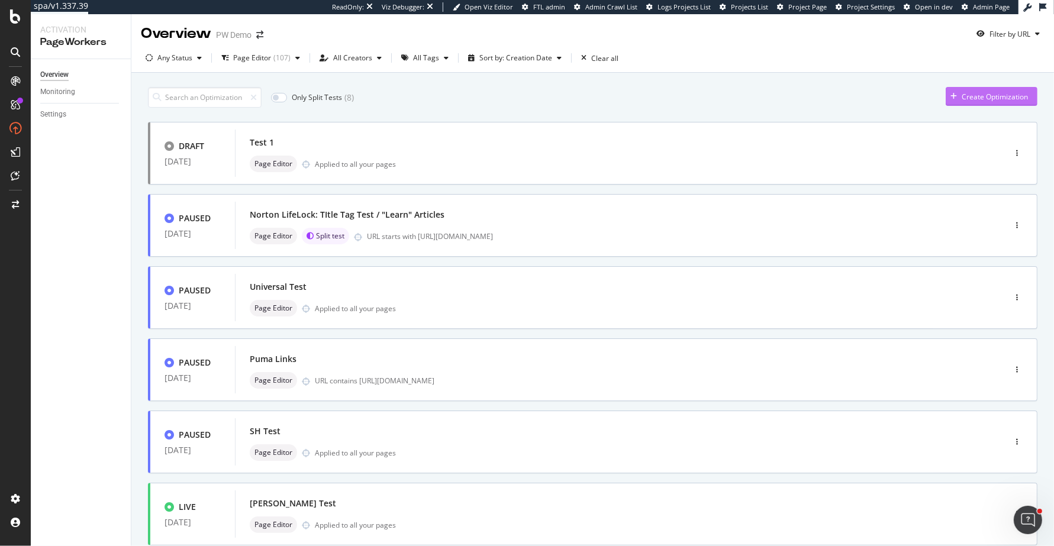
click at [1015, 89] on div "Create Optimization" at bounding box center [987, 97] width 82 height 18
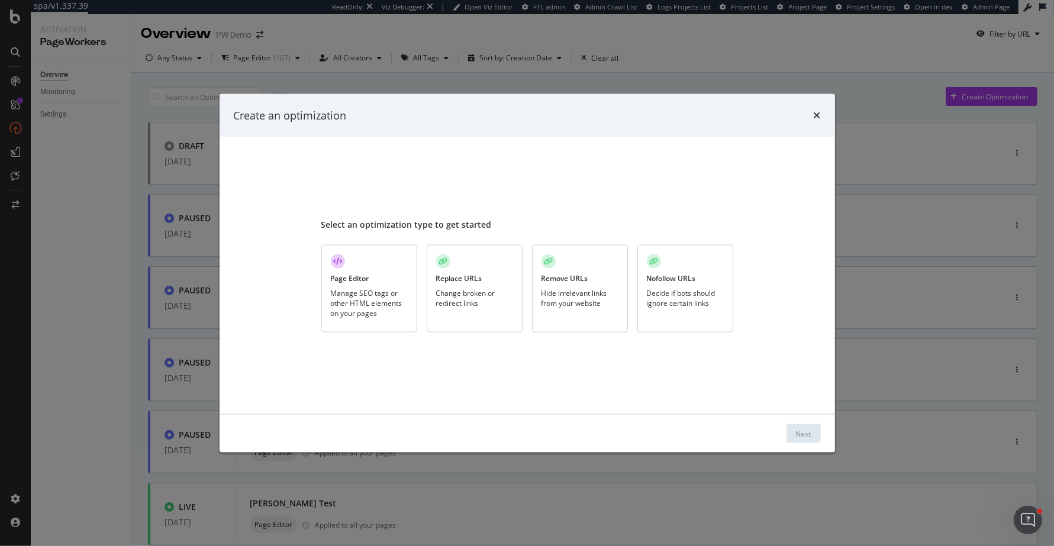
click at [483, 300] on div "Change broken or redirect links" at bounding box center [474, 298] width 77 height 20
click at [808, 434] on div "Next" at bounding box center [803, 433] width 15 height 10
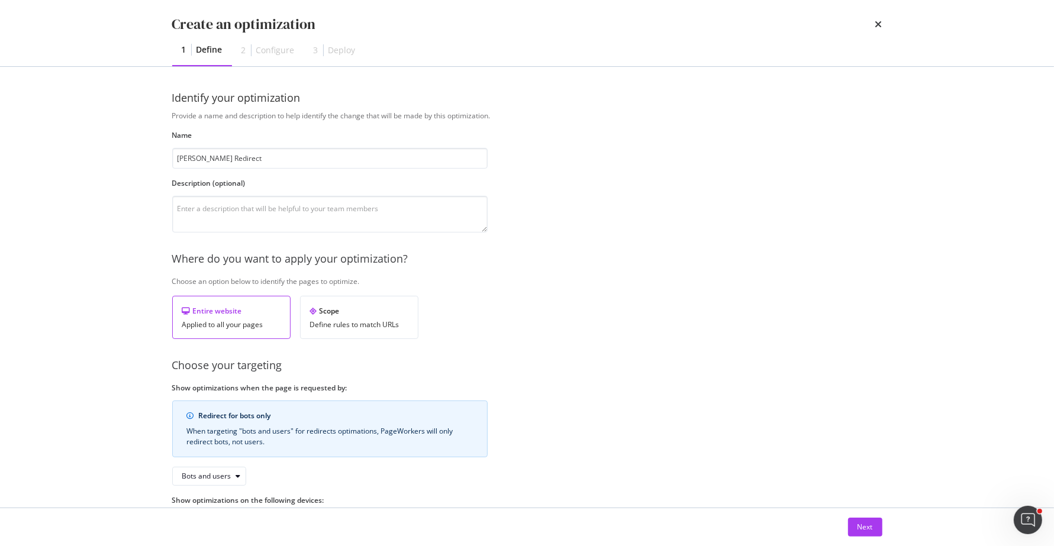
scroll to position [49, 0]
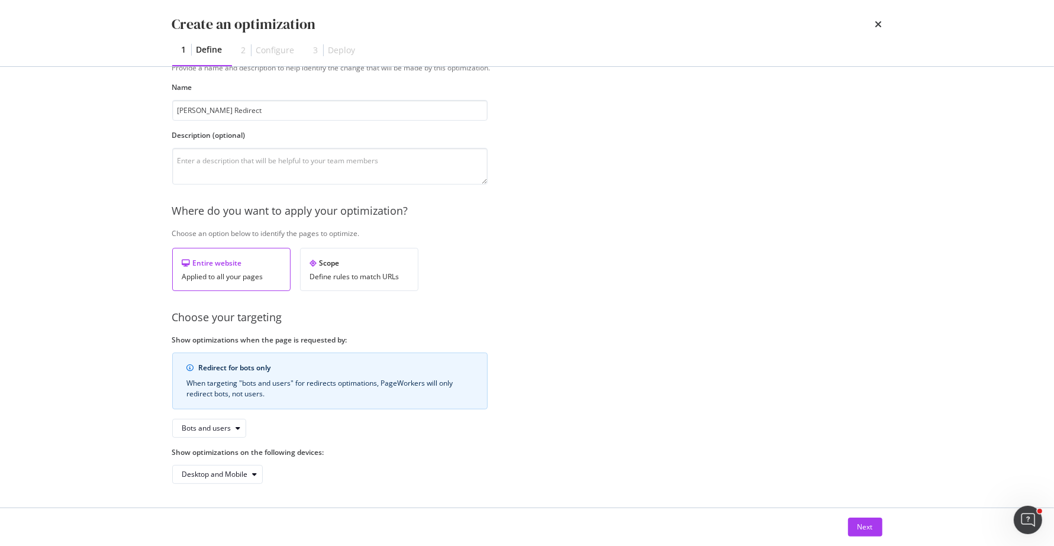
type input "[PERSON_NAME] Redirects"
click at [863, 526] on div "Next" at bounding box center [864, 527] width 15 height 10
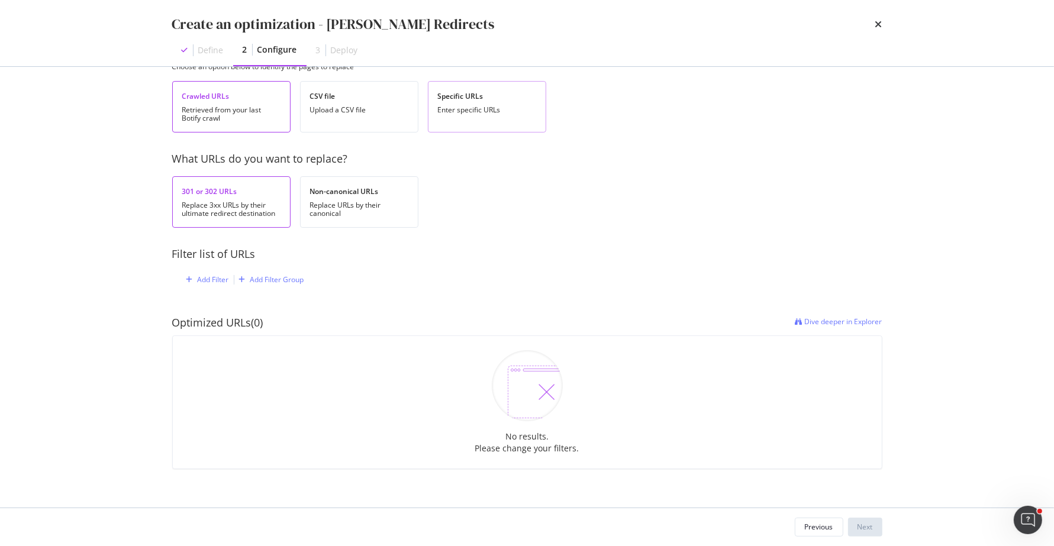
click at [486, 111] on div "Enter specific URLs" at bounding box center [487, 110] width 98 height 8
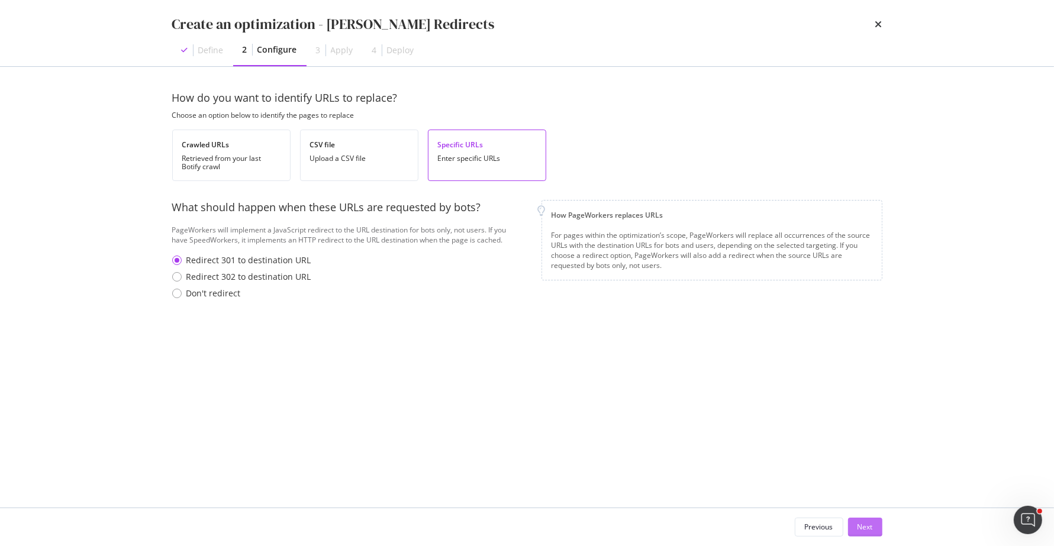
click at [857, 523] on div "Next" at bounding box center [864, 527] width 15 height 10
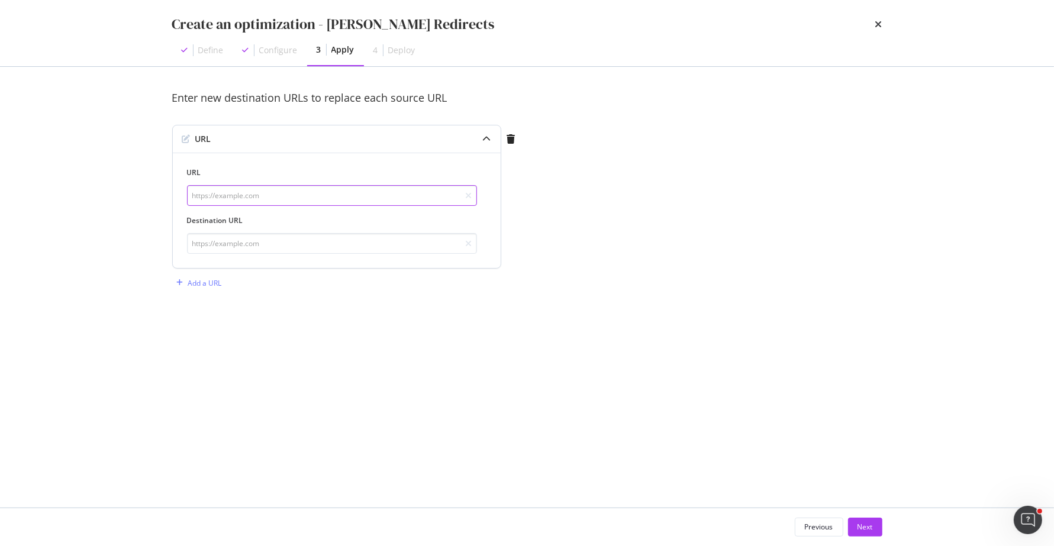
click at [370, 201] on input "modal" at bounding box center [332, 195] width 290 height 21
paste input "[URL][DOMAIN_NAME][PERSON_NAME]"
type input "[URL][DOMAIN_NAME][PERSON_NAME]"
click at [402, 252] on input "modal" at bounding box center [332, 243] width 290 height 21
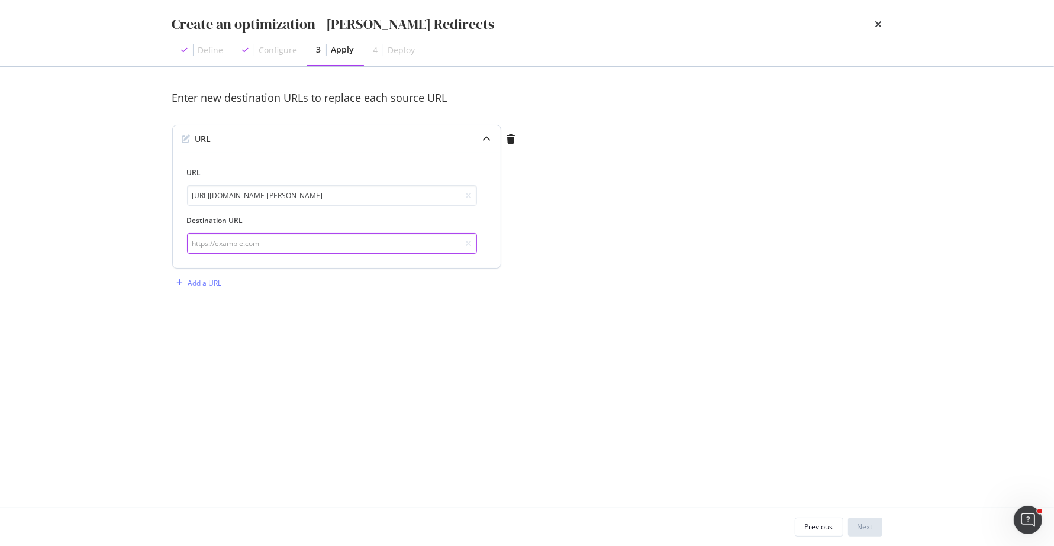
paste input "[URL][DOMAIN_NAME][PERSON_NAME]"
type input "[URL][DOMAIN_NAME][PERSON_NAME]"
click at [875, 524] on button "Next" at bounding box center [865, 527] width 34 height 19
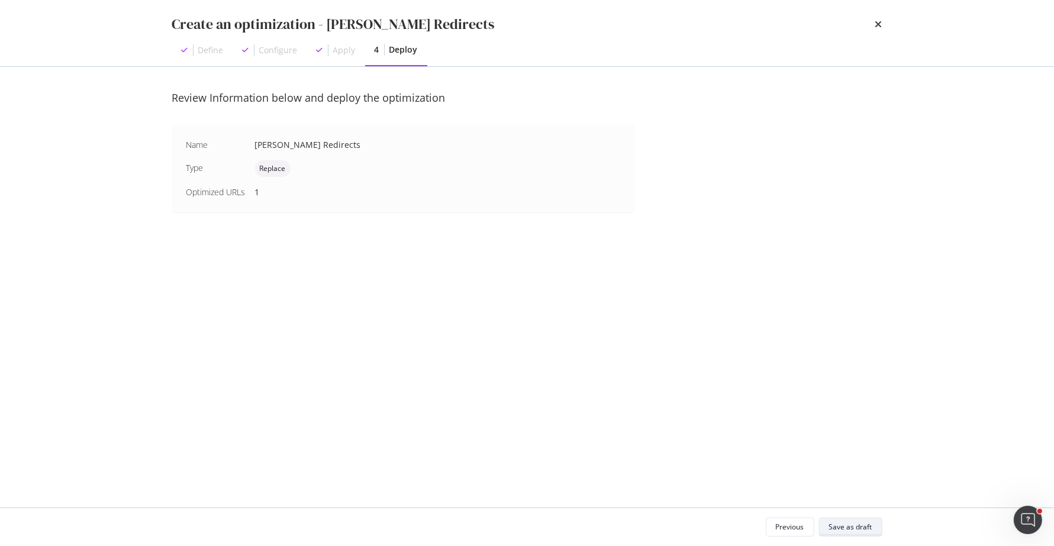
click at [875, 524] on button "Save as draft" at bounding box center [850, 527] width 63 height 19
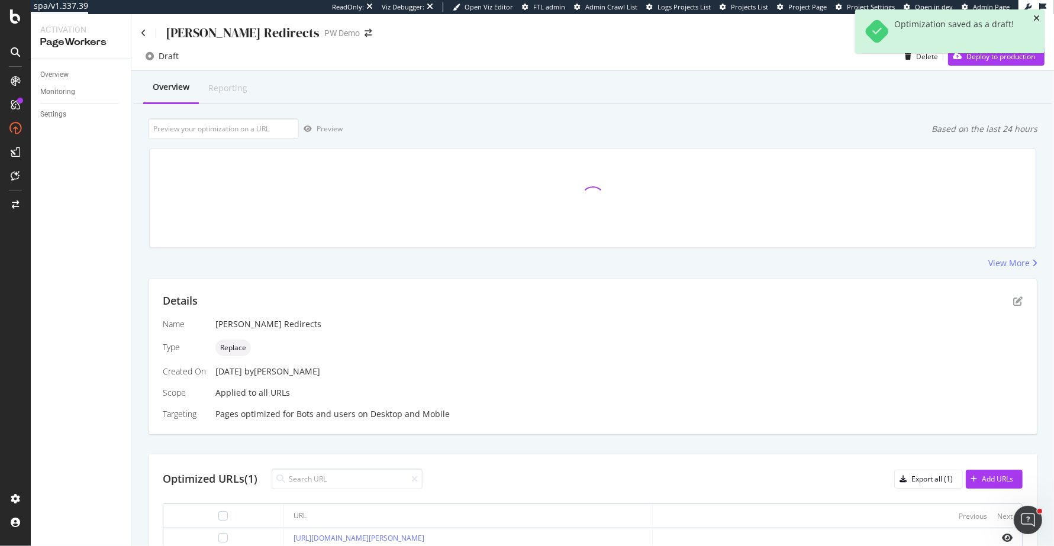
click at [1034, 14] on icon "close toast" at bounding box center [1036, 18] width 7 height 8
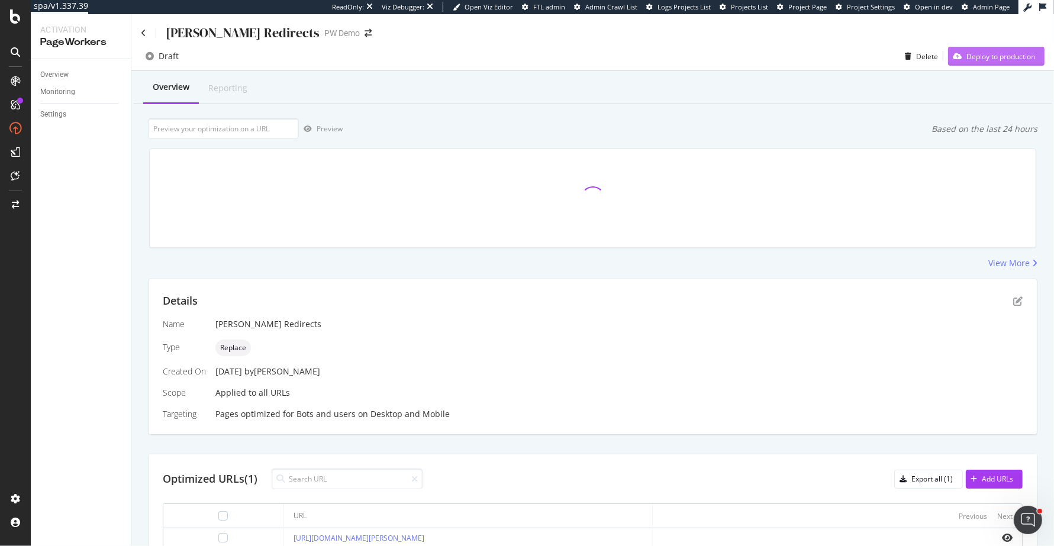
click at [1014, 51] on div "Deploy to production" at bounding box center [1000, 56] width 69 height 10
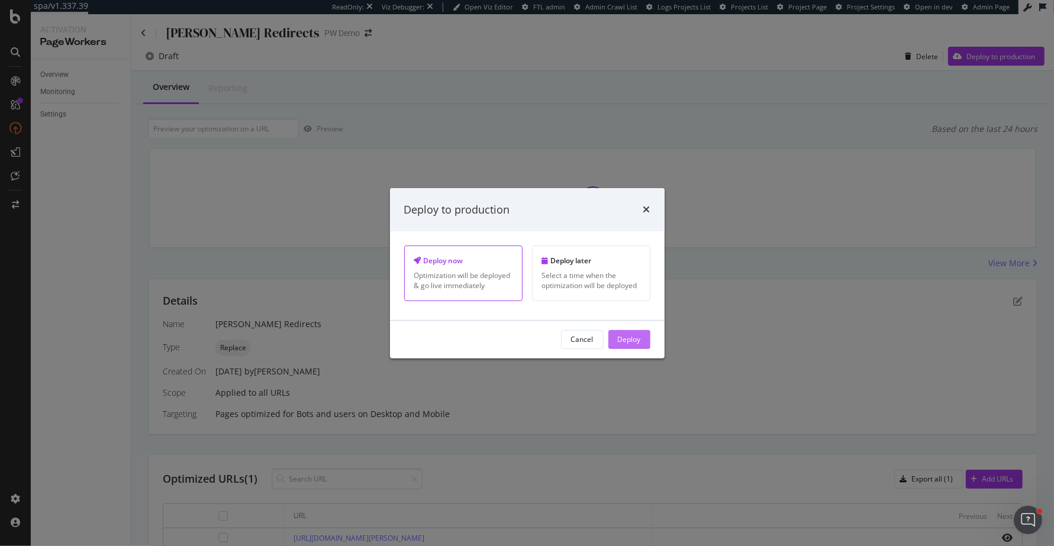
click at [630, 344] on div "Deploy" at bounding box center [629, 339] width 23 height 10
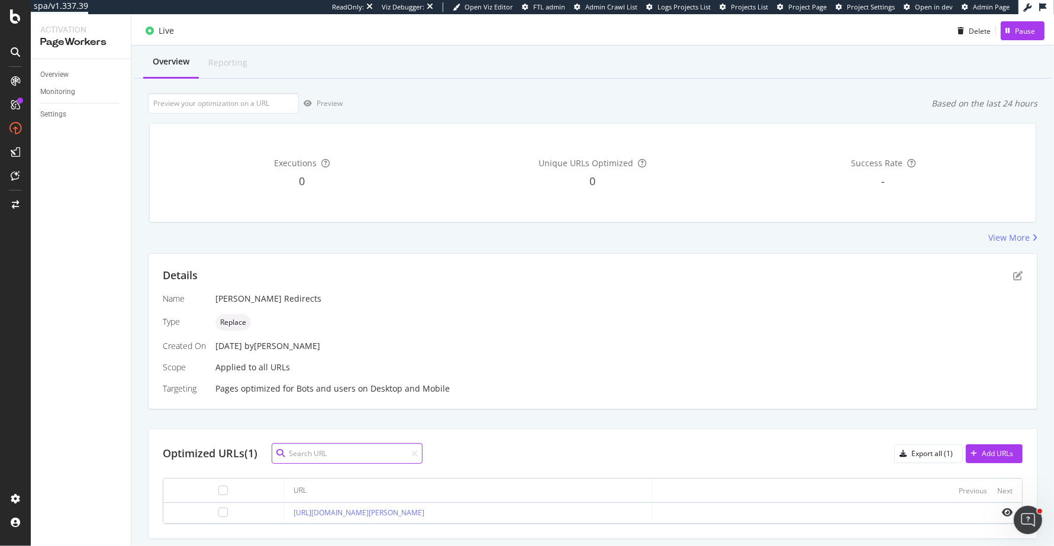
scroll to position [30, 0]
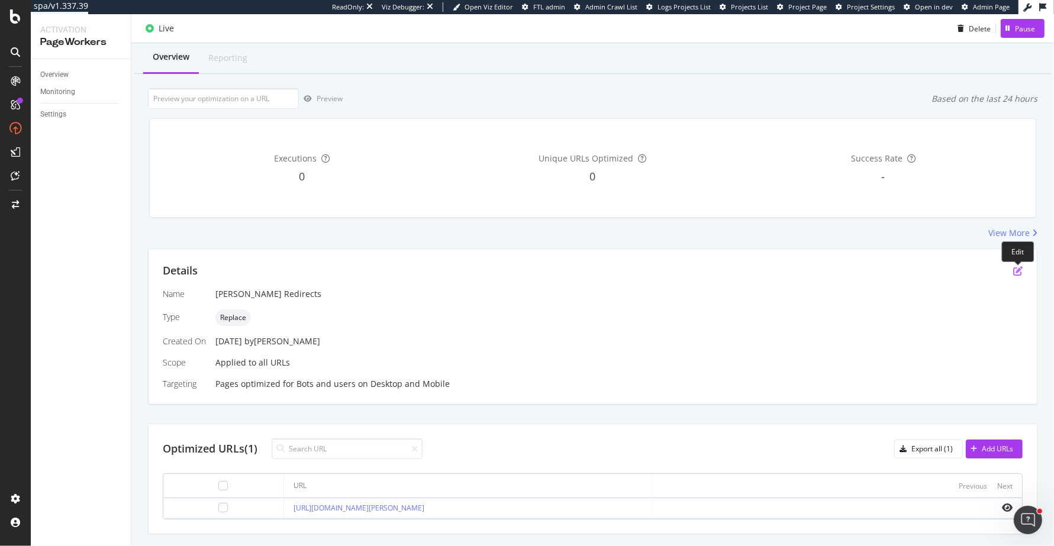
click at [1019, 268] on icon "pen-to-square" at bounding box center [1017, 270] width 9 height 9
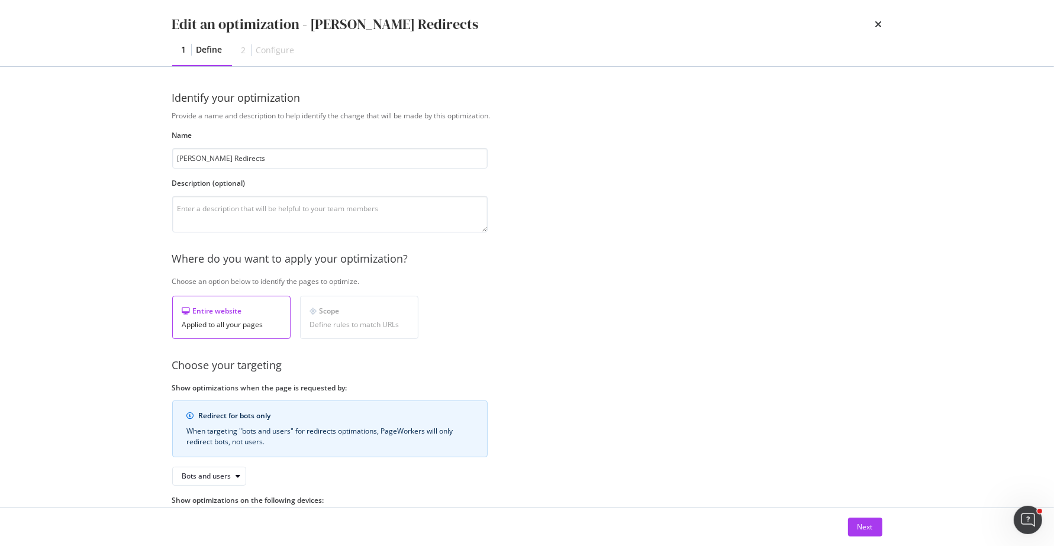
scroll to position [49, 0]
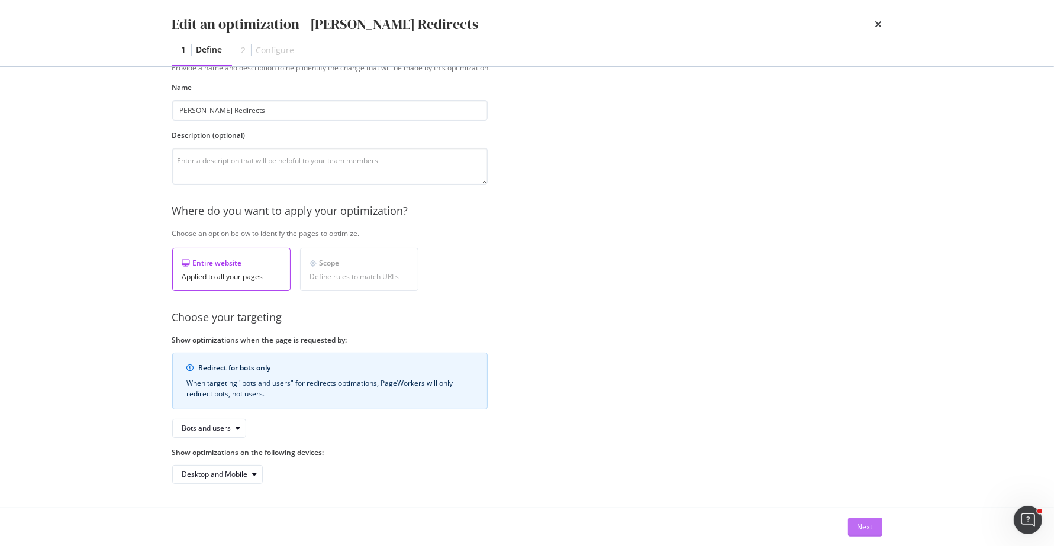
click at [864, 525] on div "Next" at bounding box center [864, 527] width 15 height 10
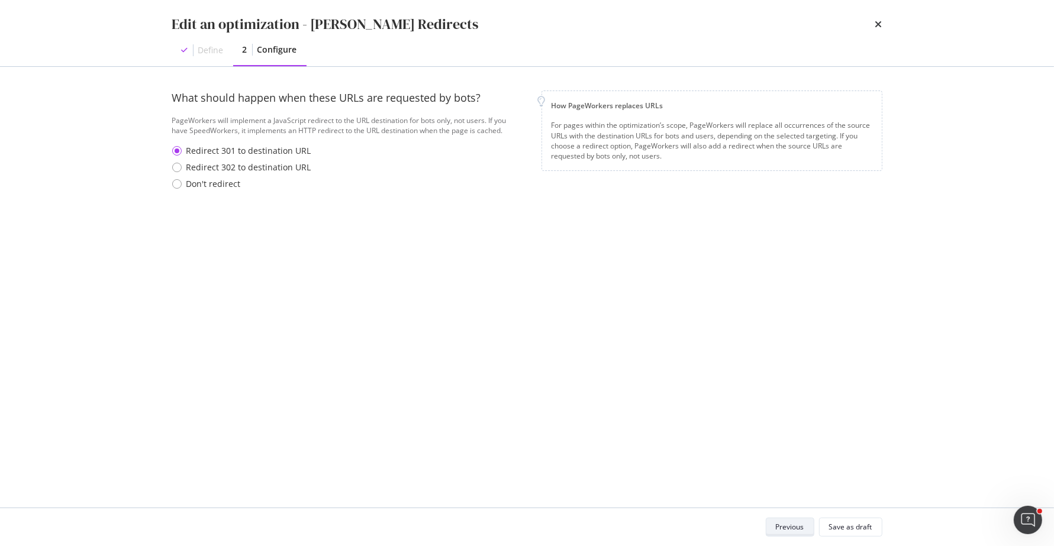
click at [864, 525] on div "Save as draft" at bounding box center [850, 527] width 43 height 10
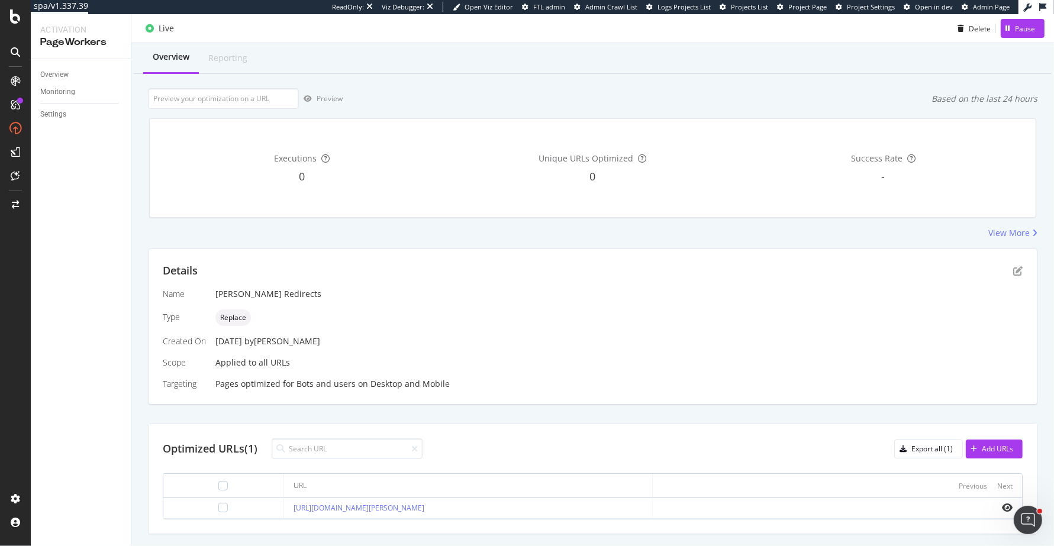
scroll to position [30, 0]
click at [1018, 30] on div "Pause" at bounding box center [1025, 28] width 20 height 10
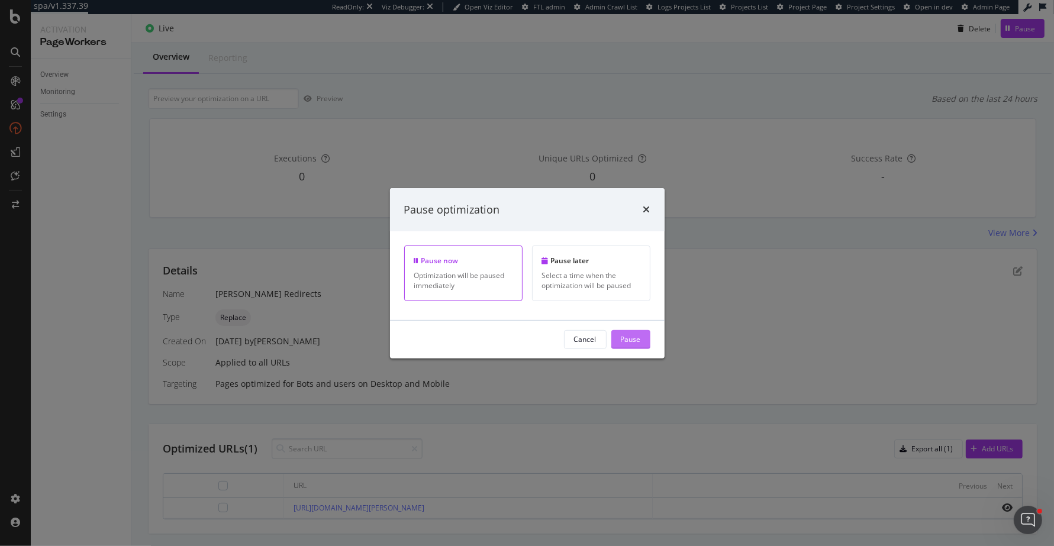
click at [632, 340] on div "Pause" at bounding box center [631, 339] width 20 height 10
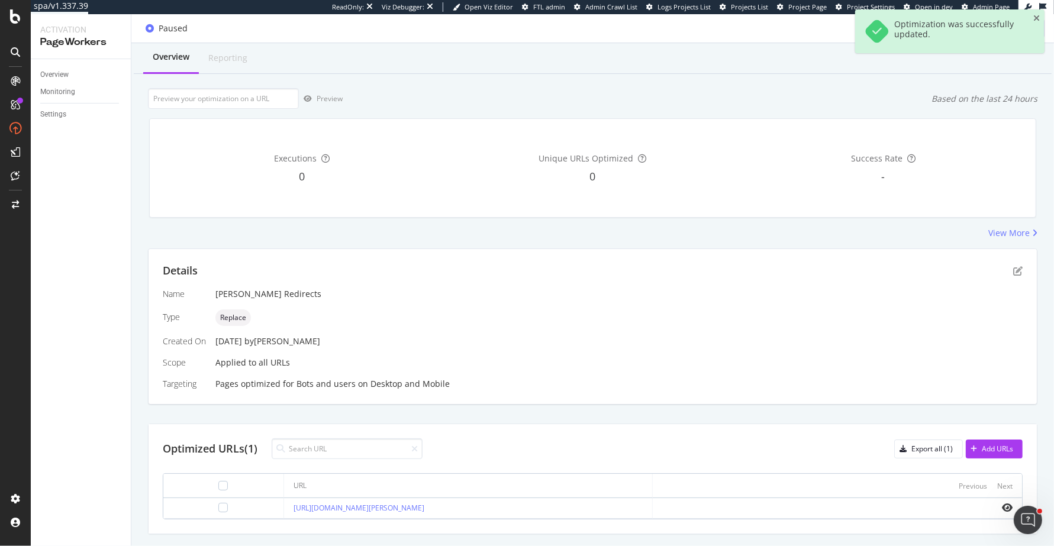
scroll to position [0, 0]
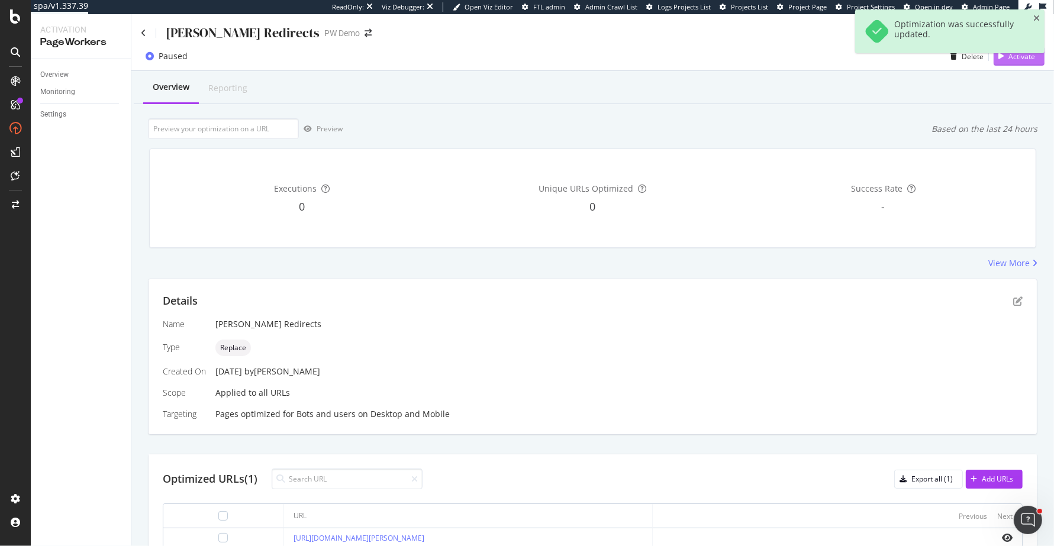
click at [1011, 64] on div "Activate" at bounding box center [1013, 56] width 41 height 18
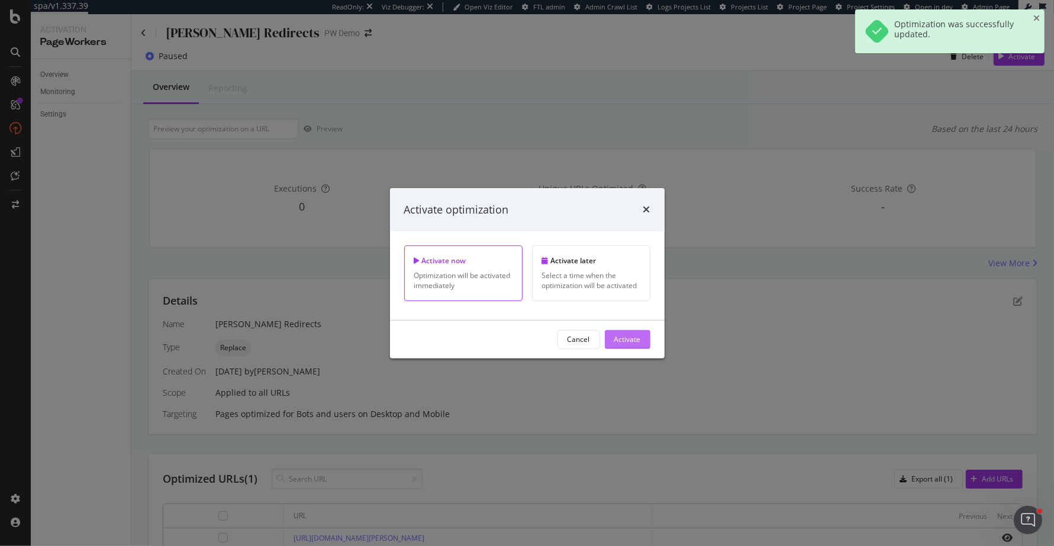
click at [635, 341] on div "Activate" at bounding box center [627, 339] width 27 height 10
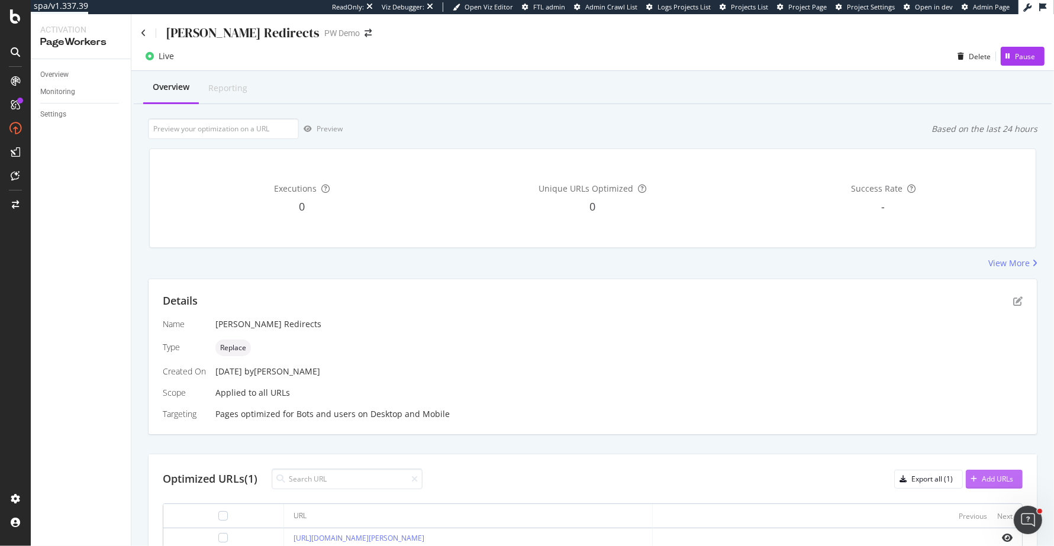
click at [989, 476] on div "Add URLs" at bounding box center [997, 479] width 31 height 10
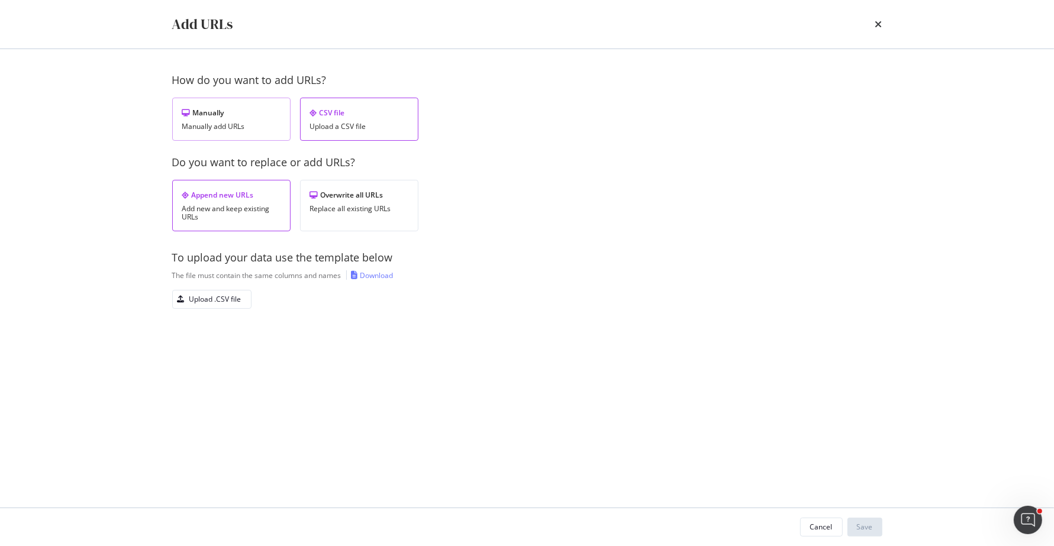
click at [248, 124] on div "Manually add URLs" at bounding box center [231, 126] width 98 height 8
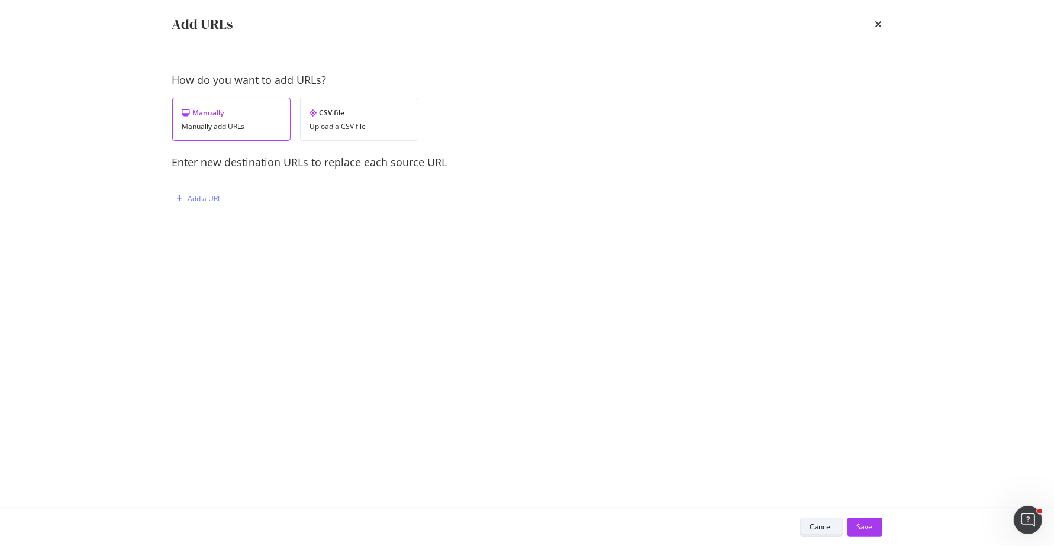
click at [822, 531] on div "Cancel" at bounding box center [821, 527] width 22 height 10
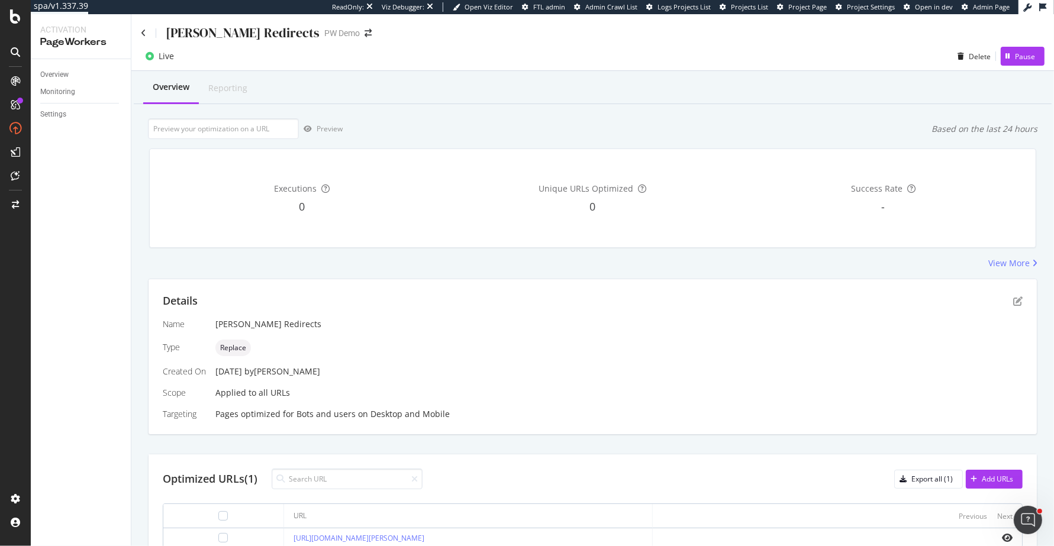
scroll to position [60, 0]
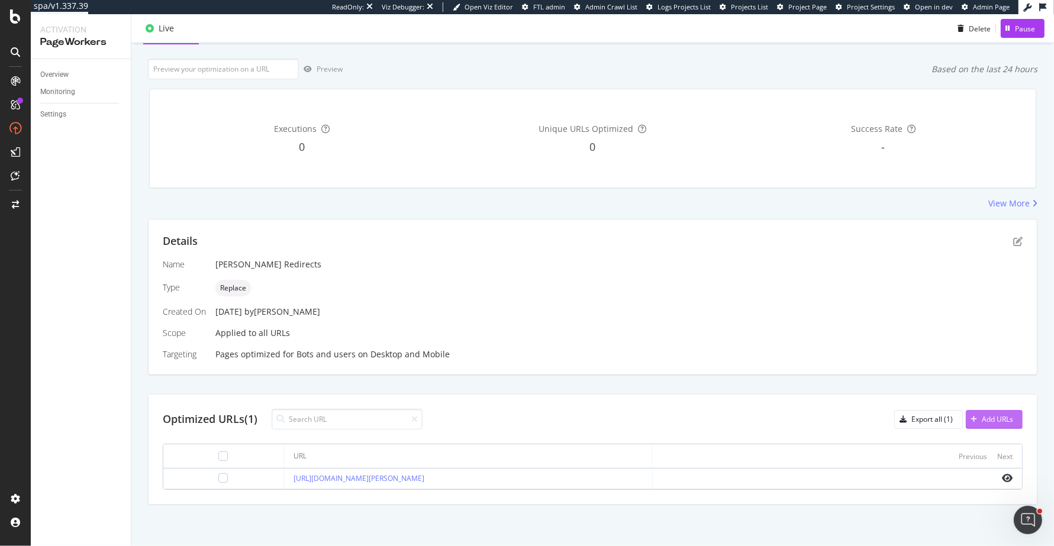
click at [978, 427] on div "Add URLs" at bounding box center [989, 420] width 47 height 18
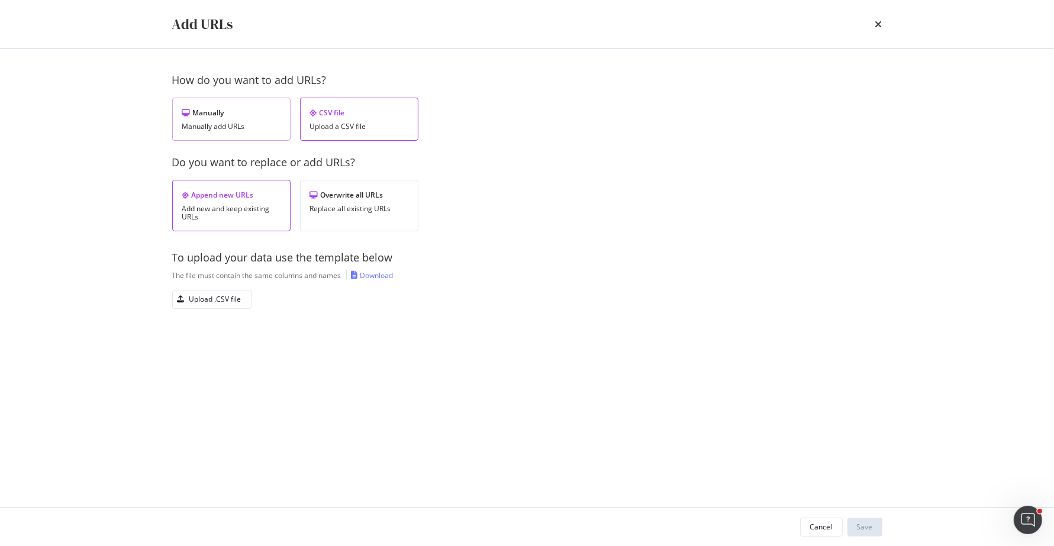
click at [225, 108] on div "Manually" at bounding box center [231, 113] width 98 height 10
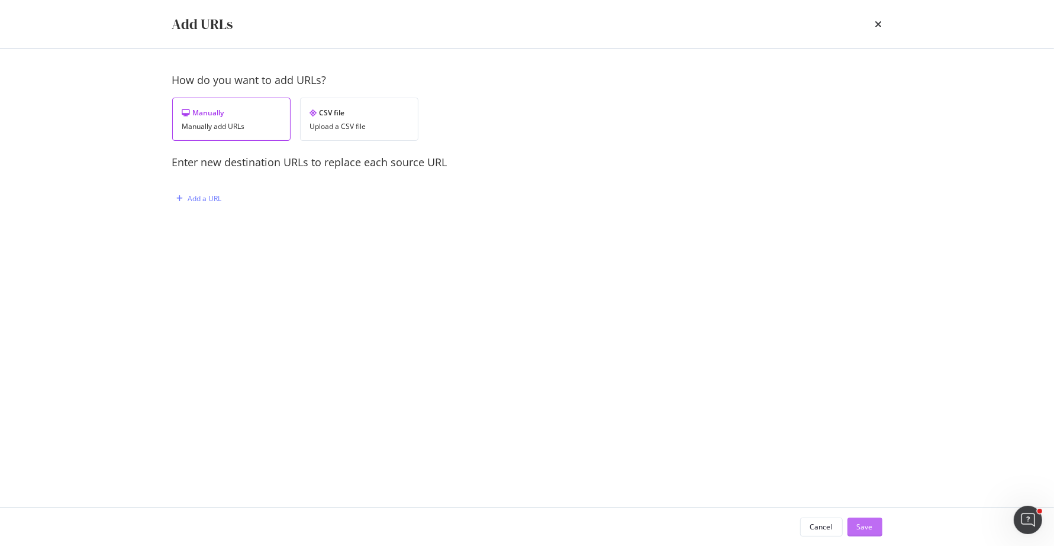
click at [860, 522] on div "Save" at bounding box center [865, 527] width 16 height 10
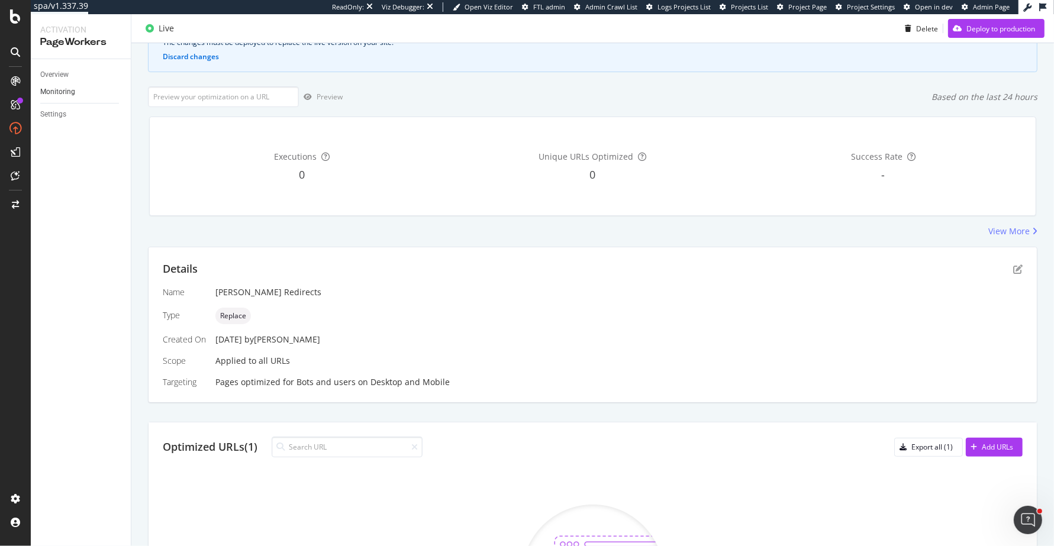
scroll to position [64, 0]
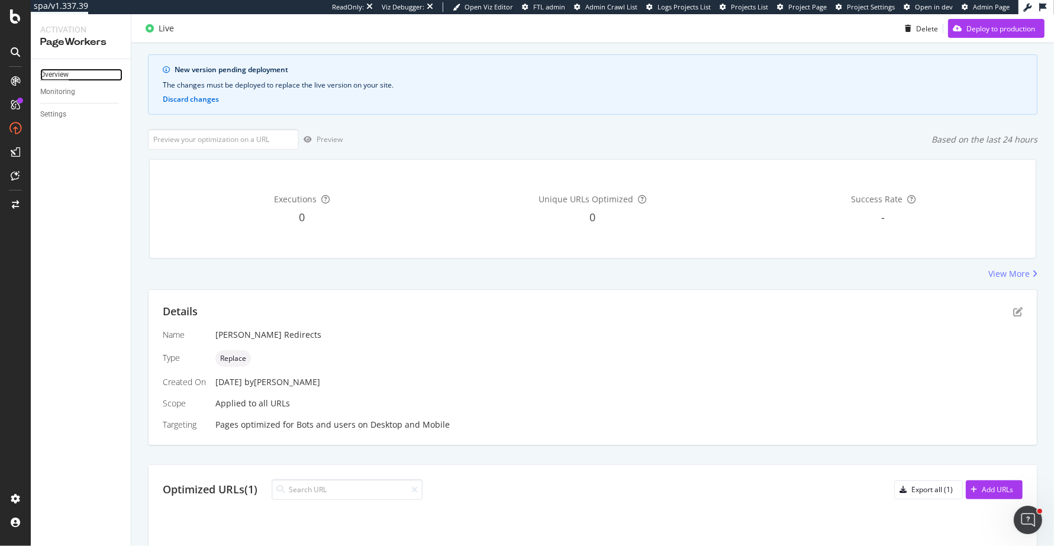
click at [59, 74] on div "Overview" at bounding box center [54, 75] width 28 height 12
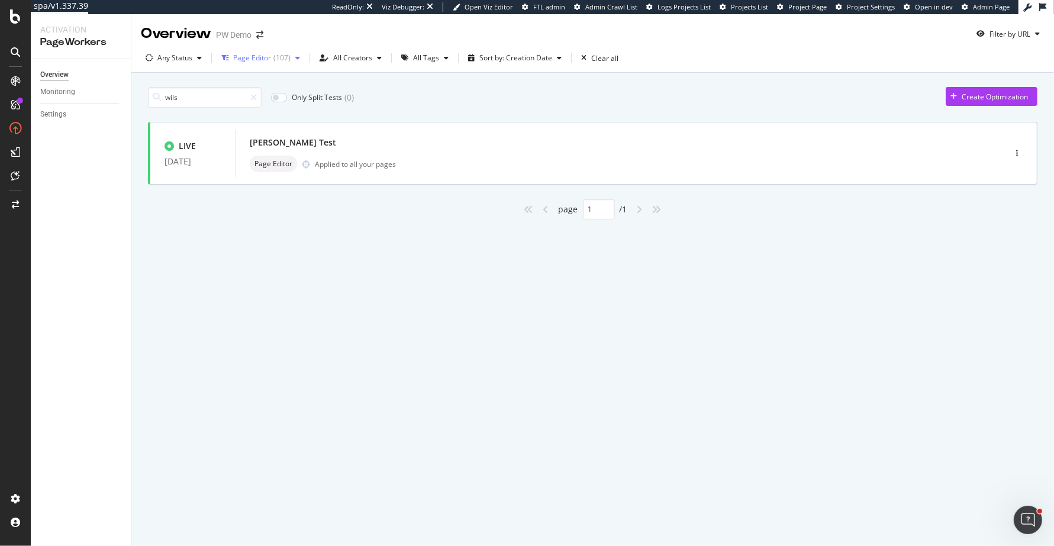
click at [296, 61] on icon "button" at bounding box center [297, 57] width 5 height 7
click at [259, 78] on div "All Types" at bounding box center [256, 83] width 30 height 10
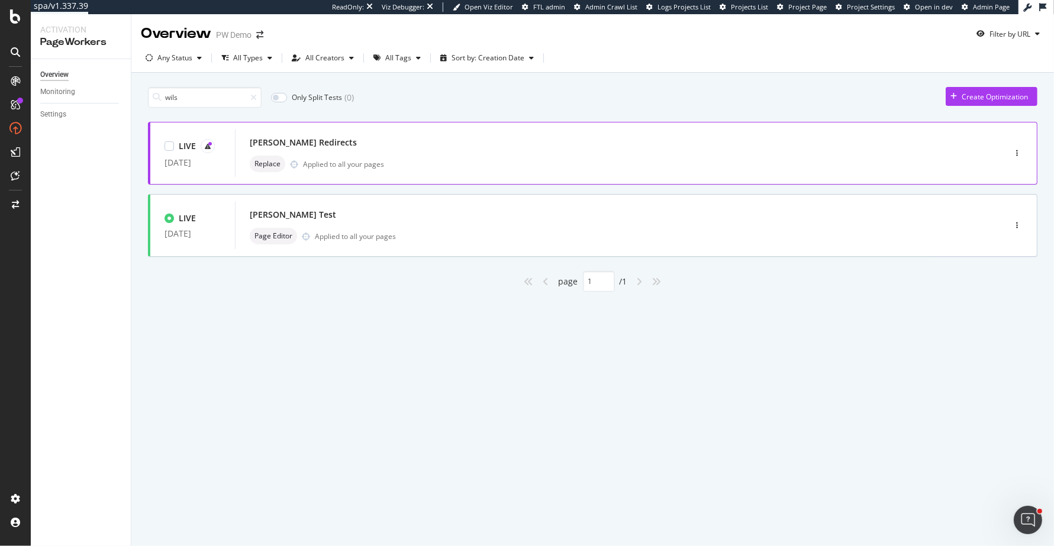
click at [634, 125] on div "LIVE 23 Sep. 2025 Wilson Redirects Replace Applied to all your pages" at bounding box center [592, 153] width 889 height 63
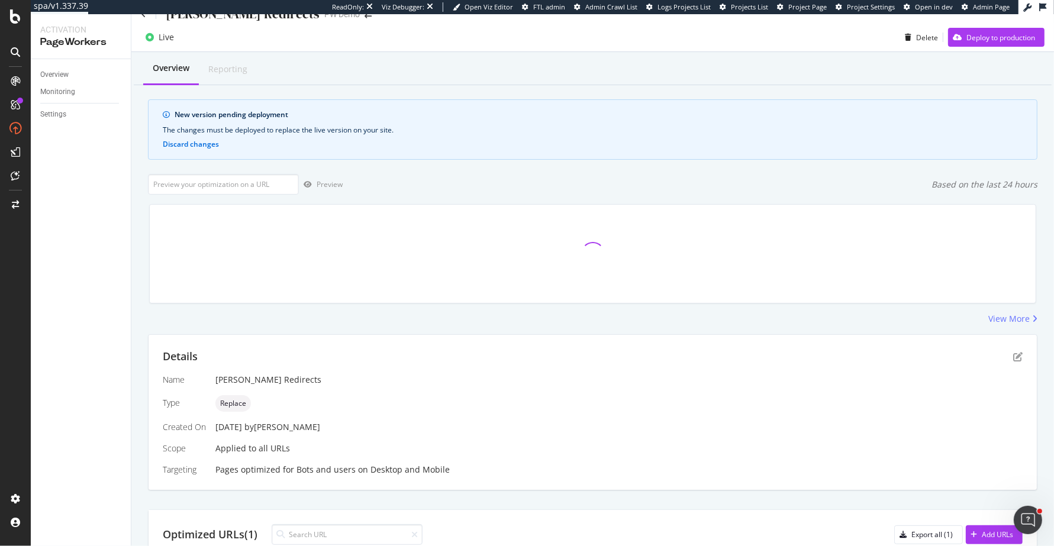
scroll to position [136, 0]
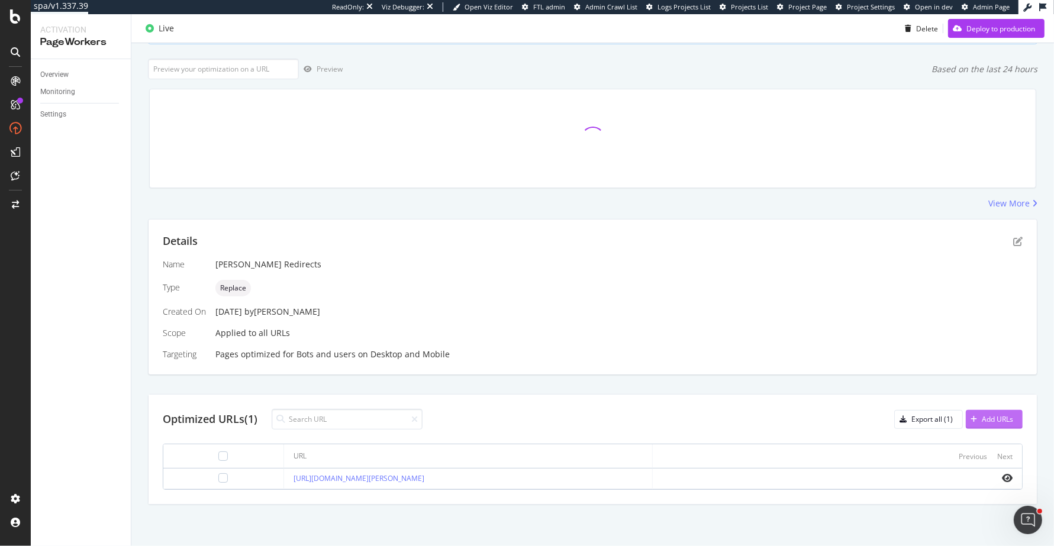
click at [986, 425] on div "Add URLs" at bounding box center [989, 420] width 47 height 18
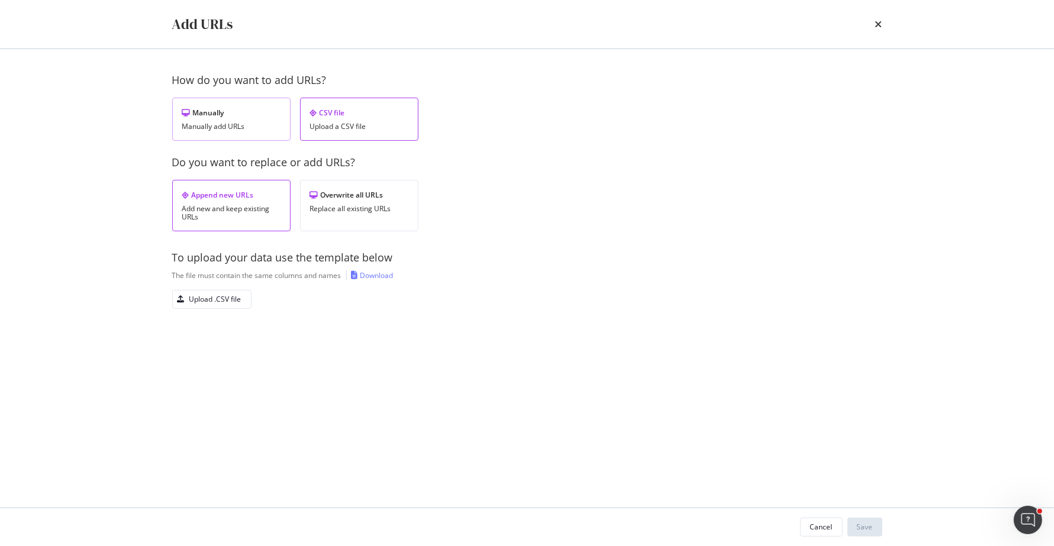
click at [262, 120] on div "Manually Manually add URLs" at bounding box center [231, 119] width 118 height 43
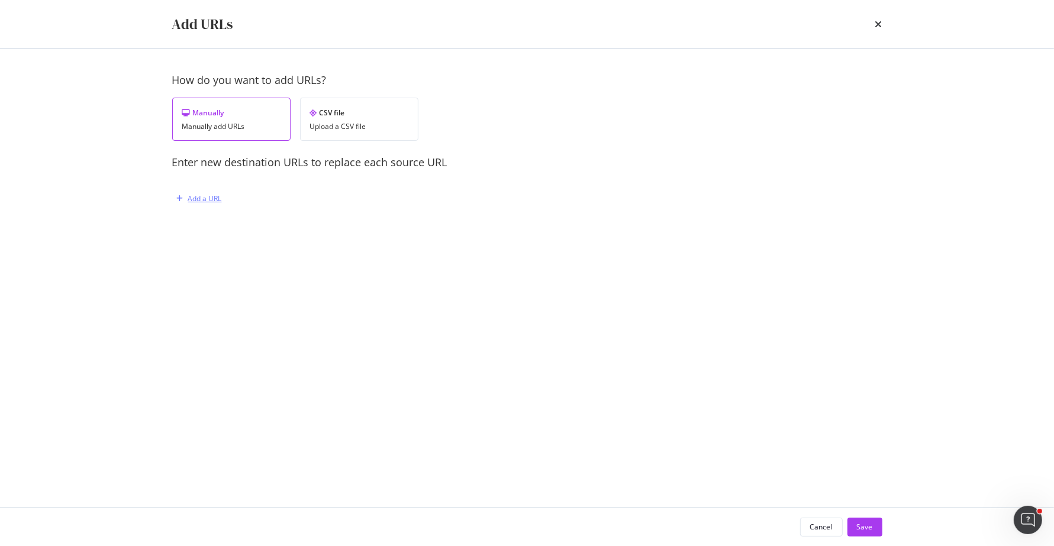
click at [214, 203] on div "Add a URL" at bounding box center [205, 198] width 34 height 10
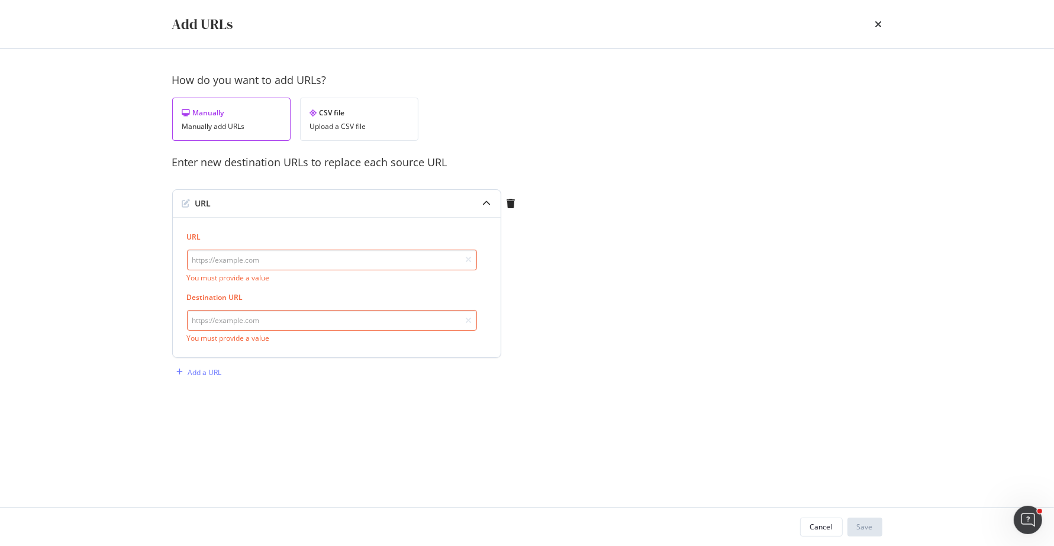
click at [269, 259] on input "modal" at bounding box center [332, 260] width 290 height 21
paste input "https://www.wilson.com/en-us/product/intrigue-tour-padel-wrs00874?optionsUIDs=Y…"
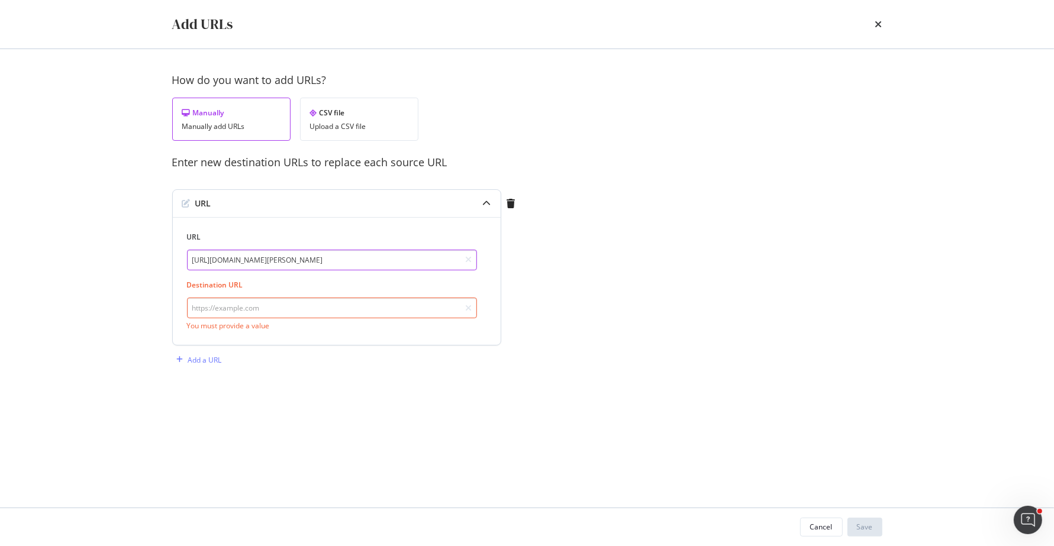
scroll to position [0, 141]
type input "https://www.wilson.com/en-us/product/intrigue-tour-padel-wrs00874?optionsUIDs=Y…"
click at [278, 309] on input "modal" at bounding box center [332, 308] width 290 height 21
paste input "https://www.wilson.com/en-us/product/intrigue-tour-padel-wrs00874?optionsUIDs=Y…"
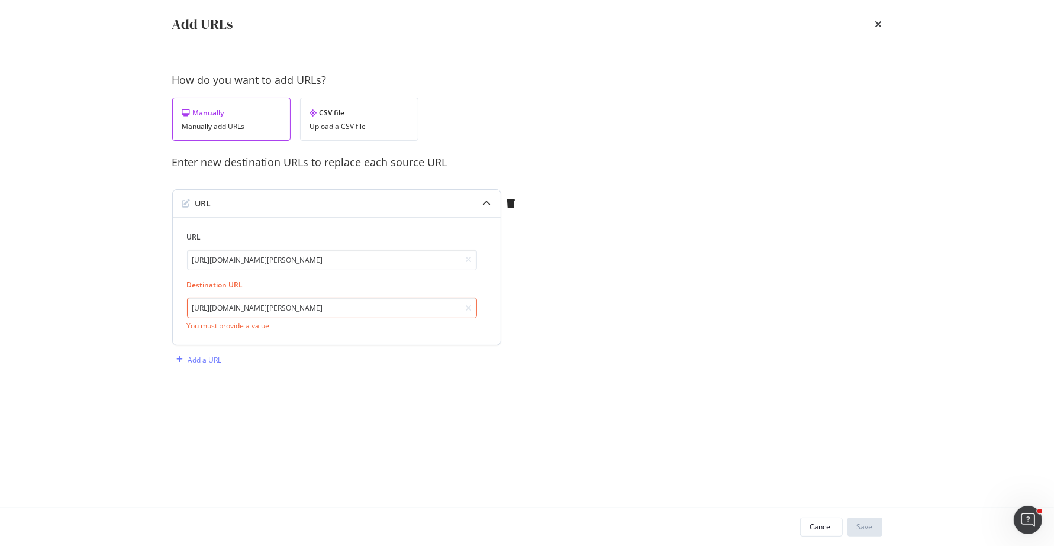
scroll to position [0, 141]
drag, startPoint x: 262, startPoint y: 311, endPoint x: 614, endPoint y: 311, distance: 351.5
click at [614, 311] on div "How do you want to add URLs? Manually Manually add URLs CSV file Upload a CSV f…" at bounding box center [527, 227] width 710 height 308
drag, startPoint x: 205, startPoint y: 306, endPoint x: 684, endPoint y: 309, distance: 479.3
click at [684, 309] on div "How do you want to add URLs? Manually Manually add URLs CSV file Upload a CSV f…" at bounding box center [527, 227] width 710 height 308
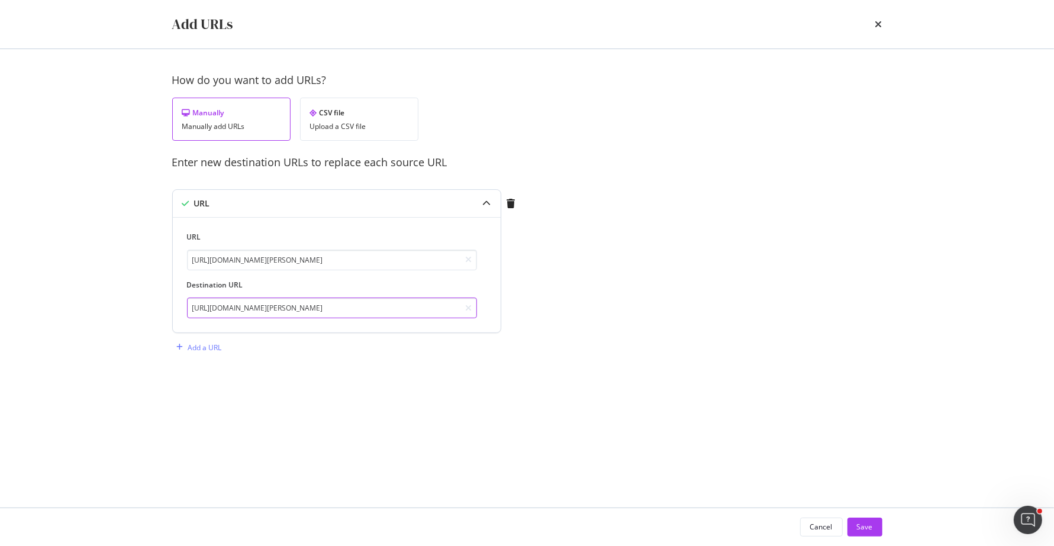
click at [198, 303] on input "https://www.wilson.com/en-us/product/intrigue-tour-padel-wrs00874?optionsUIDs=Y…" at bounding box center [332, 308] width 290 height 21
drag, startPoint x: 295, startPoint y: 312, endPoint x: 922, endPoint y: 396, distance: 632.8
click at [922, 396] on div "Add URLs How do you want to add URLs? Manually Manually add URLs CSV file Uploa…" at bounding box center [527, 273] width 1054 height 546
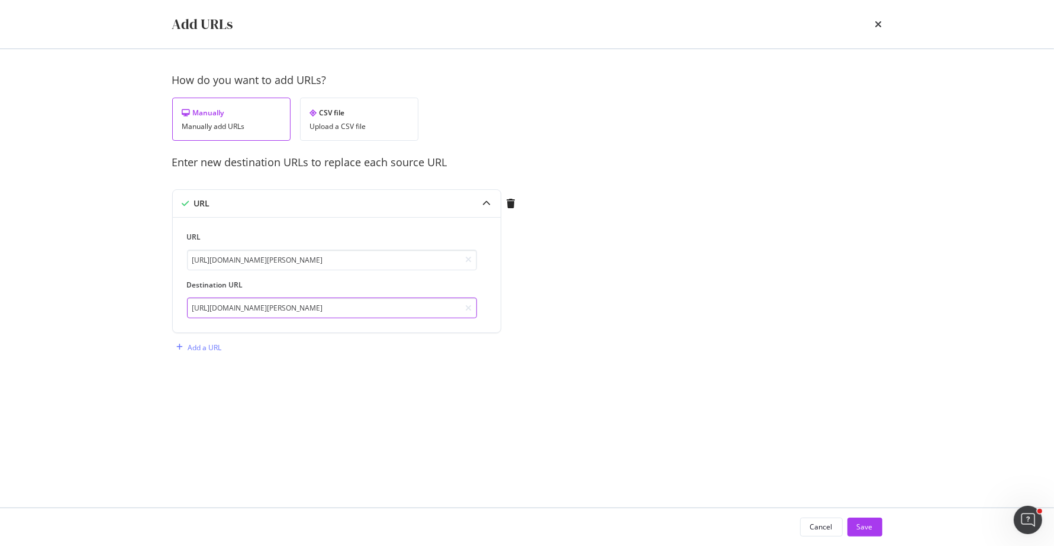
scroll to position [0, 0]
type input "[URL][DOMAIN_NAME][PERSON_NAME]"
click at [865, 515] on div "Cancel Save" at bounding box center [527, 527] width 757 height 38
click at [864, 531] on div "Save" at bounding box center [865, 527] width 16 height 10
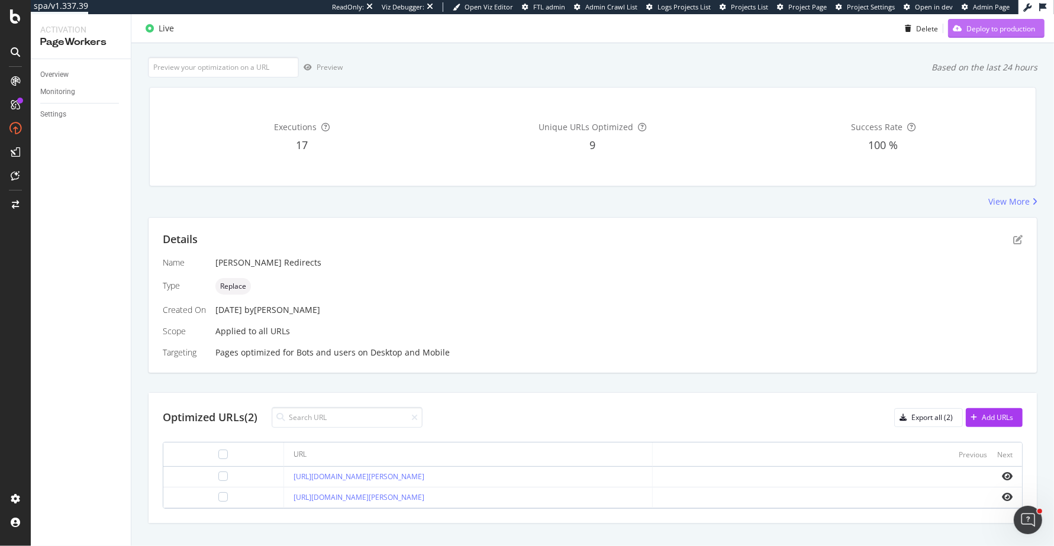
click at [1037, 24] on button "Deploy to production" at bounding box center [996, 28] width 96 height 19
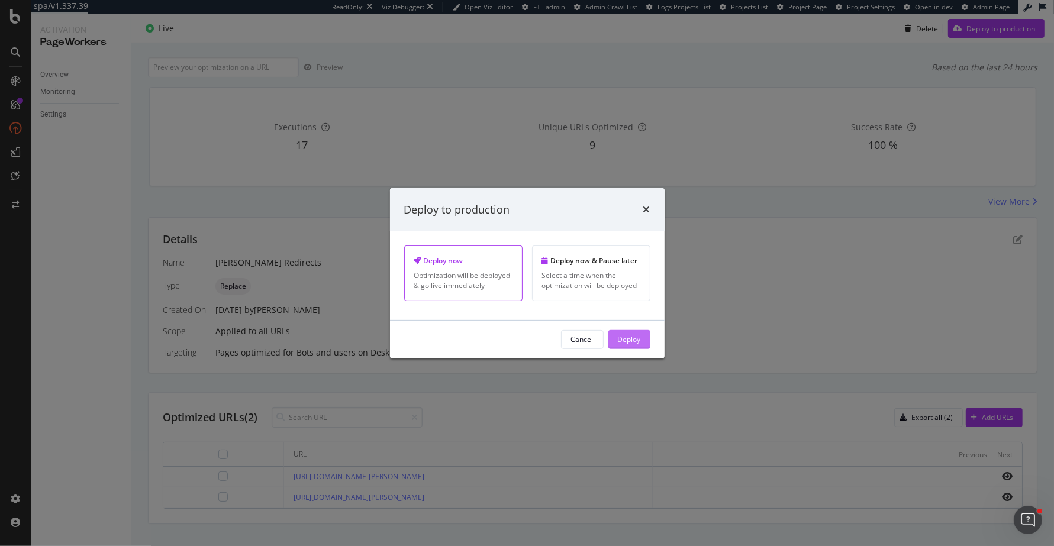
click at [641, 344] on button "Deploy" at bounding box center [629, 339] width 42 height 19
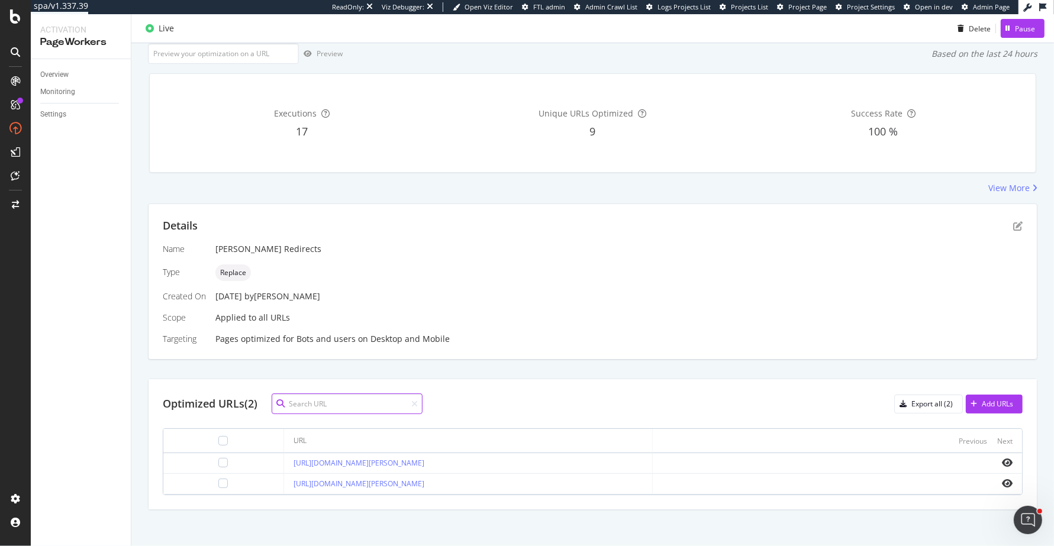
scroll to position [75, 0]
click at [995, 401] on div "Add URLs" at bounding box center [997, 404] width 31 height 10
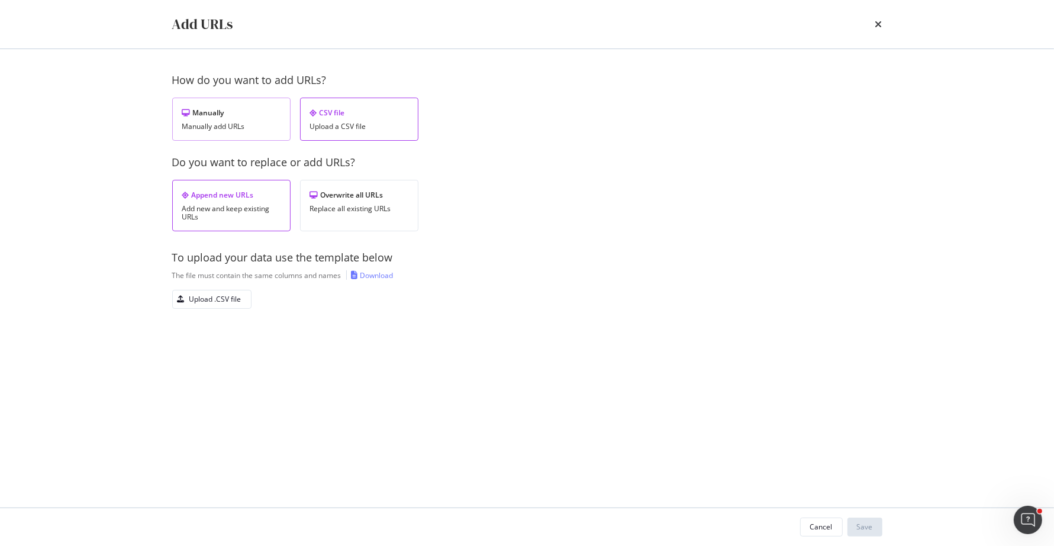
click at [249, 128] on div "Manually add URLs" at bounding box center [231, 126] width 98 height 8
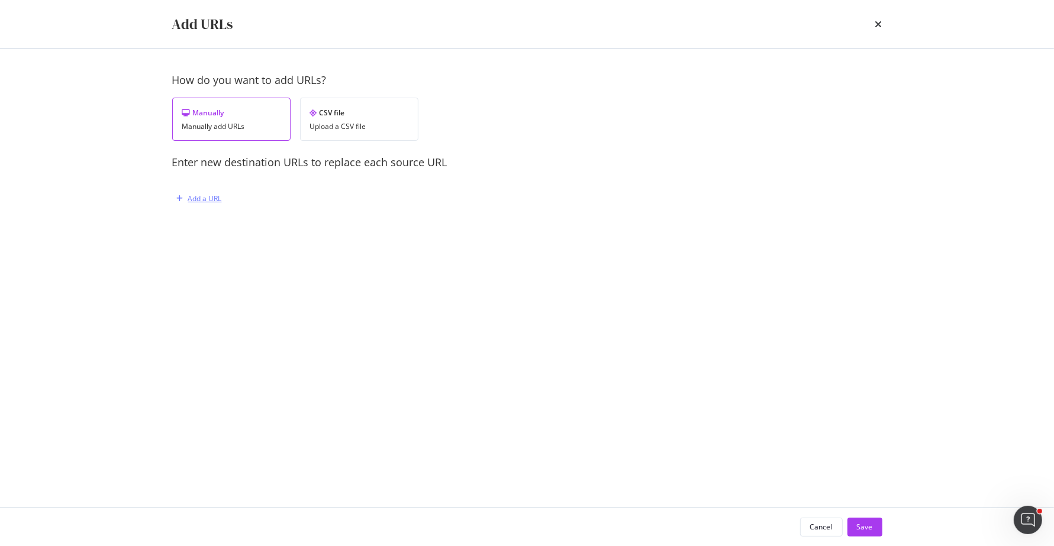
click at [203, 196] on div "Add a URL" at bounding box center [205, 198] width 34 height 10
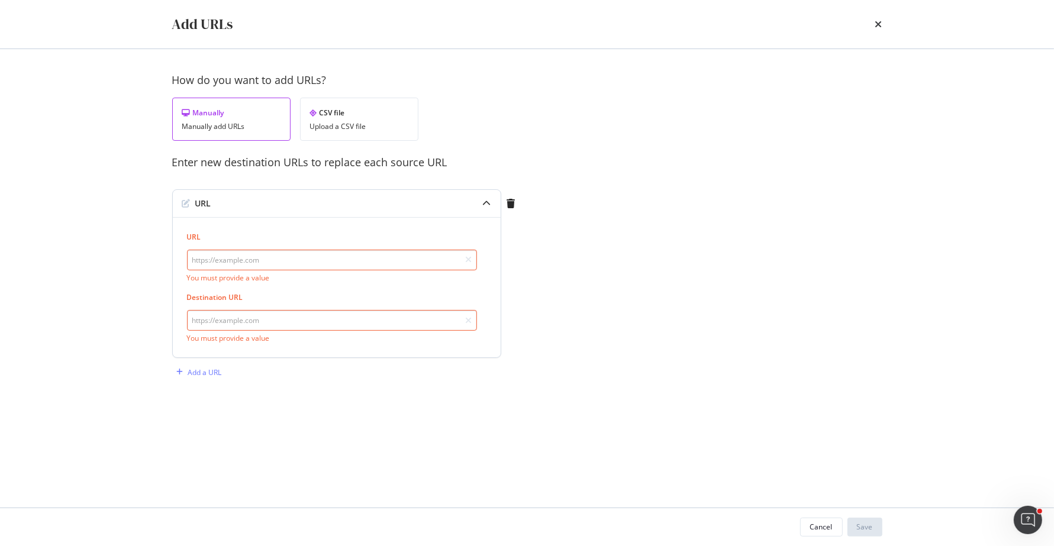
click at [244, 264] on input "modal" at bounding box center [332, 260] width 290 height 21
paste input "https://www.wilson.com/en-us/product/intrigue-tour-wrs00765"
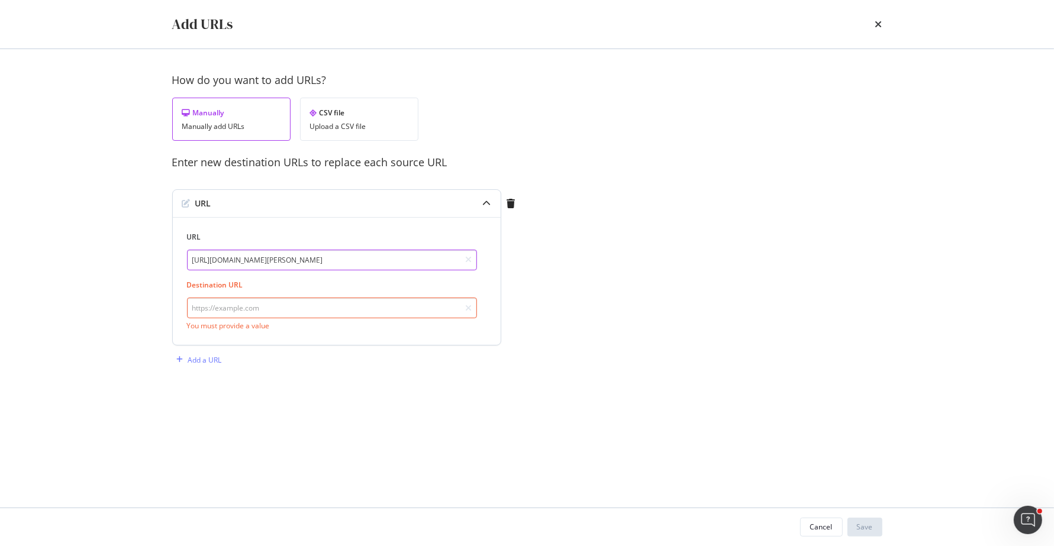
type input "https://www.wilson.com/en-us/product/intrigue-tour-wrs00765"
click at [276, 310] on input "modal" at bounding box center [332, 308] width 290 height 21
paste input "https://www.wilson.com/en-us/product/intrigue-tour-wrs00765"
drag, startPoint x: 319, startPoint y: 311, endPoint x: 660, endPoint y: 357, distance: 343.9
click at [660, 357] on div "How do you want to add URLs? Manually Manually add URLs CSV file Upload a CSV f…" at bounding box center [527, 227] width 710 height 308
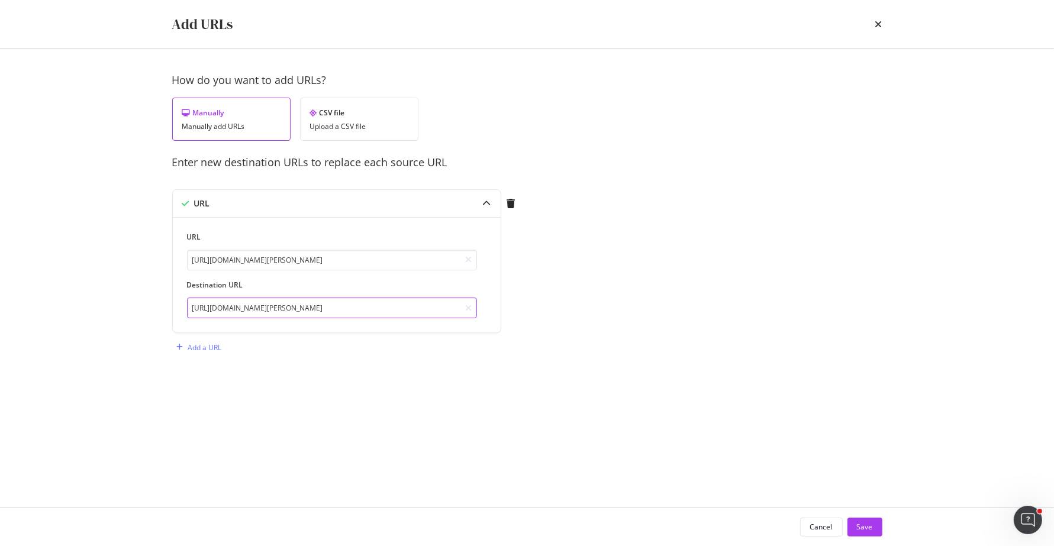
type input "[URL][DOMAIN_NAME][PERSON_NAME]"
click at [872, 528] on div "Save" at bounding box center [865, 527] width 16 height 10
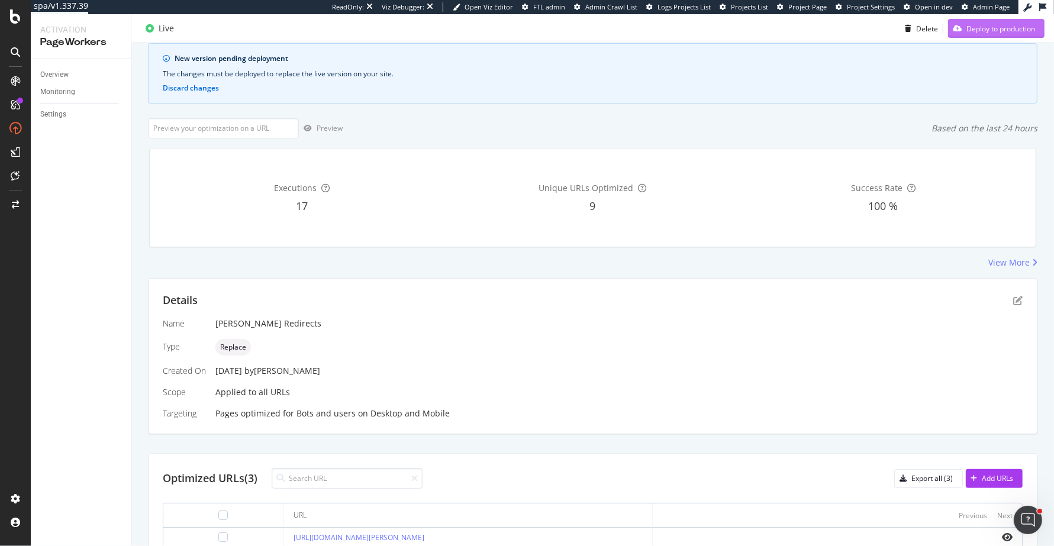
click at [1017, 24] on div "Deploy to production" at bounding box center [1000, 28] width 69 height 10
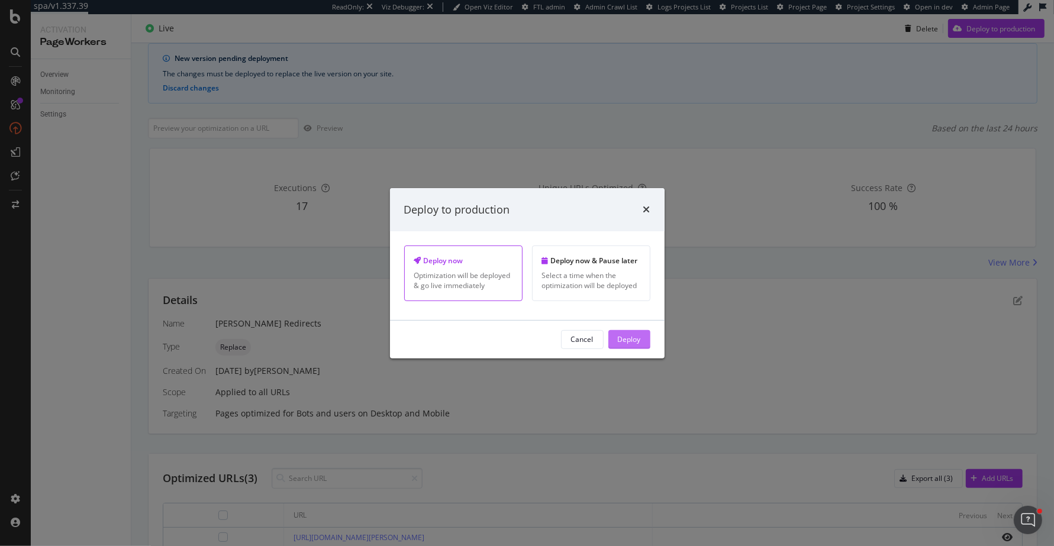
click at [630, 349] on div "Deploy" at bounding box center [629, 340] width 23 height 18
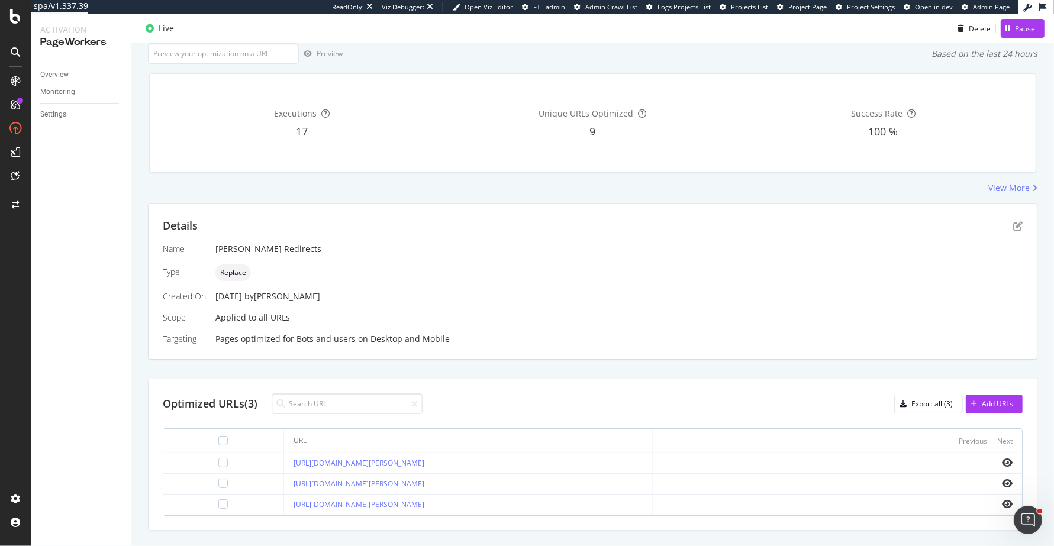
click at [59, 67] on div "Overview" at bounding box center [85, 74] width 91 height 17
click at [60, 69] on div "Overview" at bounding box center [54, 75] width 28 height 12
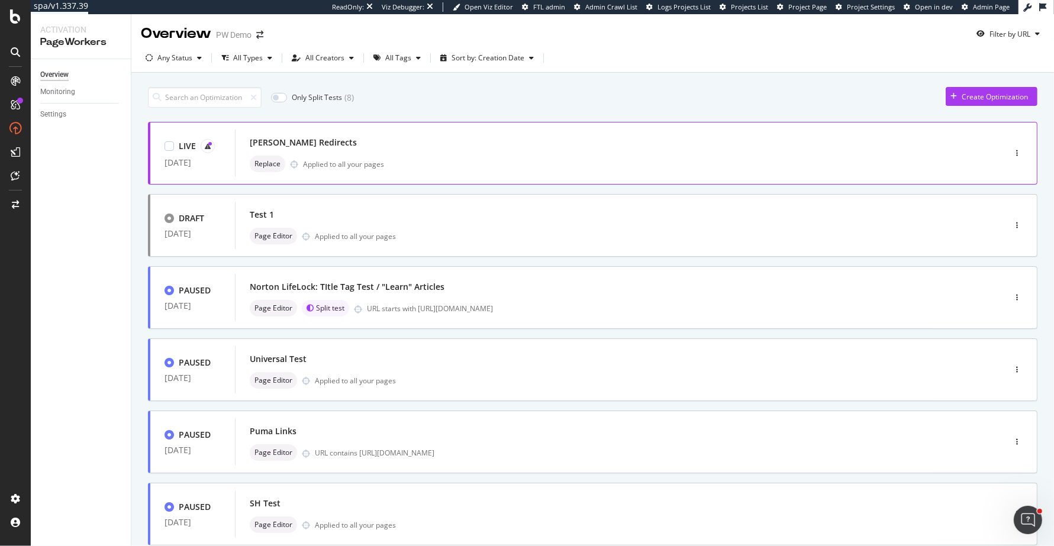
click at [1010, 150] on div at bounding box center [1017, 153] width 40 height 24
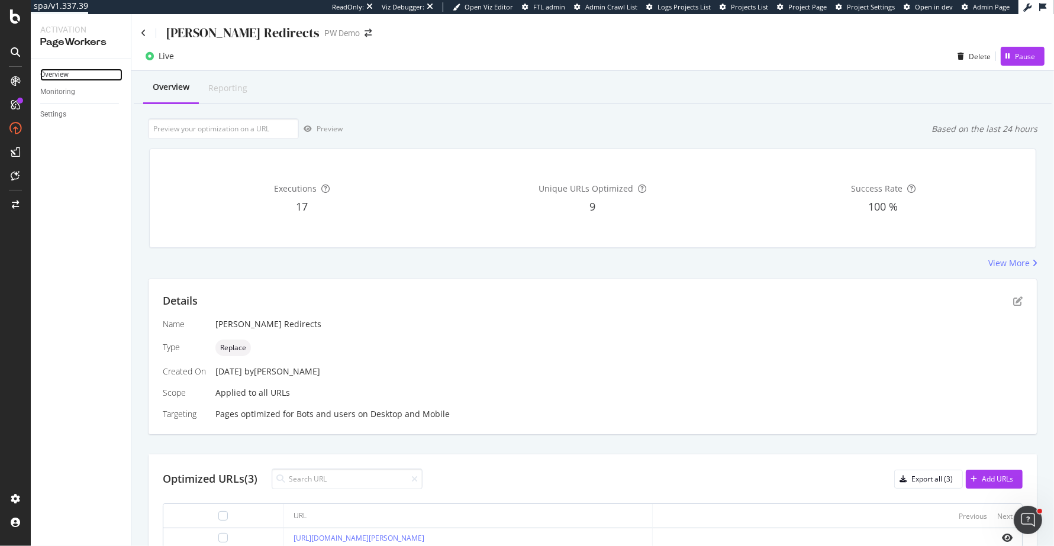
click at [80, 78] on link "Overview" at bounding box center [81, 75] width 82 height 12
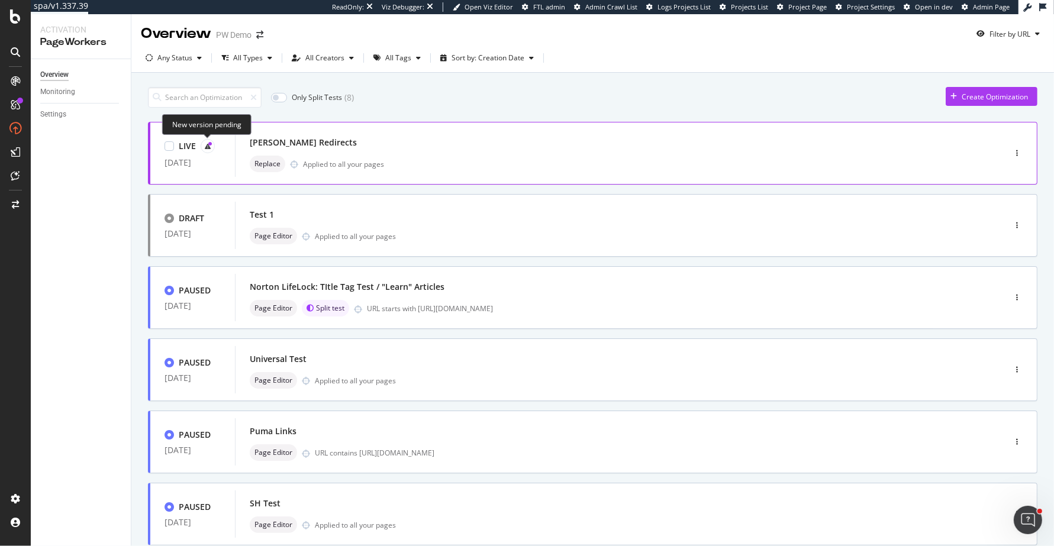
click at [208, 146] on icon at bounding box center [210, 144] width 4 height 4
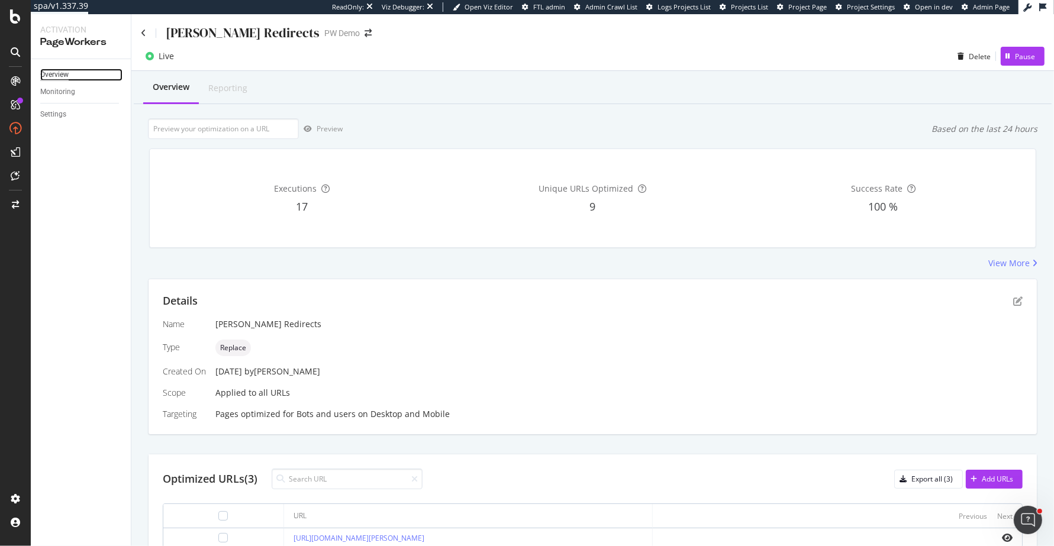
click at [61, 74] on div "Overview" at bounding box center [54, 75] width 28 height 12
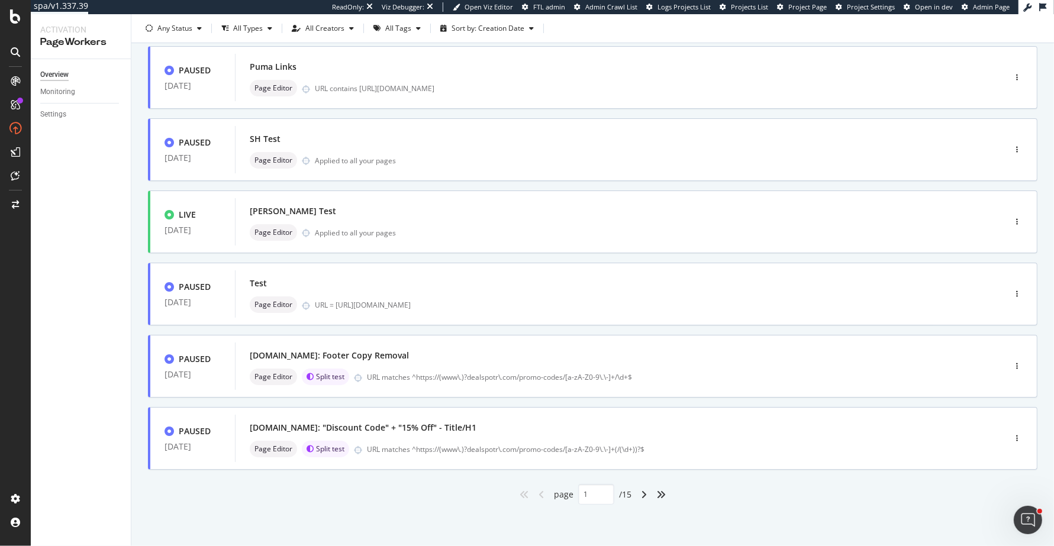
scroll to position [356, 0]
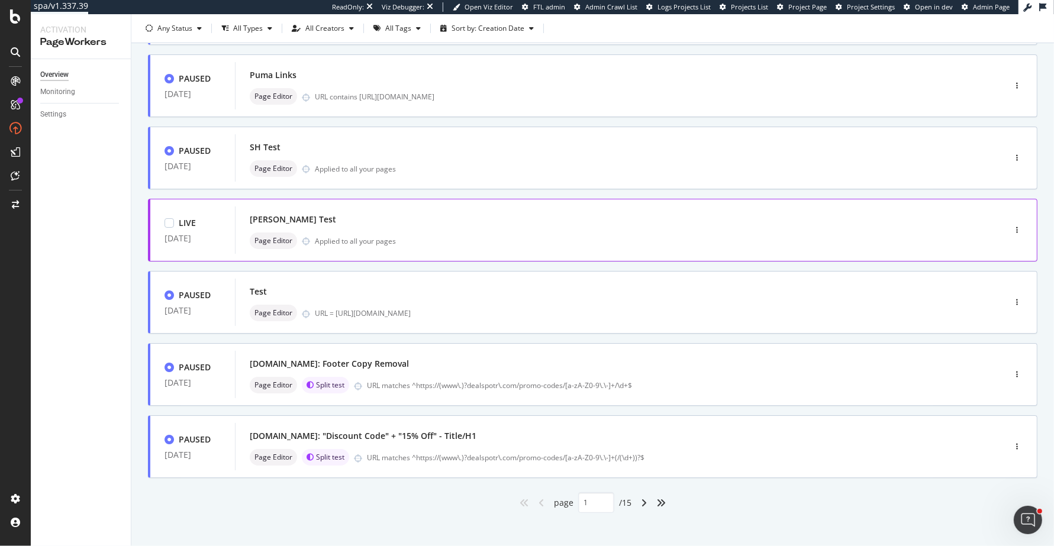
click at [443, 217] on div "[PERSON_NAME] Test" at bounding box center [602, 219] width 705 height 17
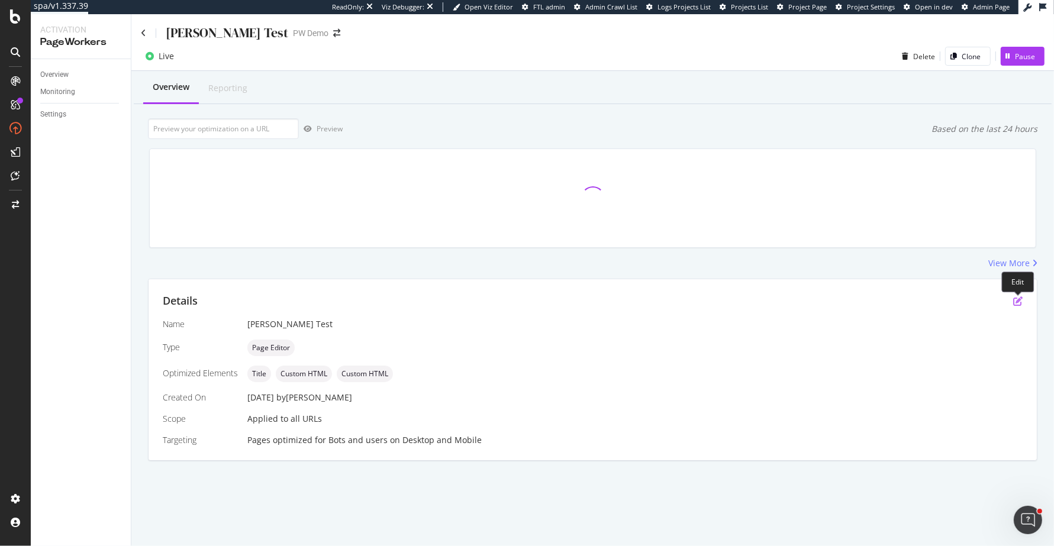
click at [1019, 300] on icon "pen-to-square" at bounding box center [1017, 300] width 9 height 9
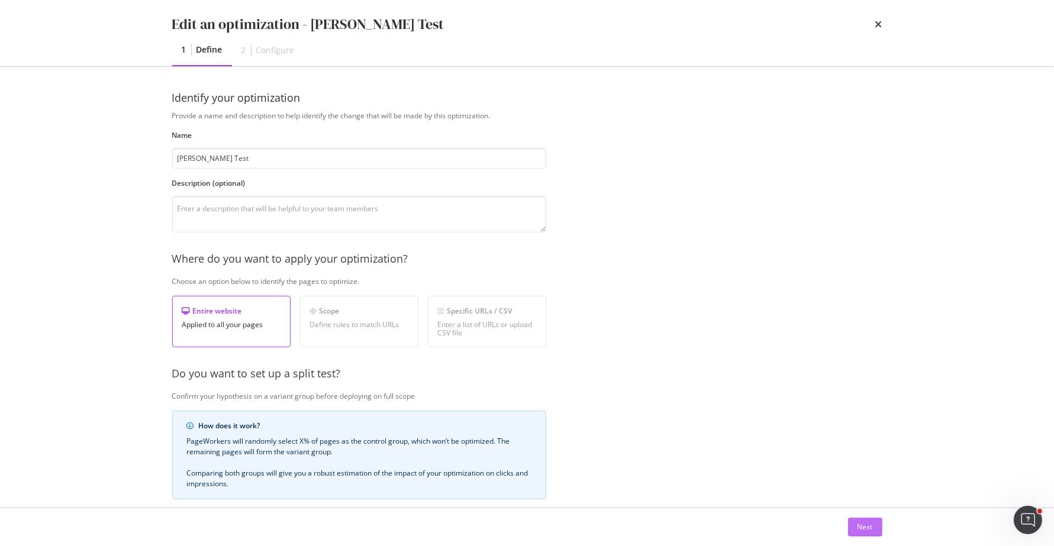
click at [868, 530] on div "Next" at bounding box center [864, 527] width 15 height 10
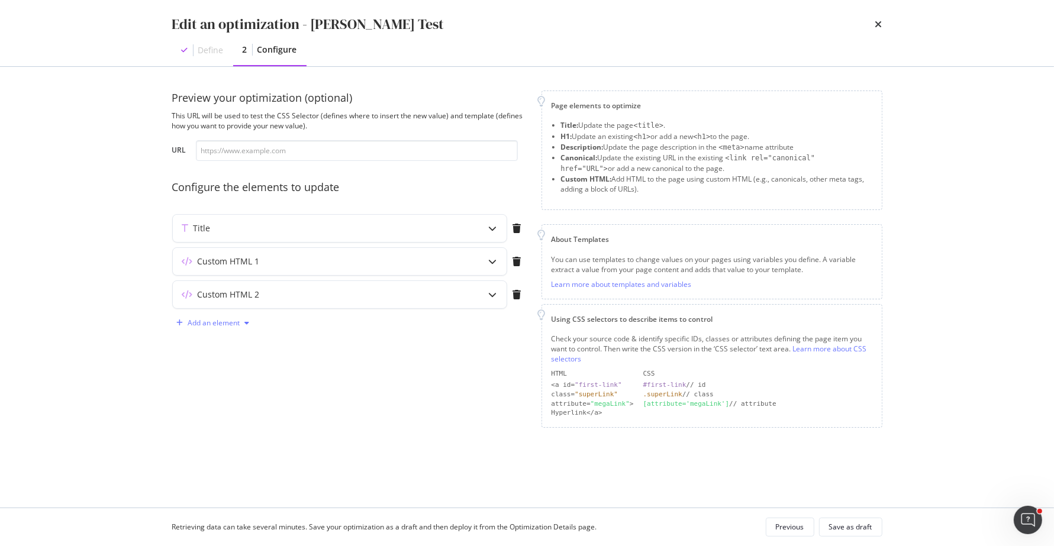
click at [222, 320] on div "Add an element" at bounding box center [214, 323] width 52 height 7
click at [241, 407] on div "Custom HTML" at bounding box center [227, 405] width 47 height 10
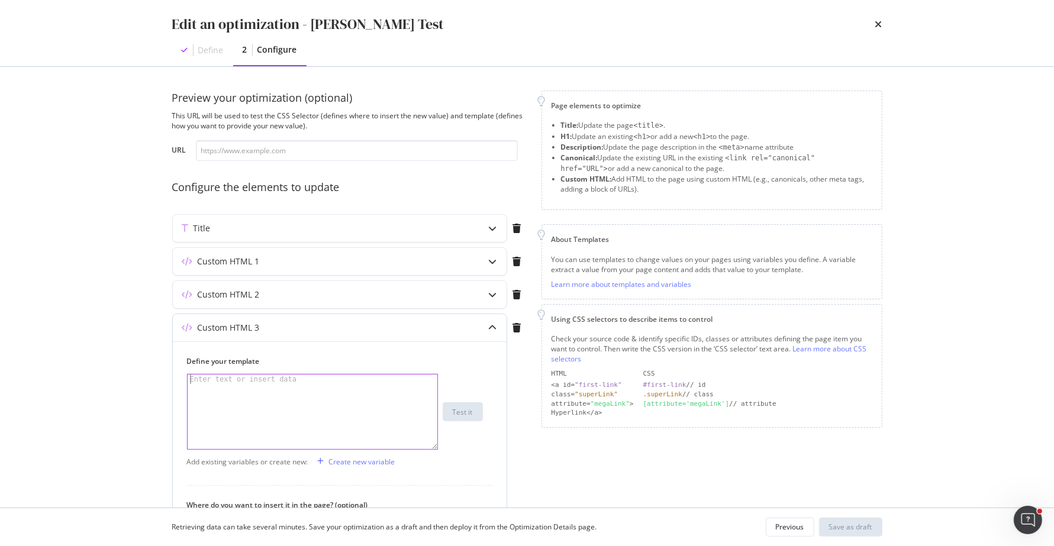
click at [290, 388] on div "modal" at bounding box center [313, 421] width 250 height 93
paste textarea "#men-menu > div:nth-child(3) > ul > li > ul > li:nth-child(8)"
type textarea "#men-menu > div:nth-child(3) > ul > li > ul > li:nth-child(8)"
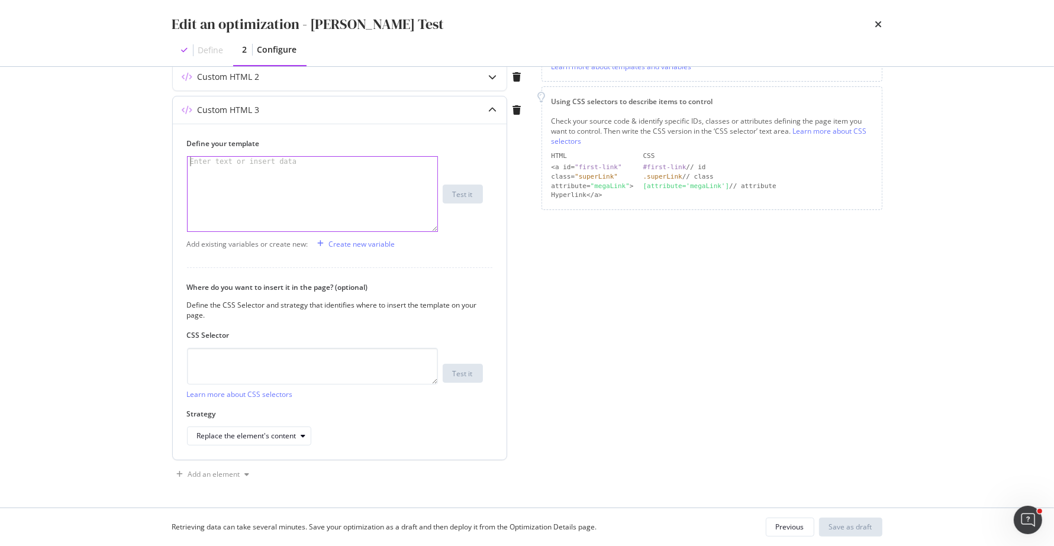
click at [282, 347] on div "CSS Selector Learn more about CSS selectors Test it" at bounding box center [335, 364] width 296 height 69
click at [285, 375] on textarea "modal" at bounding box center [312, 366] width 251 height 37
paste textarea "#men-menu > div:nth-child(3) > ul > li > ul > li:nth-child(8)"
type textarea "#men-menu > div:nth-child(3) > ul > li > ul > li:nth-child(8)"
click at [311, 178] on div "modal" at bounding box center [313, 203] width 250 height 93
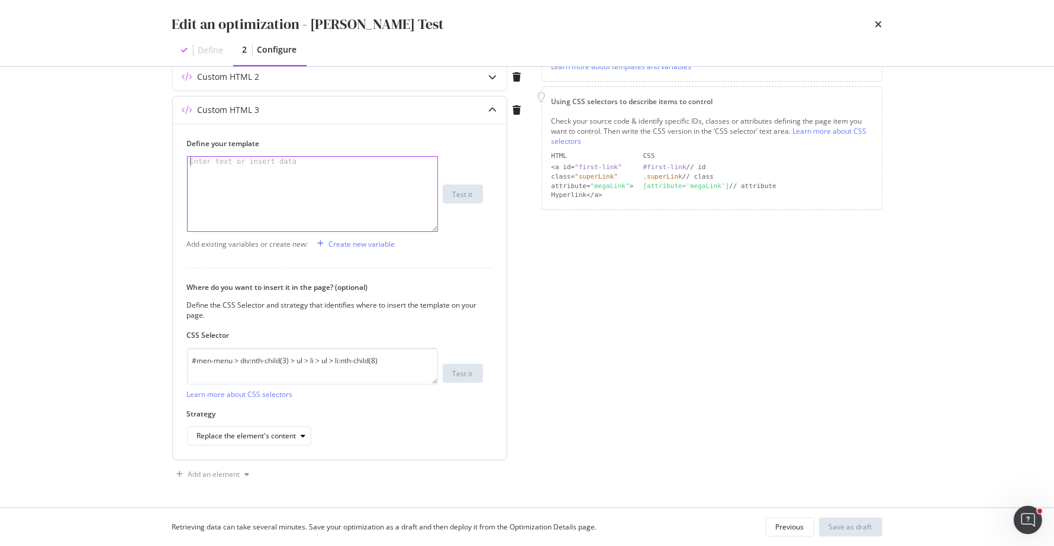
click at [336, 187] on div "modal" at bounding box center [313, 203] width 250 height 93
paste textarea "<li><a href="/en-us/sportswear/men/tops/jackets" title="Jackets &amp; Vests" da…"
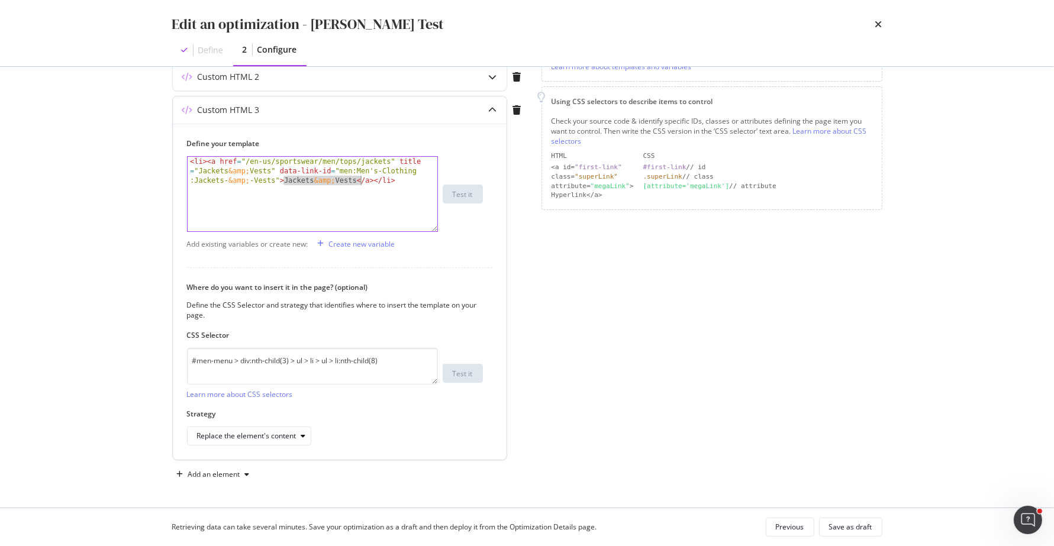
drag, startPoint x: 336, startPoint y: 187, endPoint x: 362, endPoint y: 182, distance: 25.9
click at [362, 182] on div "< li > < a href = "/en-us/sportswear/men/tops/jackets" title = "Jackets &amp; V…" at bounding box center [313, 222] width 250 height 131
type textarea "<li><a href="/en-us/sportswear/men/tops/jackets" title="Jackets &amp; Vests" da…"
drag, startPoint x: 362, startPoint y: 182, endPoint x: 243, endPoint y: 434, distance: 277.9
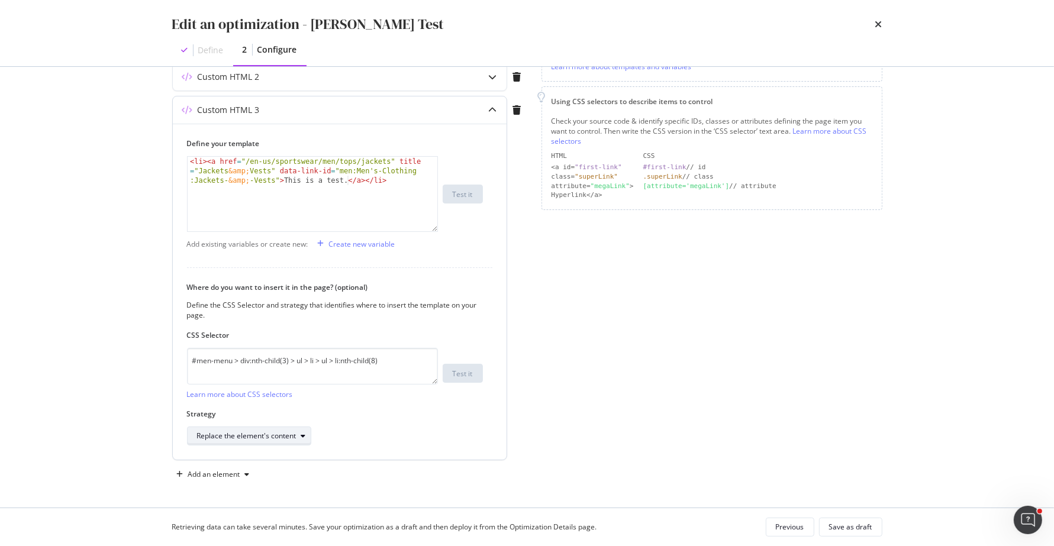
click at [243, 434] on div "Replace the element's content" at bounding box center [246, 436] width 99 height 7
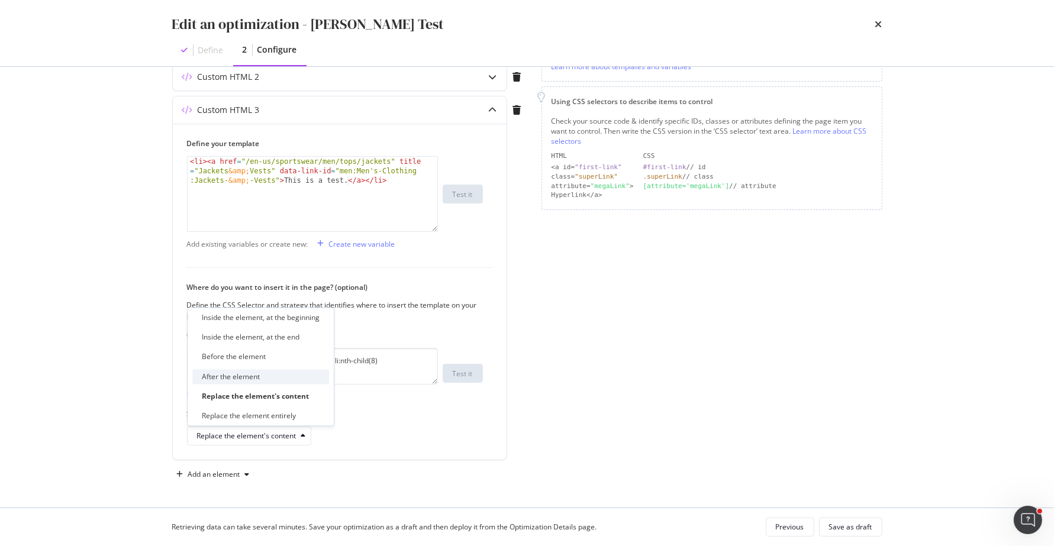
drag, startPoint x: 243, startPoint y: 434, endPoint x: 265, endPoint y: 379, distance: 59.2
click at [265, 379] on div "After the element" at bounding box center [260, 376] width 137 height 15
click at [853, 525] on div "Save as draft" at bounding box center [850, 527] width 43 height 10
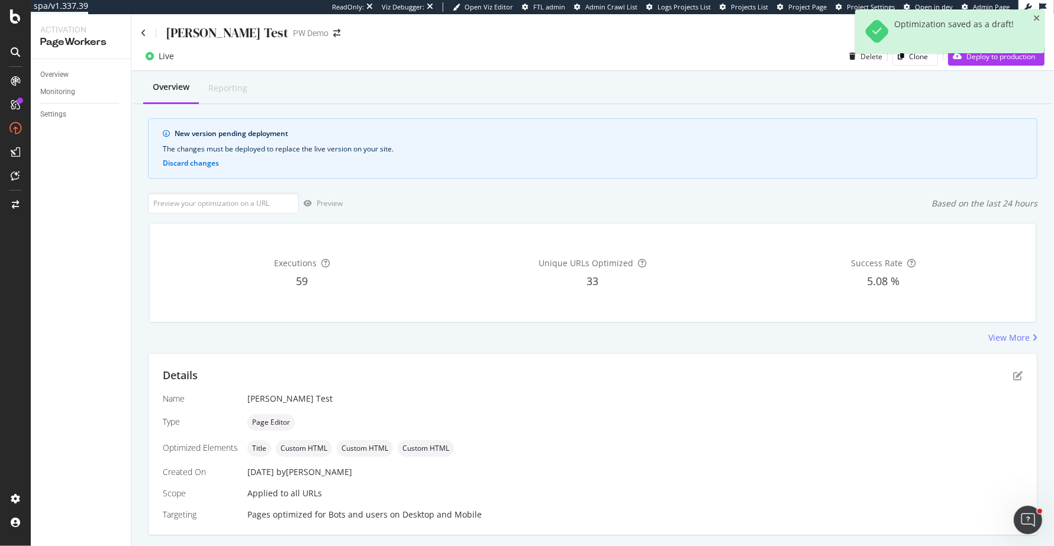
click at [1035, 18] on icon "close toast" at bounding box center [1036, 18] width 7 height 8
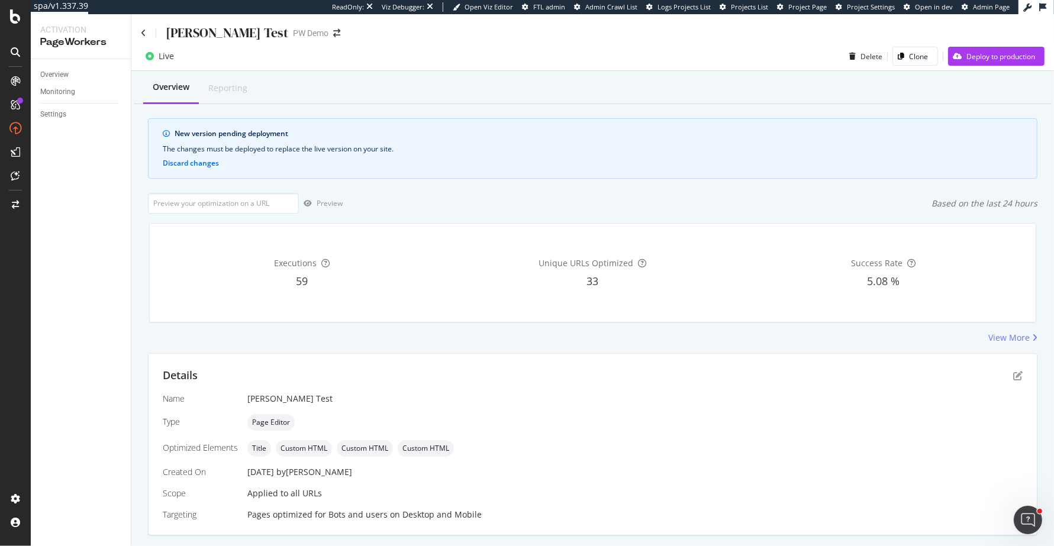
click at [1010, 55] on div "Deploy to production" at bounding box center [1000, 56] width 69 height 10
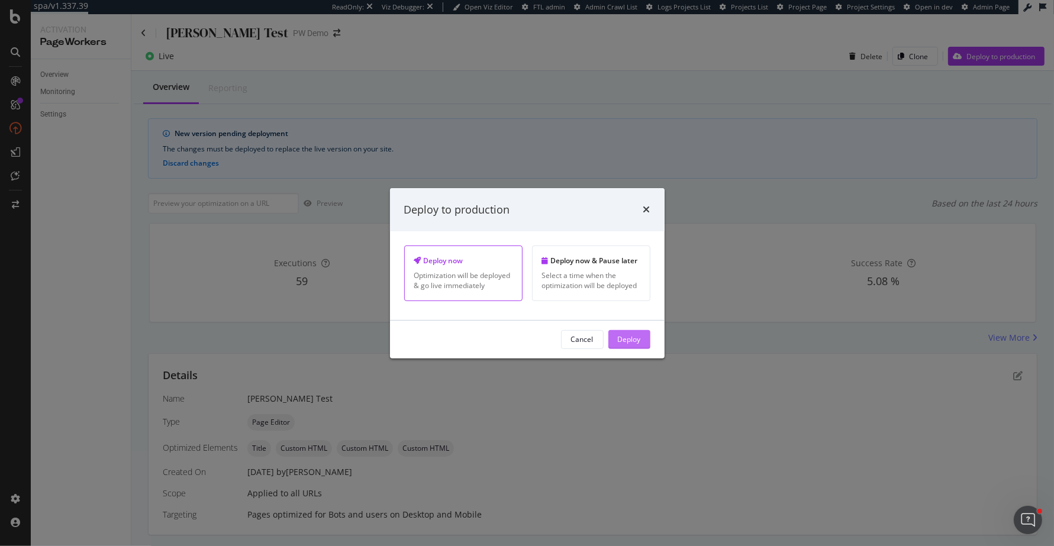
drag, startPoint x: 265, startPoint y: 379, endPoint x: 635, endPoint y: 351, distance: 370.8
click at [635, 349] on div "Deploy" at bounding box center [629, 340] width 23 height 18
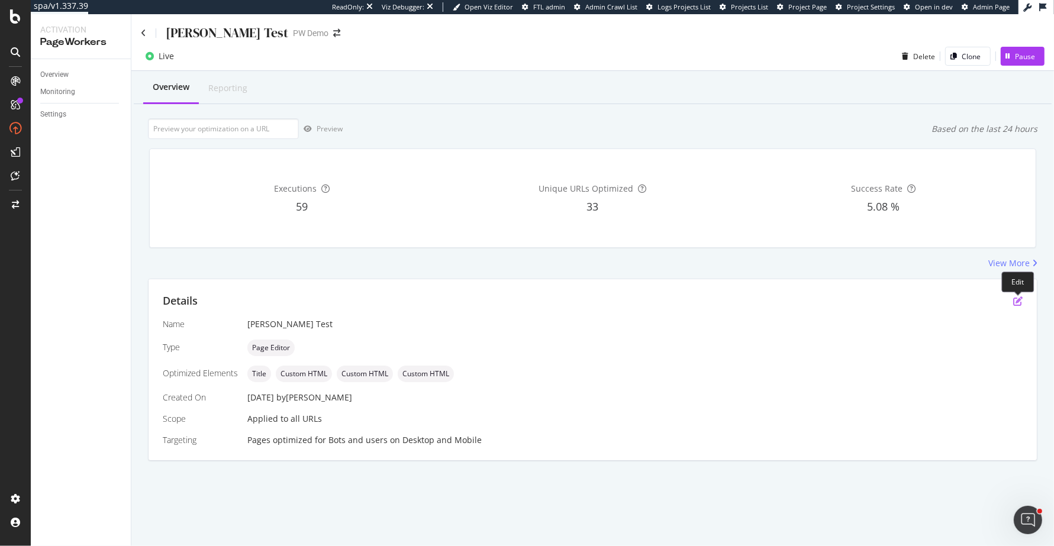
click at [1017, 302] on icon "pen-to-square" at bounding box center [1017, 300] width 9 height 9
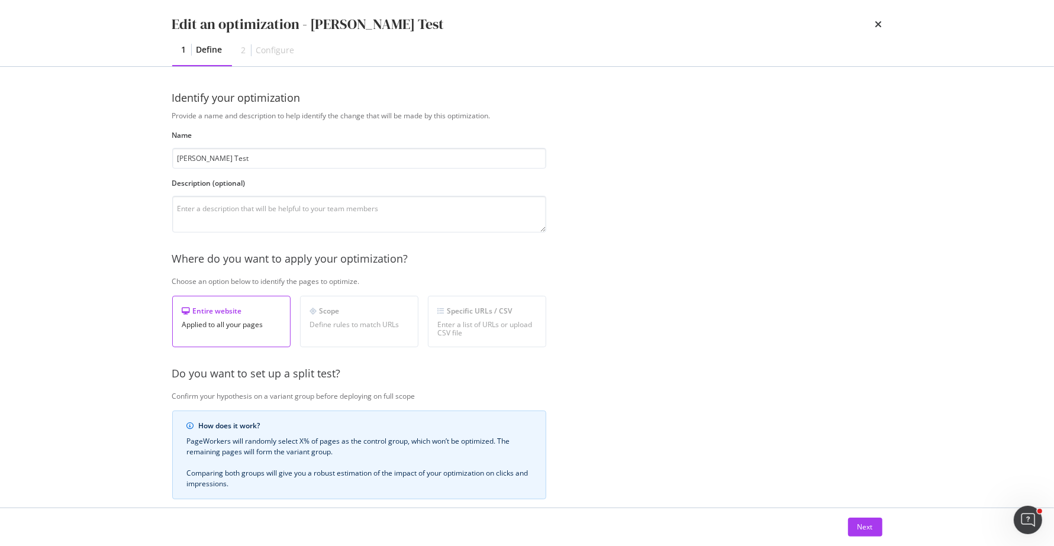
scroll to position [166, 0]
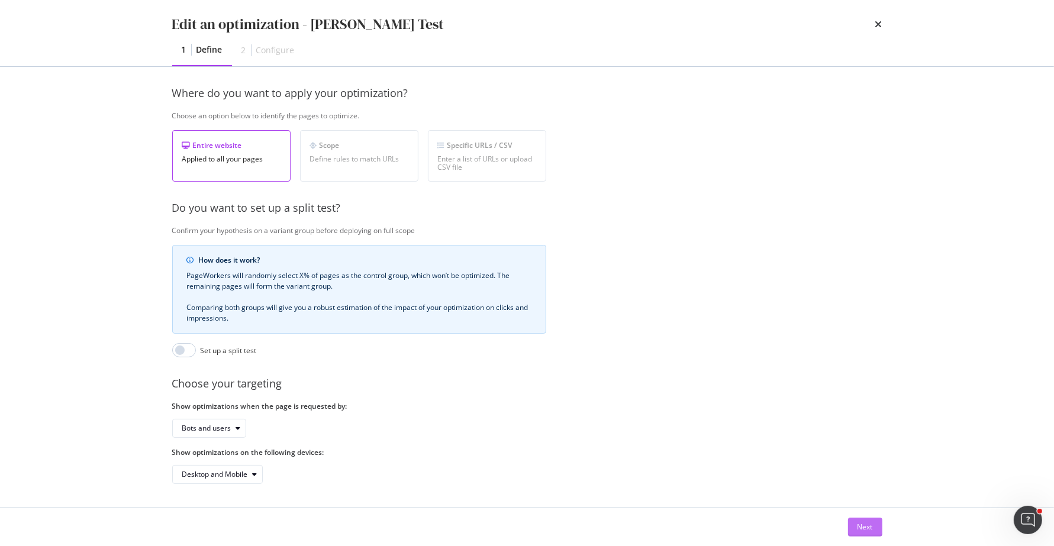
click at [862, 520] on div "Next" at bounding box center [864, 527] width 15 height 18
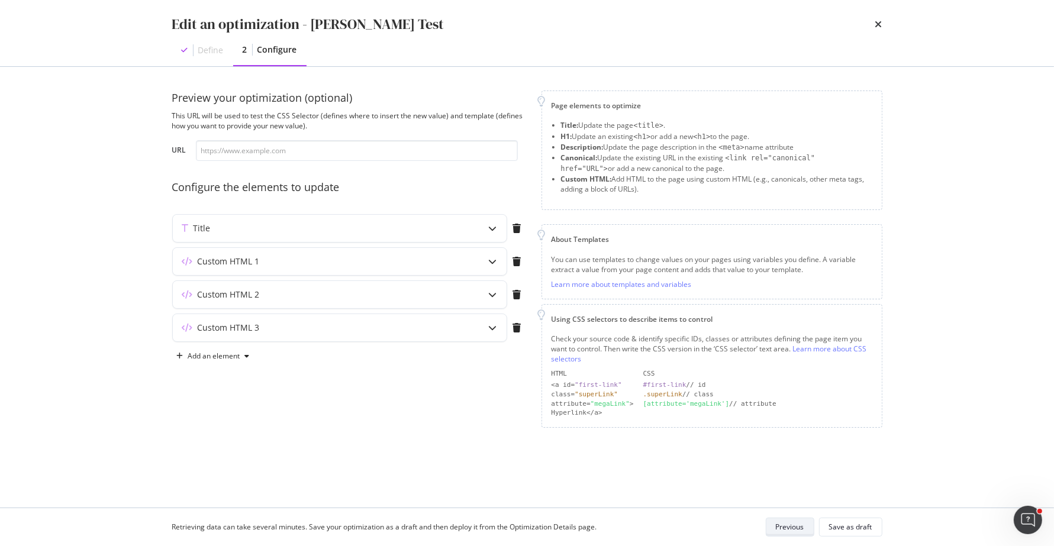
scroll to position [0, 0]
click at [425, 325] on div "Custom HTML 3" at bounding box center [316, 328] width 287 height 12
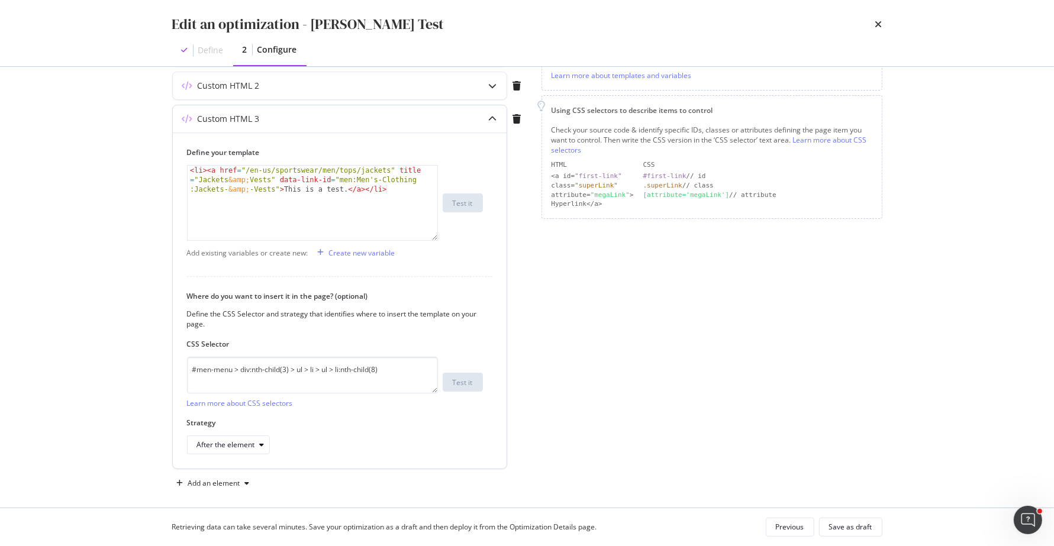
scroll to position [211, 0]
drag, startPoint x: 242, startPoint y: 370, endPoint x: 136, endPoint y: 372, distance: 105.9
click at [136, 372] on div "Edit an optimization - Wilson Test Define 2 Configure Preview your optimization…" at bounding box center [527, 273] width 1054 height 546
type textarea "div:nth-child(3) > ul > li > ul > li:nth-child(8)"
click at [863, 524] on div "Save as draft" at bounding box center [850, 527] width 43 height 10
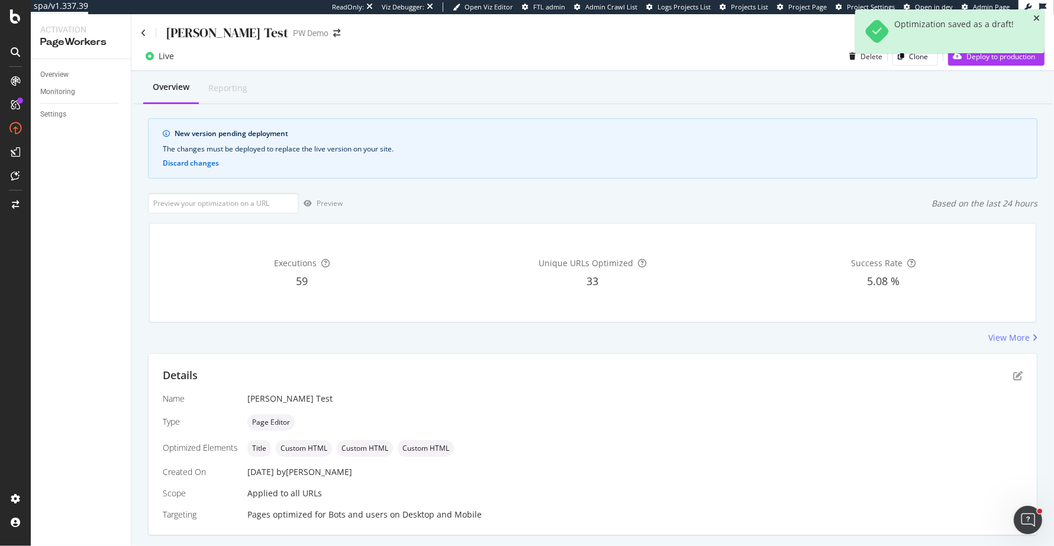
click at [1037, 18] on icon "close toast" at bounding box center [1036, 18] width 7 height 8
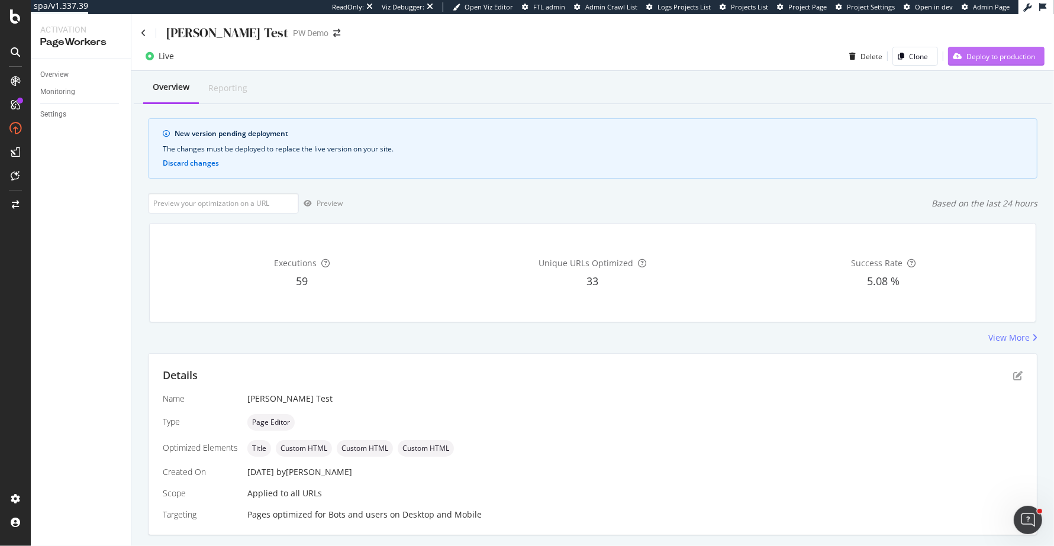
click at [1018, 49] on div "Deploy to production" at bounding box center [991, 56] width 87 height 18
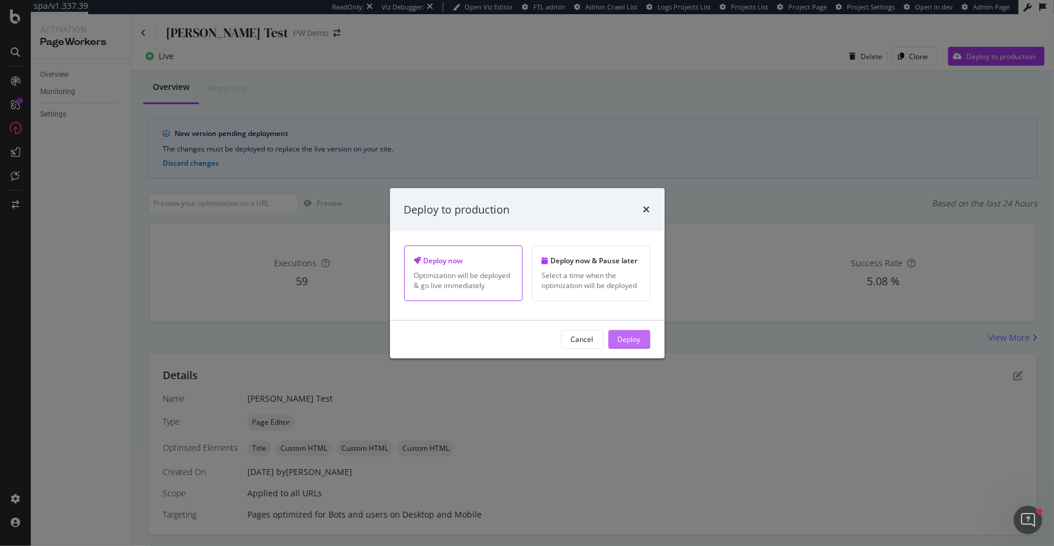
click at [628, 343] on div "Deploy" at bounding box center [629, 339] width 23 height 10
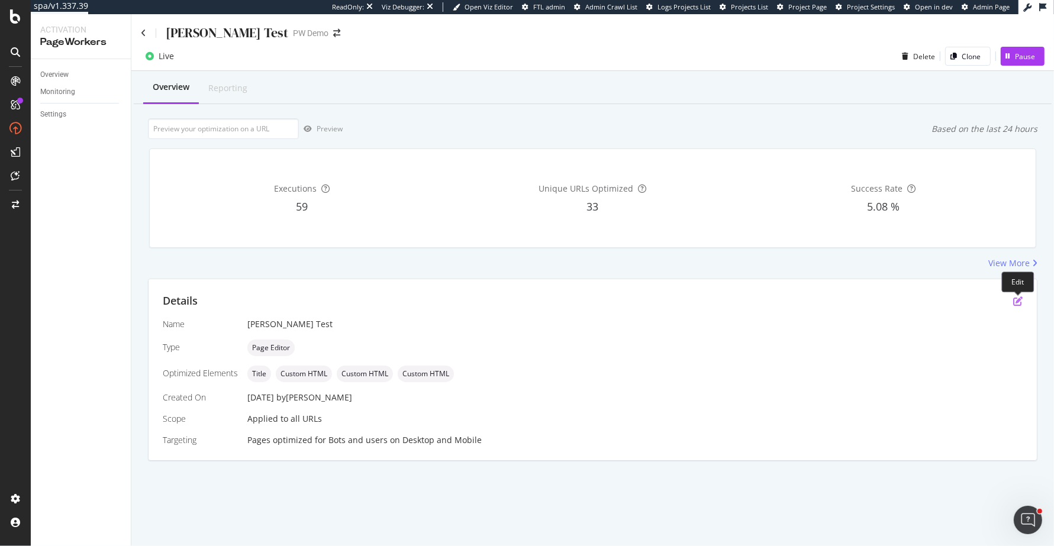
click at [1021, 299] on icon "pen-to-square" at bounding box center [1017, 300] width 9 height 9
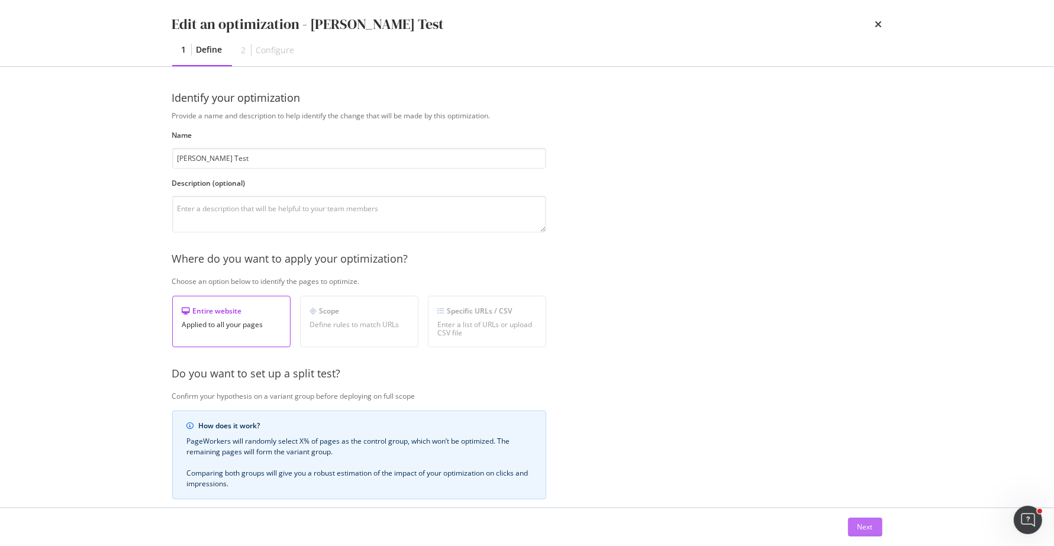
click at [869, 529] on div "Next" at bounding box center [864, 527] width 15 height 10
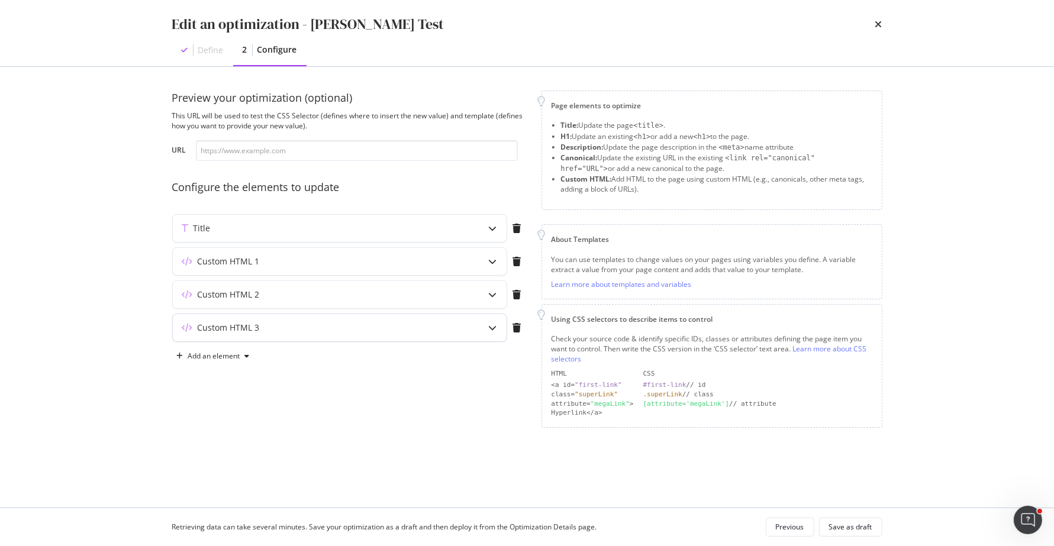
click at [350, 324] on div "Custom HTML 3" at bounding box center [316, 328] width 287 height 12
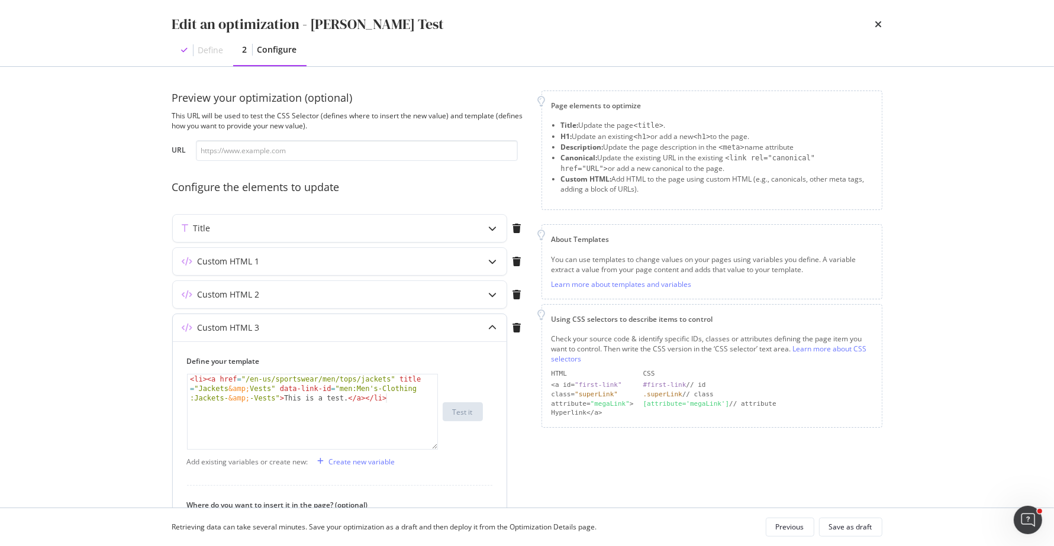
scroll to position [219, 0]
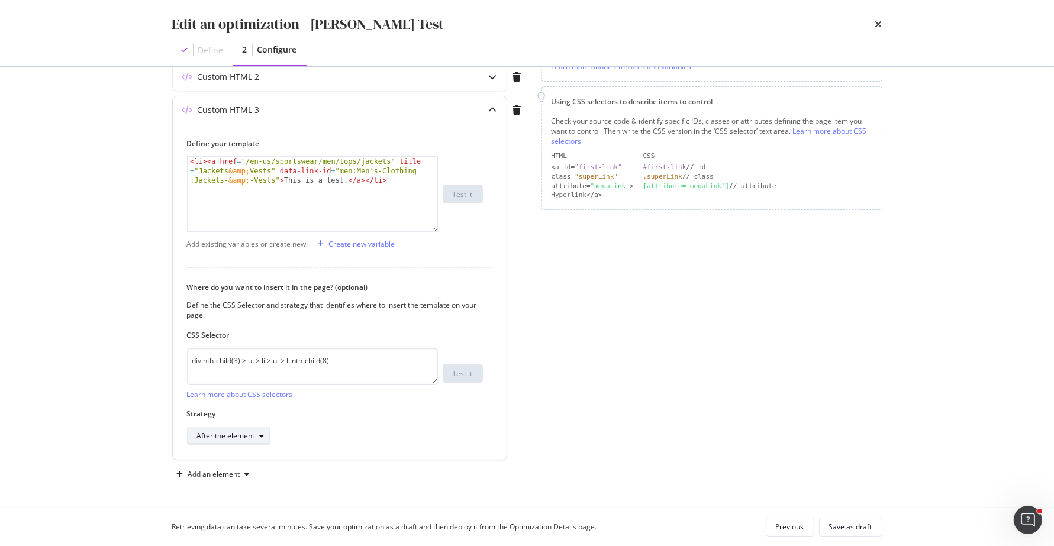
click at [252, 437] on div "After the element" at bounding box center [226, 436] width 58 height 7
click at [402, 427] on div "After the element" at bounding box center [335, 436] width 296 height 19
click at [236, 438] on div "After the element" at bounding box center [226, 436] width 58 height 7
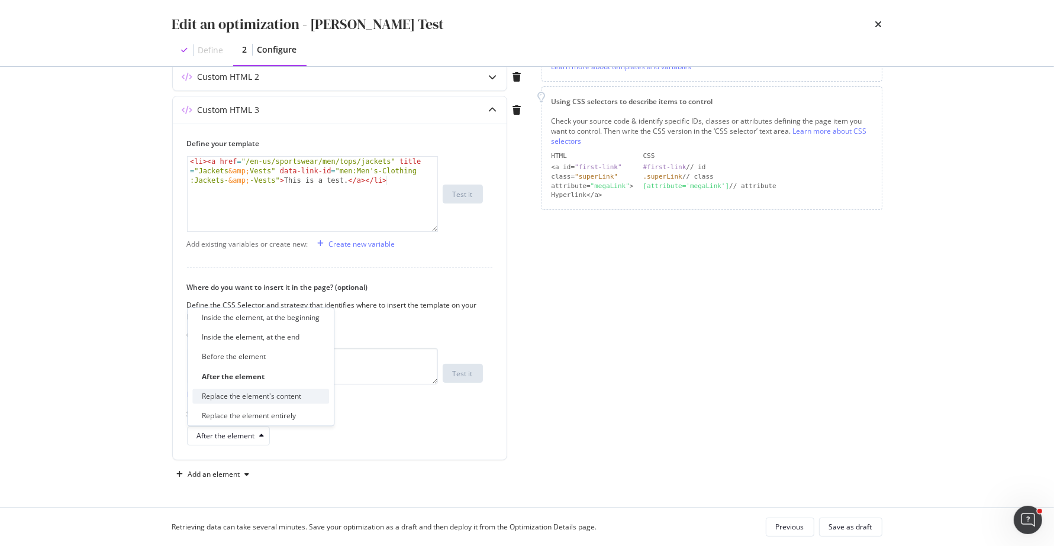
click at [267, 401] on div "Replace the element's content" at bounding box center [251, 396] width 99 height 10
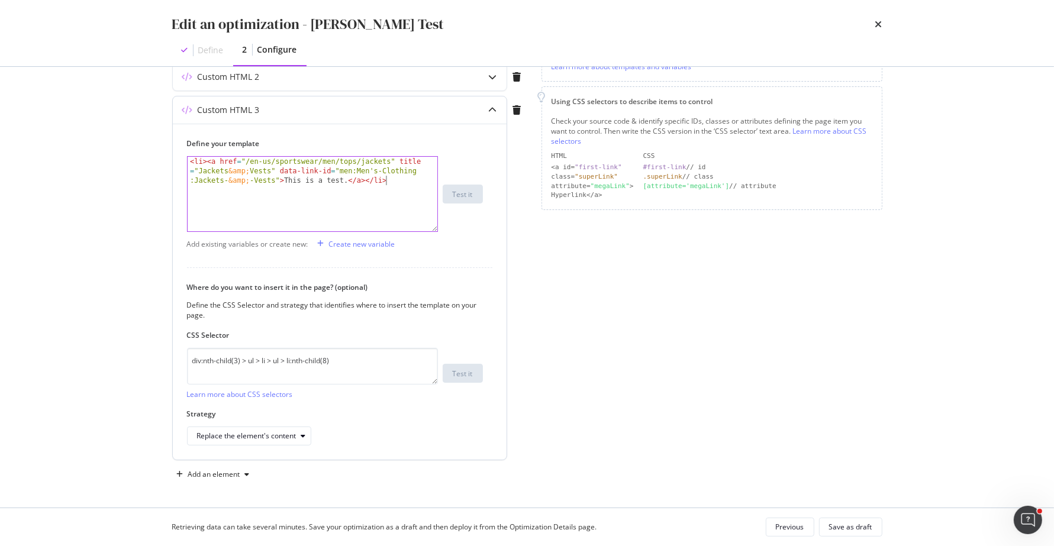
click at [330, 198] on div "< li > < a href = "/en-us/sportswear/men/tops/jackets" title = "Jackets &amp; V…" at bounding box center [313, 222] width 250 height 131
type textarea "this is a test"
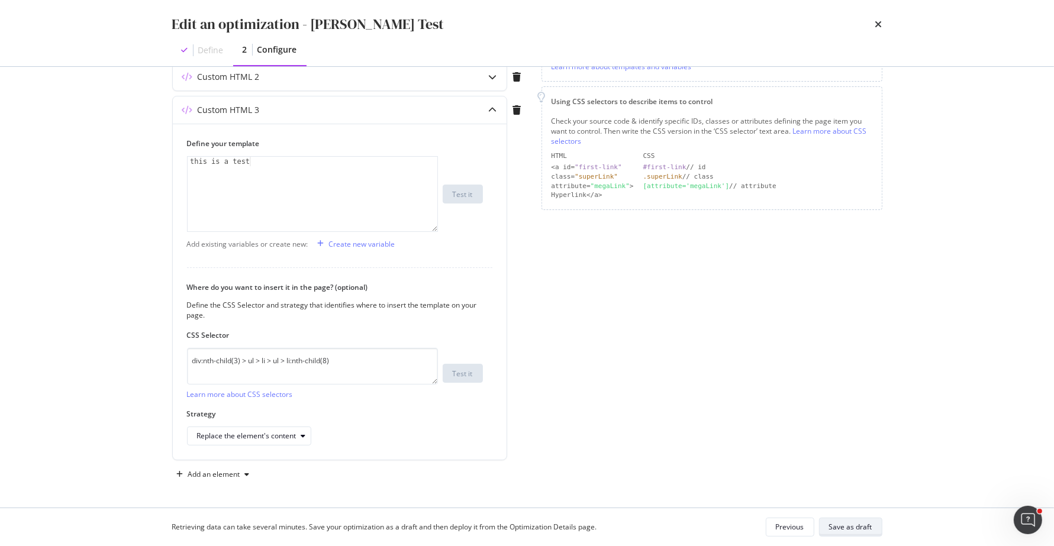
click at [859, 527] on div "Save as draft" at bounding box center [850, 527] width 43 height 10
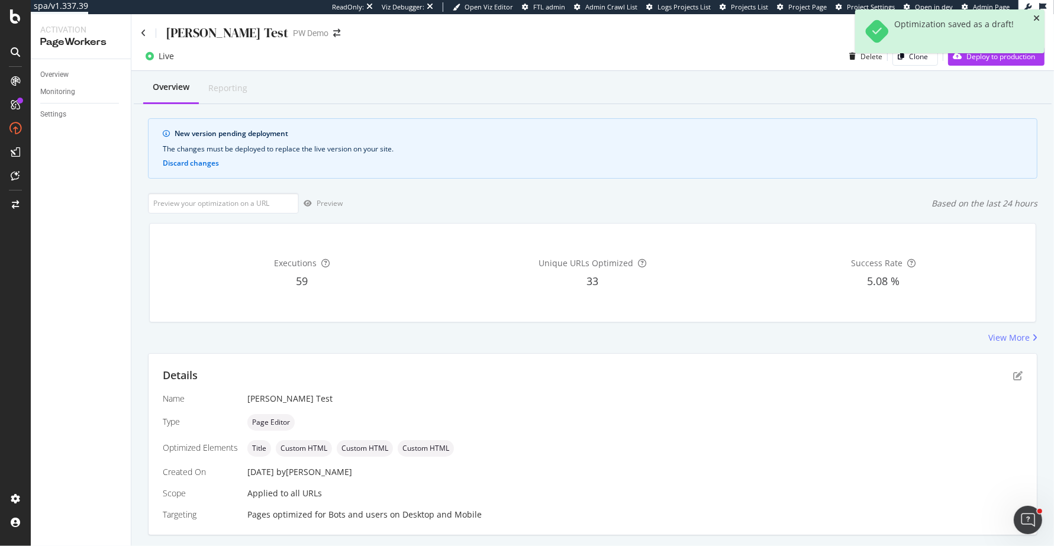
click at [1037, 18] on icon "close toast" at bounding box center [1036, 18] width 7 height 8
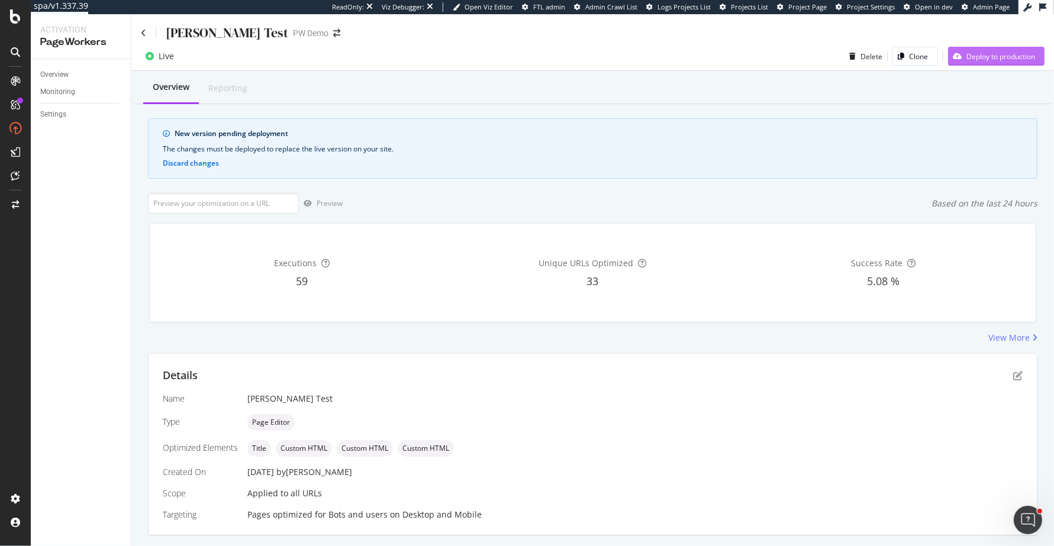
click at [1021, 57] on div "Deploy to production" at bounding box center [1000, 56] width 69 height 10
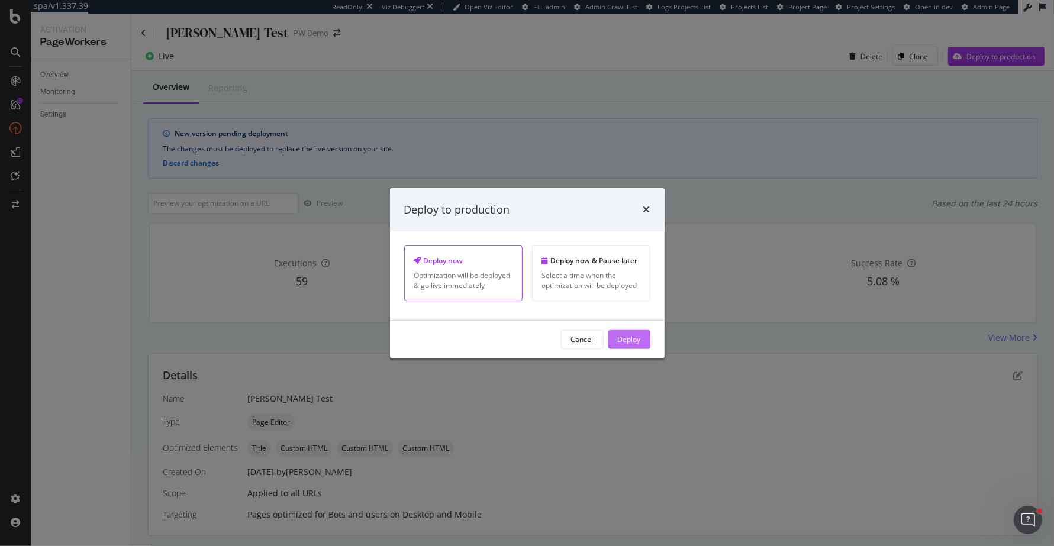
click at [640, 344] on div "Deploy" at bounding box center [629, 339] width 23 height 10
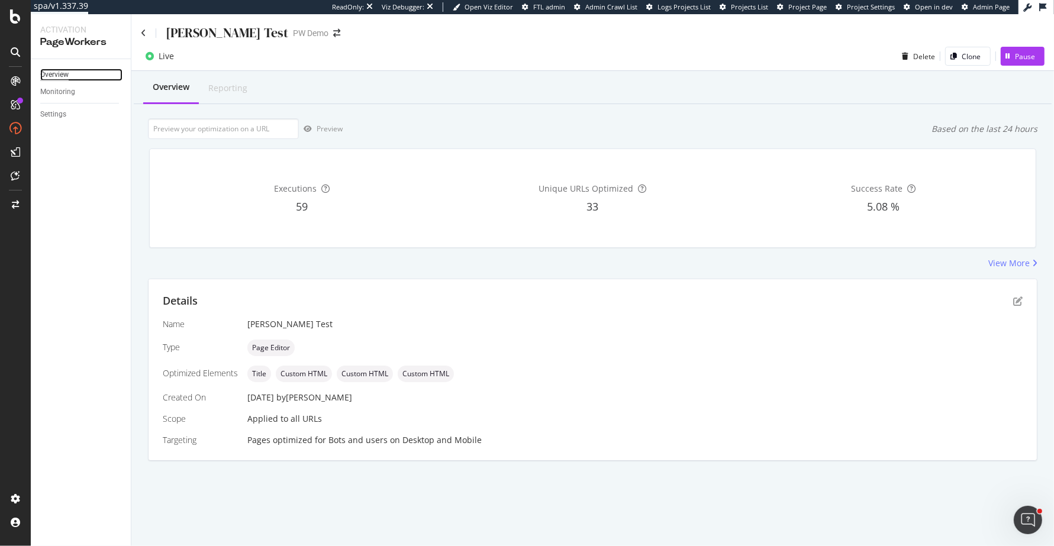
click at [60, 73] on div "Overview" at bounding box center [54, 75] width 28 height 12
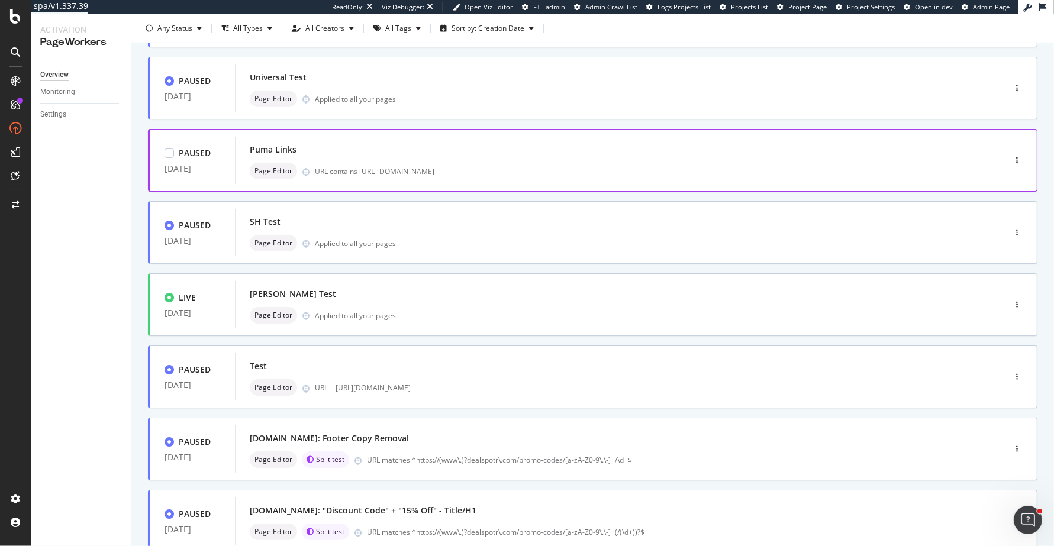
scroll to position [282, 0]
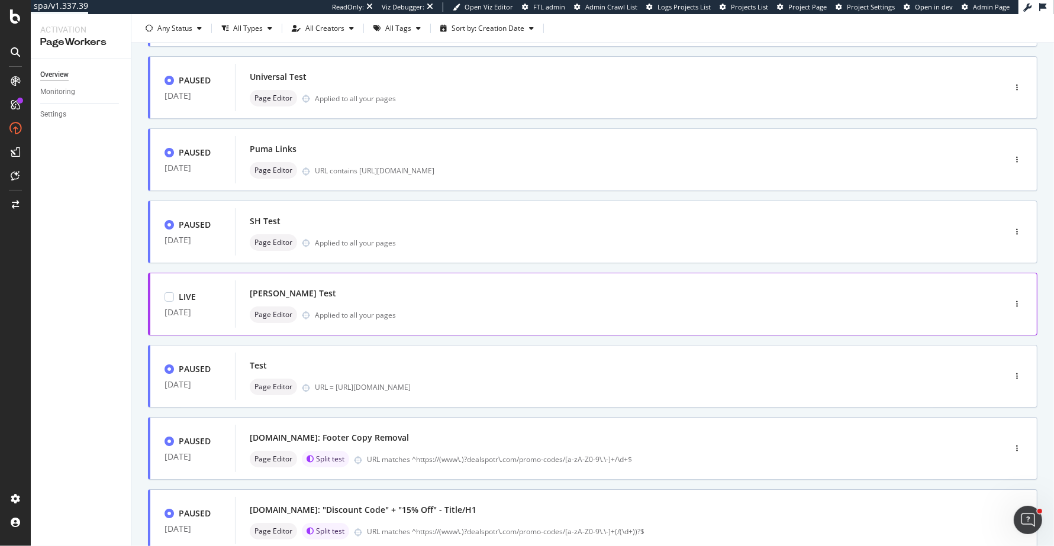
click at [460, 296] on div "[PERSON_NAME] Test" at bounding box center [602, 293] width 705 height 17
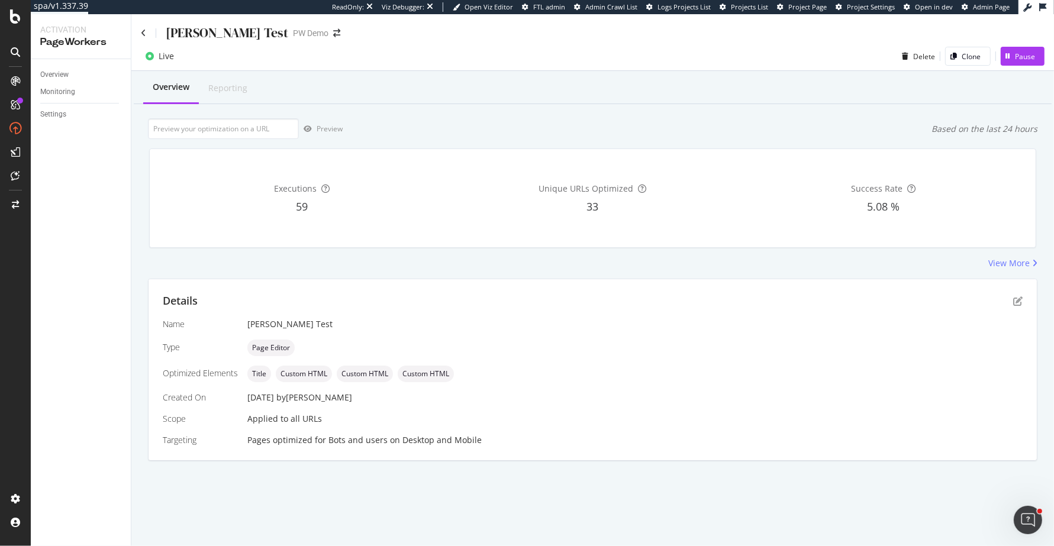
click at [1015, 313] on div "Details Name Wilson Test Type Page Editor Optimized Elements Title Custom HTML …" at bounding box center [593, 369] width 888 height 181
click at [1015, 296] on icon "pen-to-square" at bounding box center [1017, 300] width 9 height 9
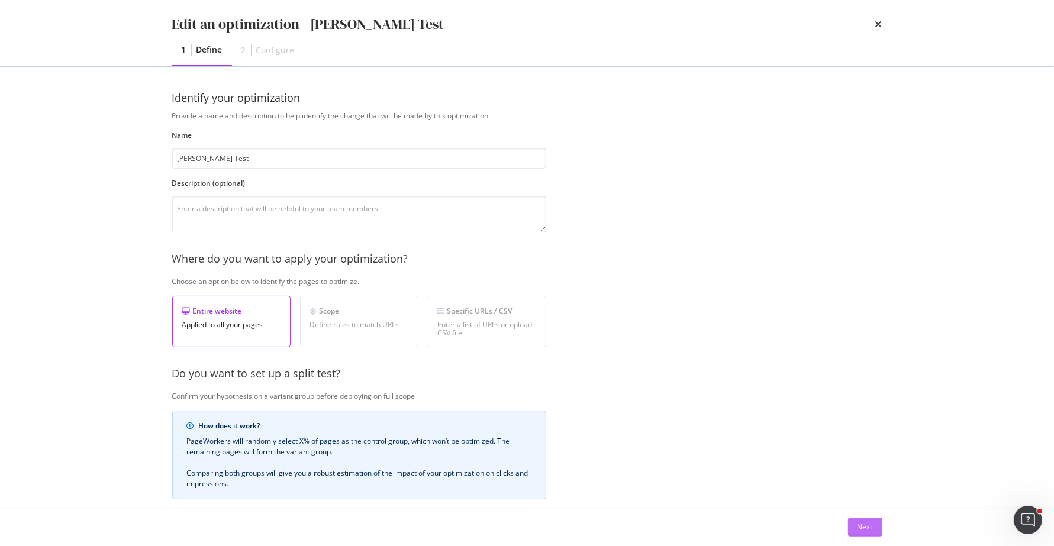
click at [879, 533] on button "Next" at bounding box center [865, 527] width 34 height 19
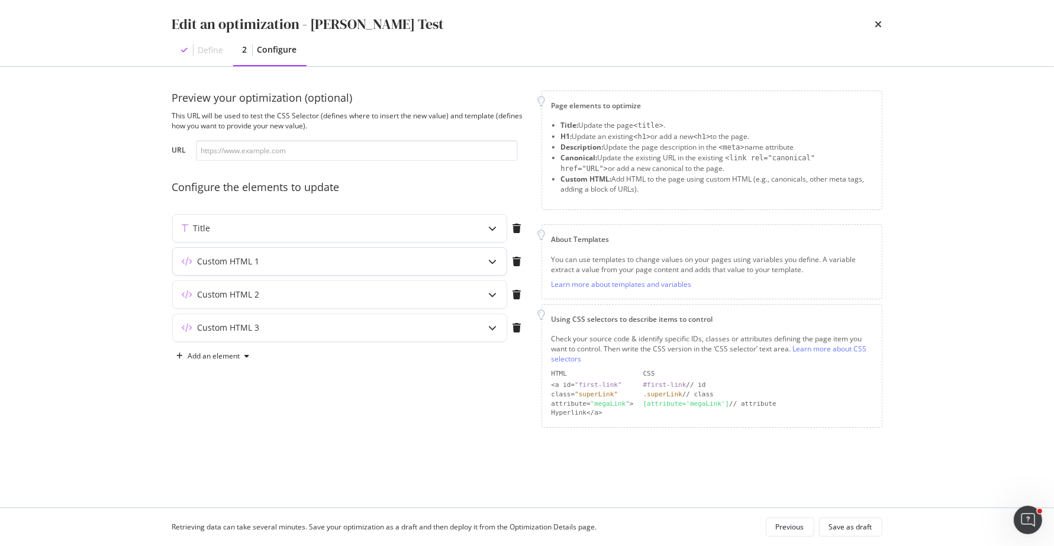
click at [493, 263] on icon "modal" at bounding box center [493, 261] width 8 height 8
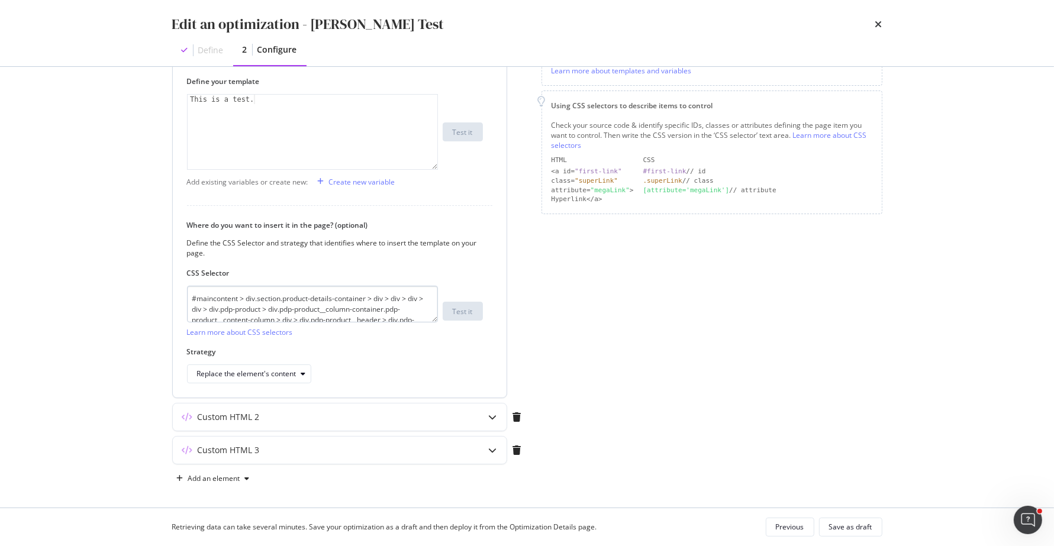
scroll to position [21, 0]
click at [300, 302] on textarea "#maincontent > div.section.product-details-container > div > div > div > div > …" at bounding box center [312, 304] width 251 height 37
paste textarea ".pdp-product__title > div:nth-child(1) > h1:nth-child(1)"
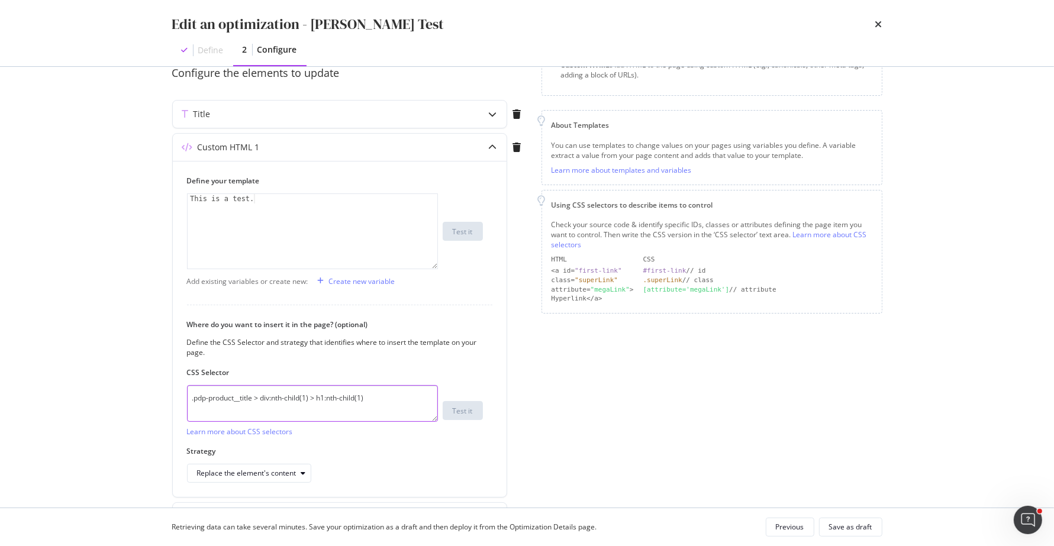
scroll to position [119, 0]
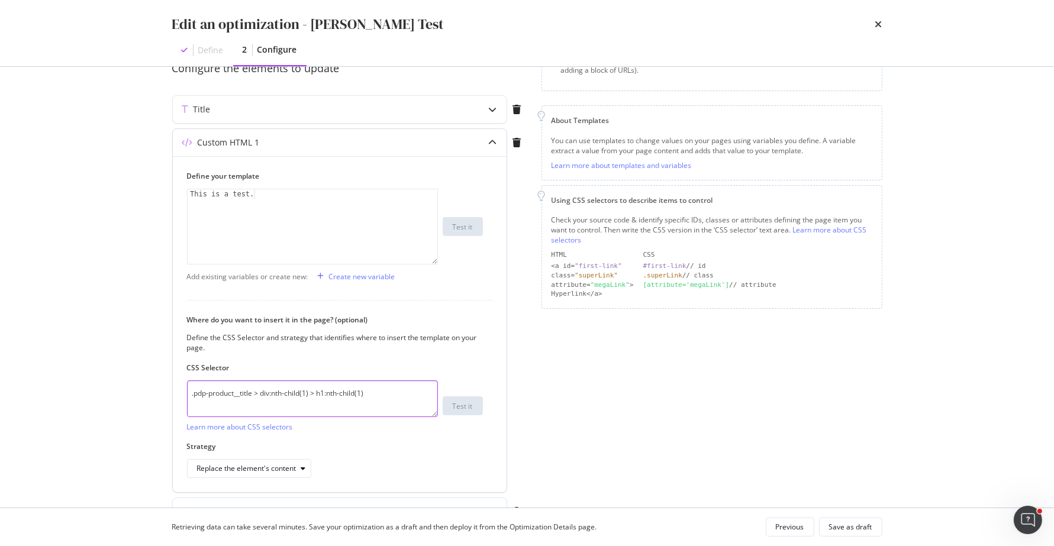
type textarea ".pdp-product__title > div:nth-child(1) > h1:nth-child(1)"
click at [266, 456] on div "Strategy Replace the element's content" at bounding box center [335, 459] width 296 height 37
click at [833, 531] on div "Save as draft" at bounding box center [850, 527] width 43 height 10
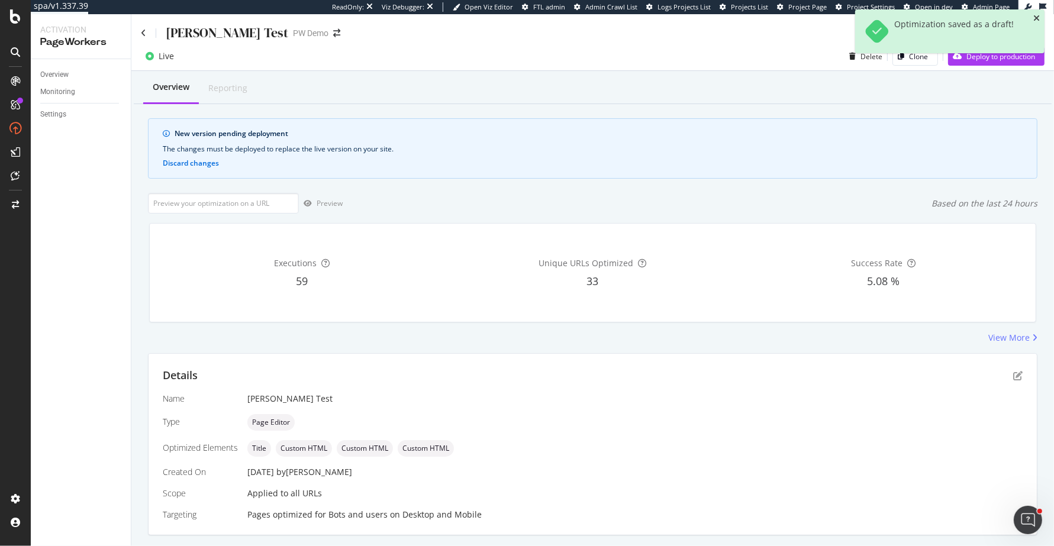
click at [1036, 20] on icon "close toast" at bounding box center [1036, 18] width 7 height 8
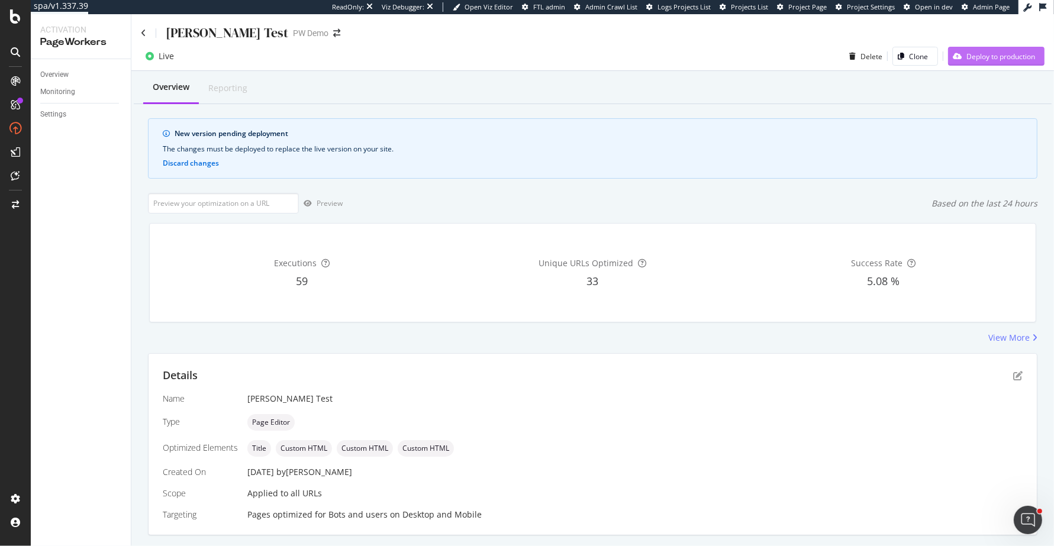
click at [1014, 53] on div "Deploy to production" at bounding box center [1000, 56] width 69 height 10
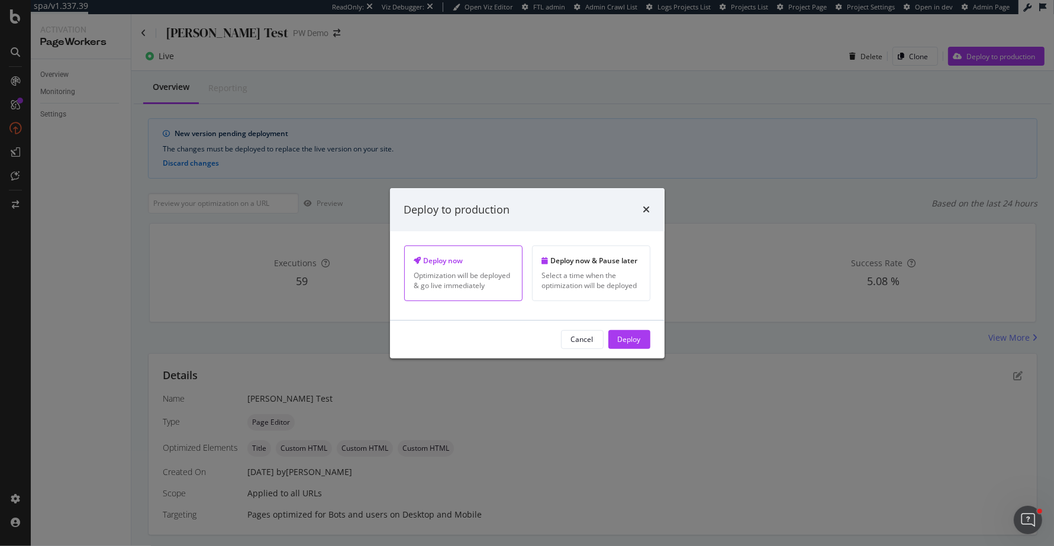
click at [640, 334] on div "Cancel Deploy" at bounding box center [527, 340] width 275 height 38
click at [640, 341] on div "Deploy" at bounding box center [629, 339] width 23 height 10
